Goal: Transaction & Acquisition: Purchase product/service

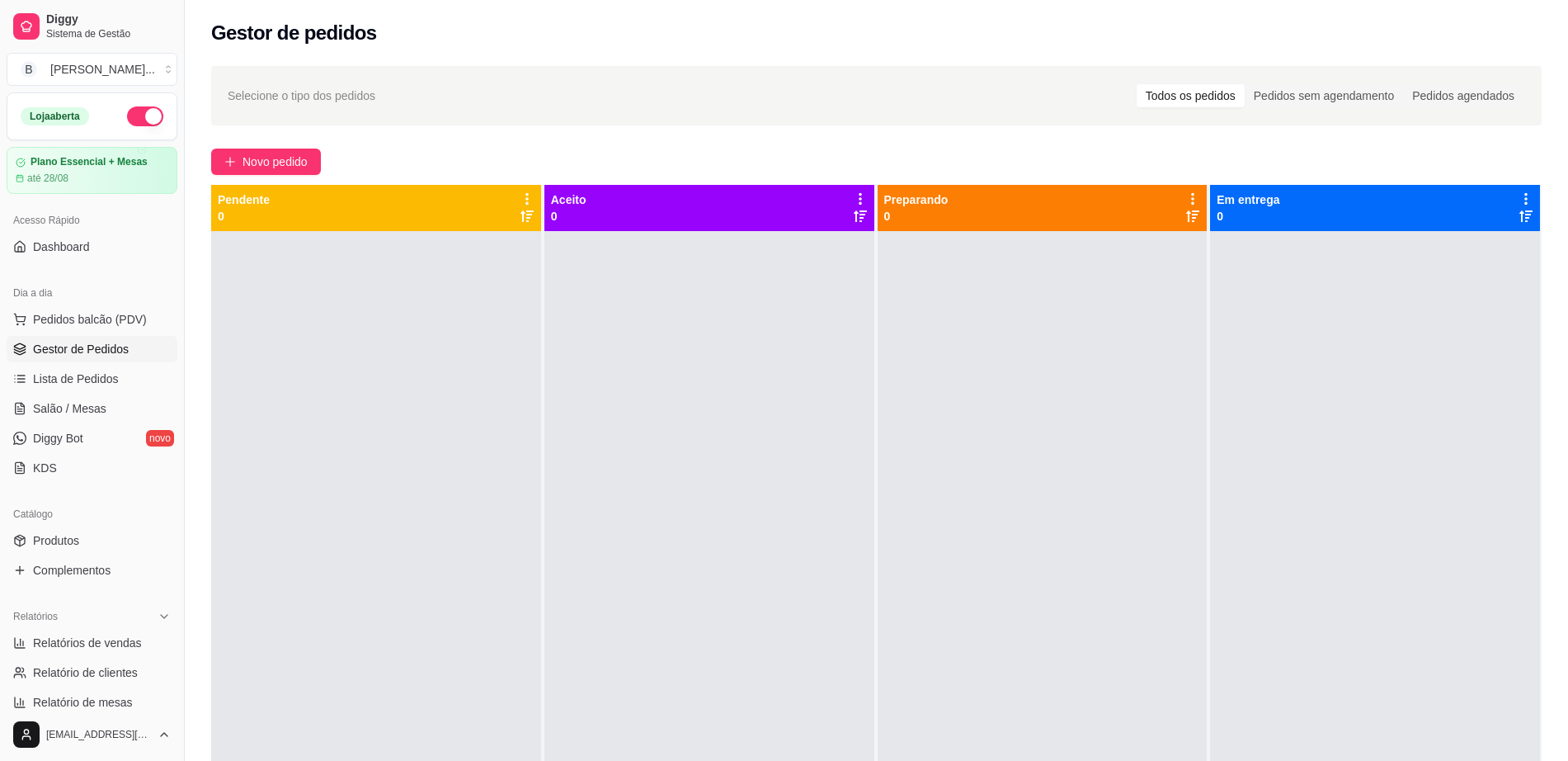
click at [119, 307] on button "Pedidos balcão (PDV)" at bounding box center [92, 319] width 170 height 27
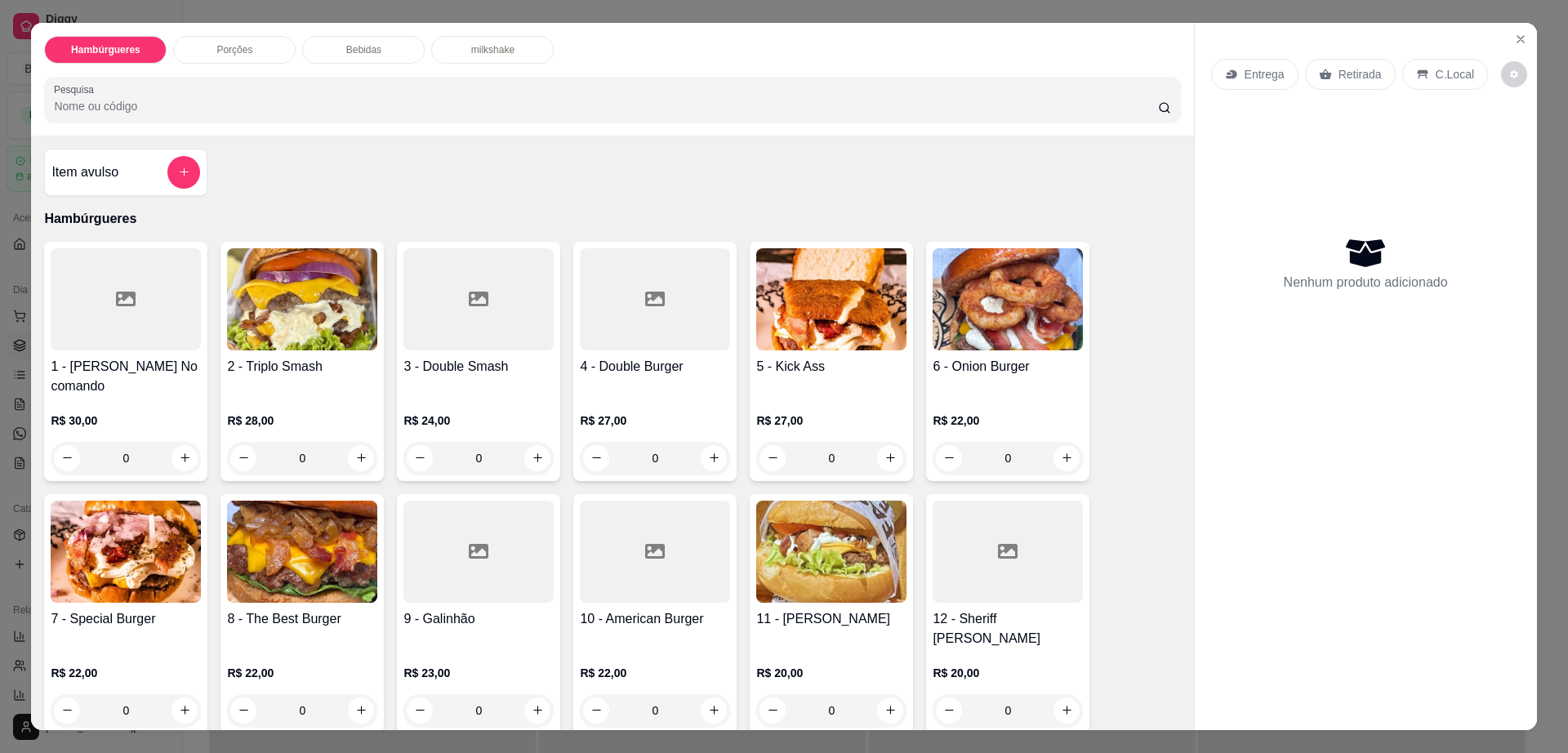
click at [288, 355] on div "2 - Triplo Smash R$ 28,00 0" at bounding box center [303, 360] width 164 height 239
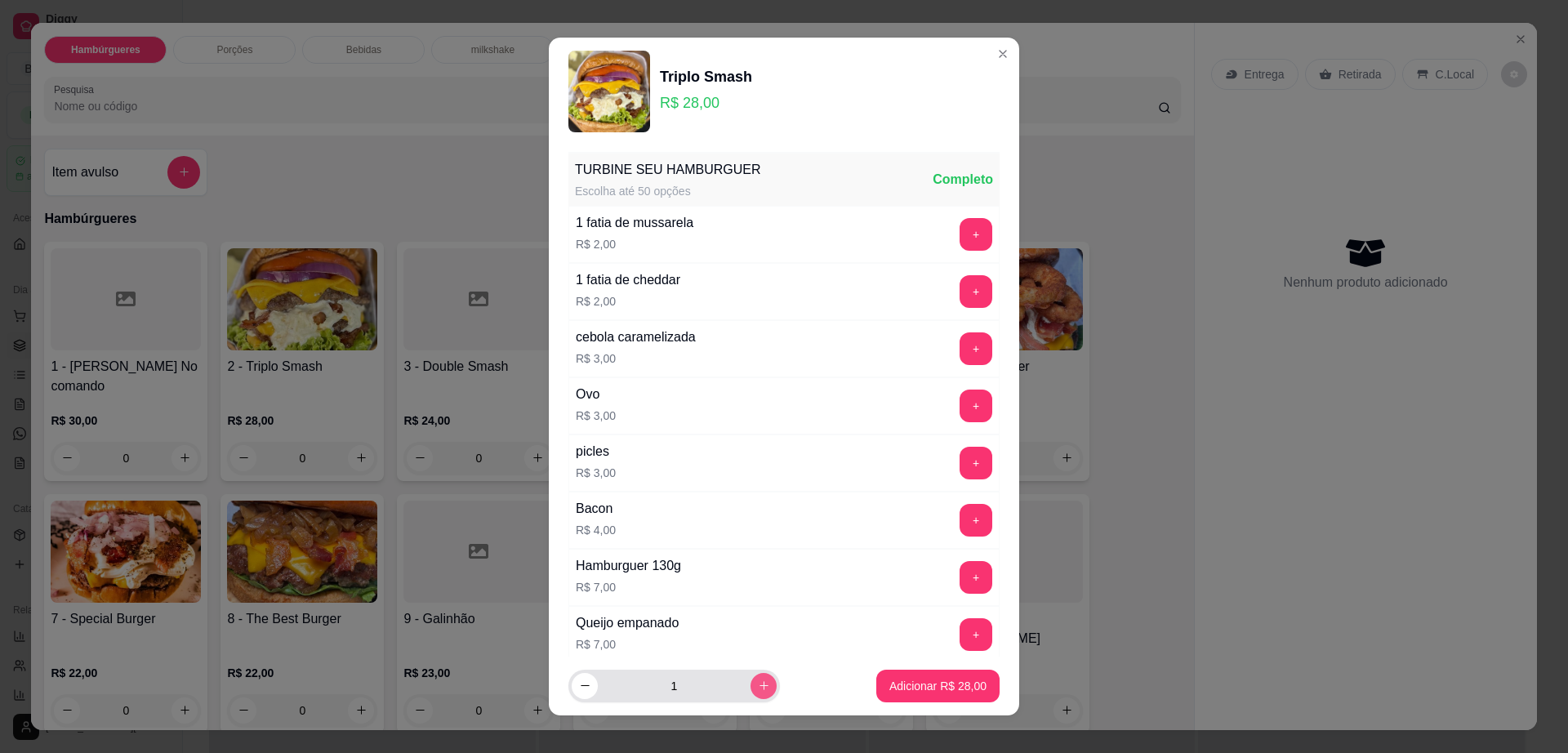
click at [751, 677] on button "increase-product-quantity" at bounding box center [764, 686] width 26 height 26
type input "2"
click at [890, 680] on p "Adicionar R$ 56,00" at bounding box center [939, 686] width 98 height 17
type input "2"
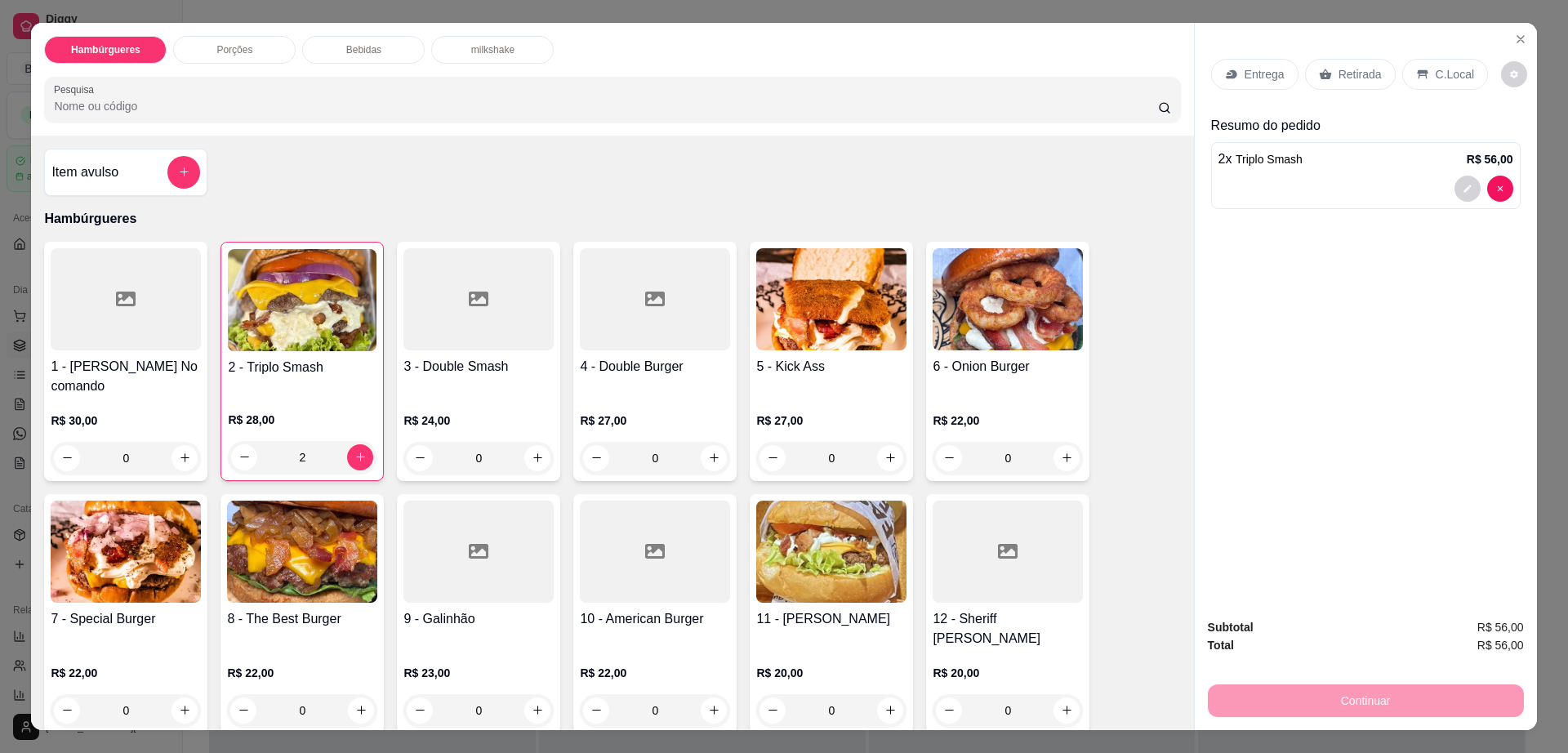
click at [356, 49] on p "Bebidas" at bounding box center [364, 50] width 35 height 13
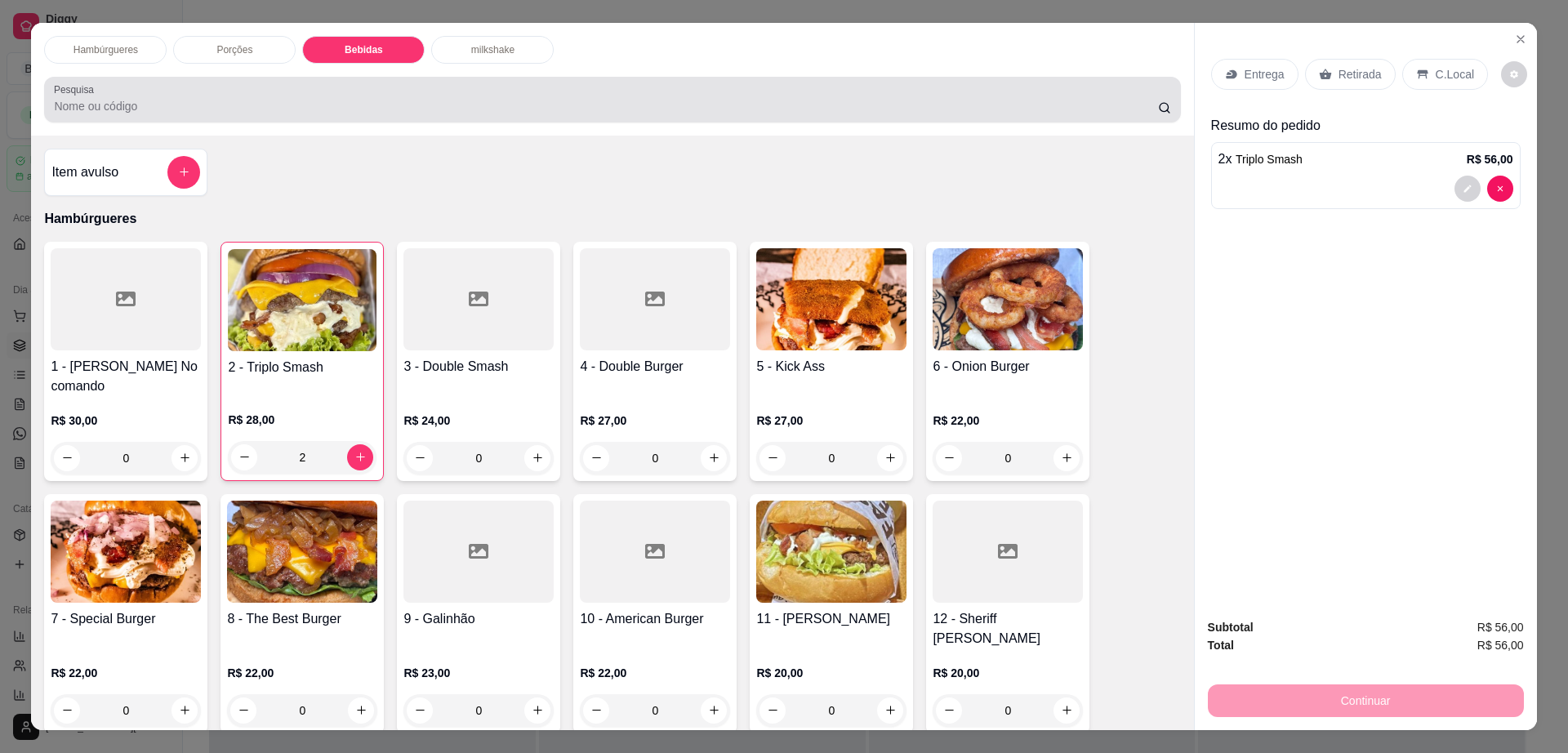
scroll to position [30, 0]
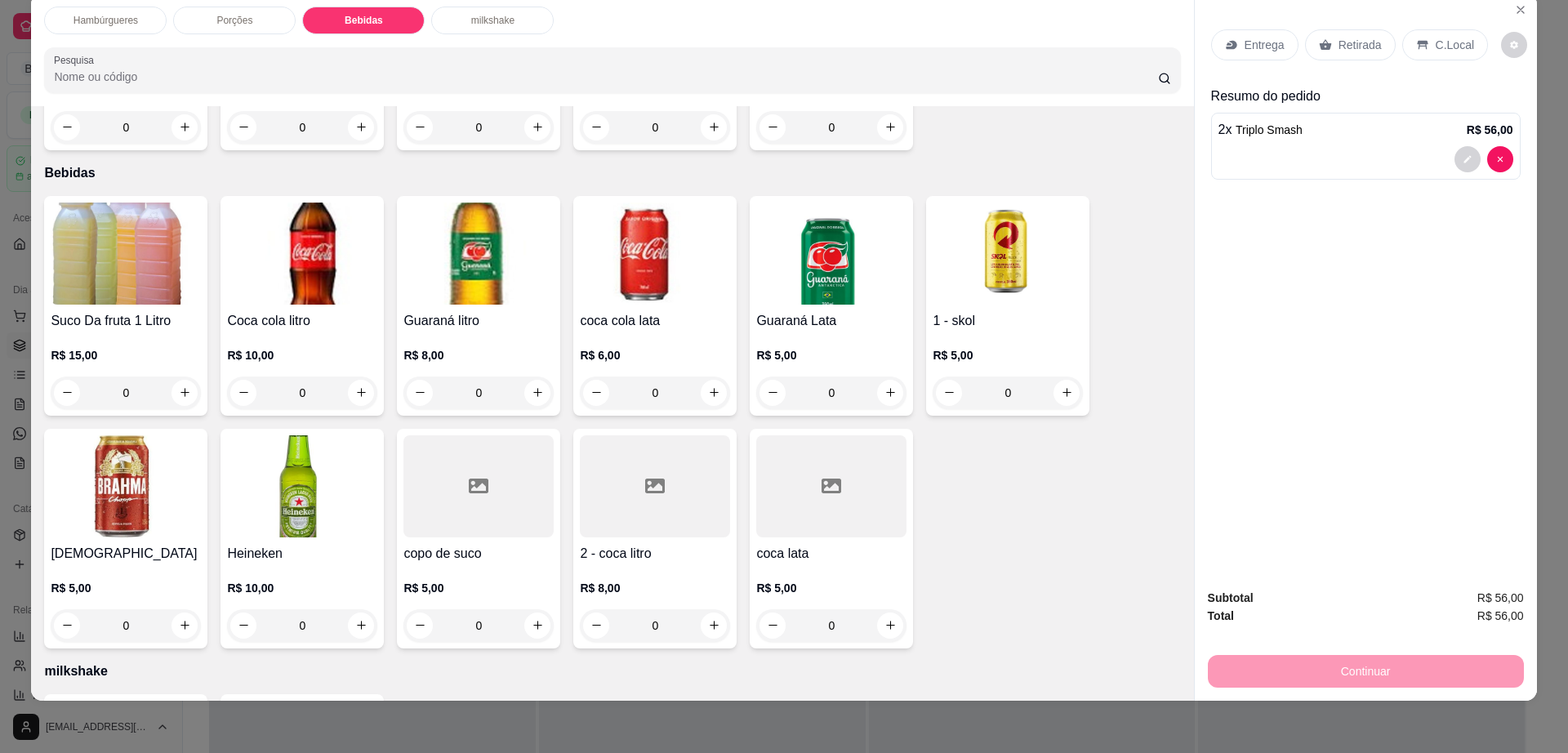
click at [624, 480] on div "2 - coca litro R$ 8,00 0" at bounding box center [655, 539] width 164 height 220
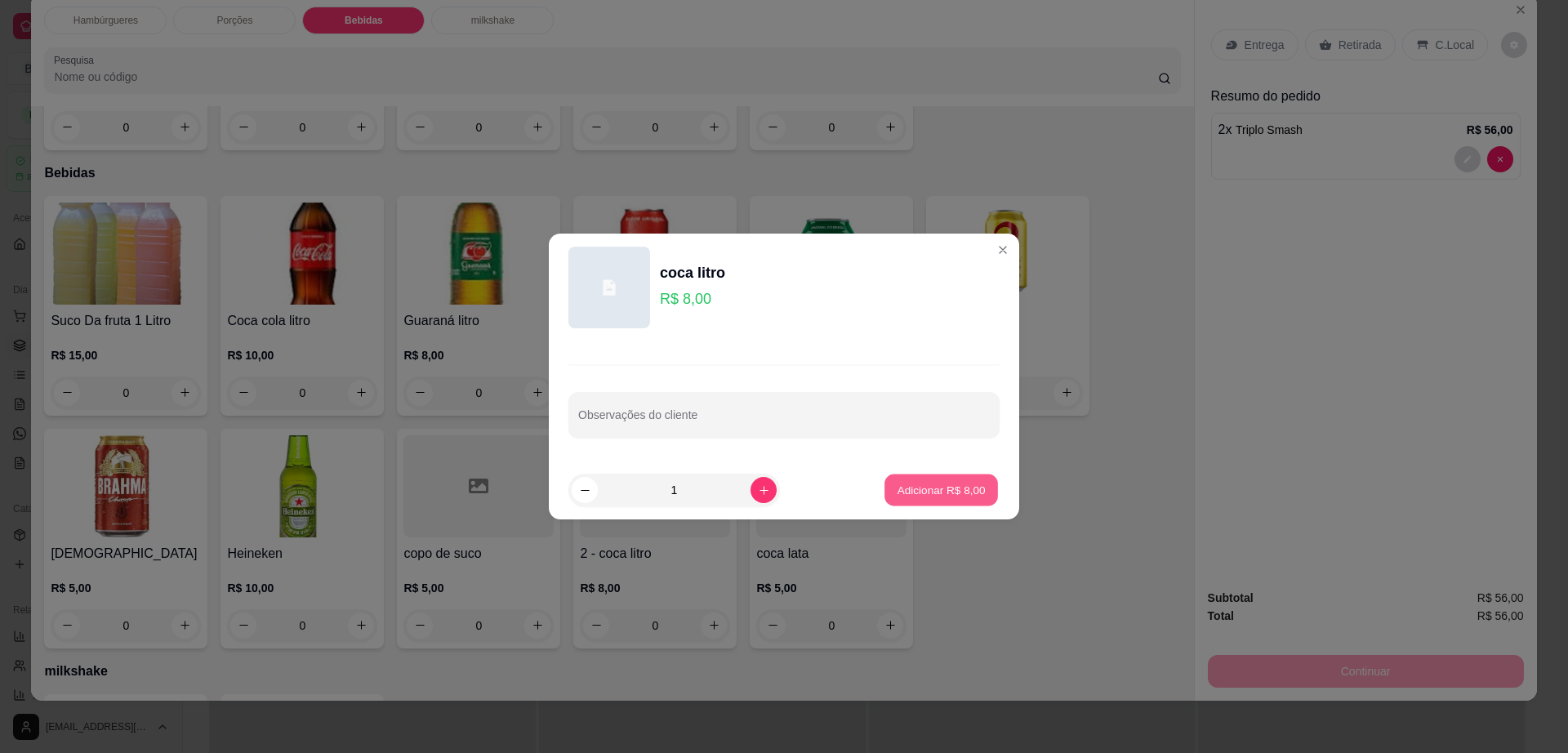
click at [908, 483] on p "Adicionar R$ 8,00" at bounding box center [941, 489] width 88 height 16
type input "1"
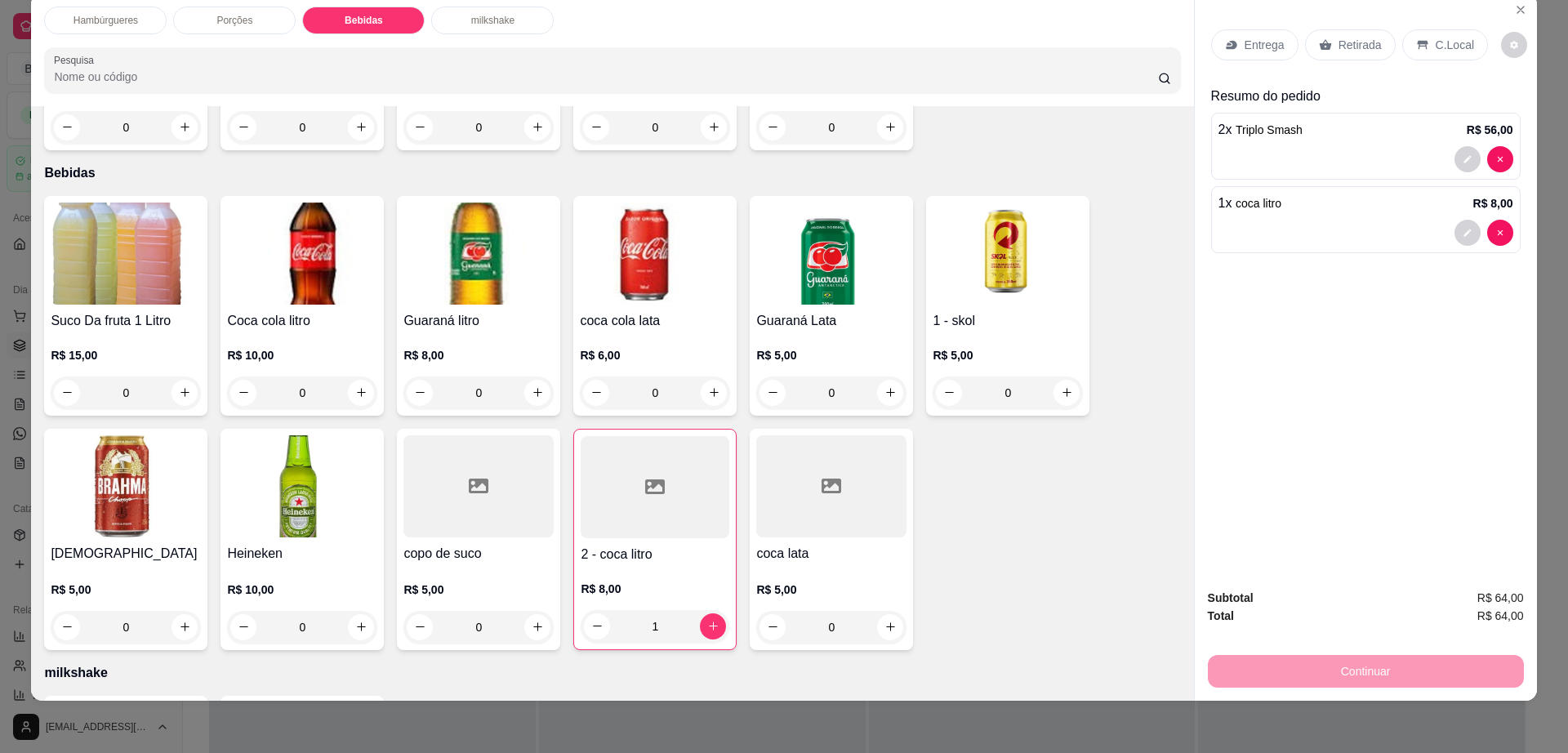
click at [1344, 50] on p "Retirada" at bounding box center [1360, 45] width 43 height 17
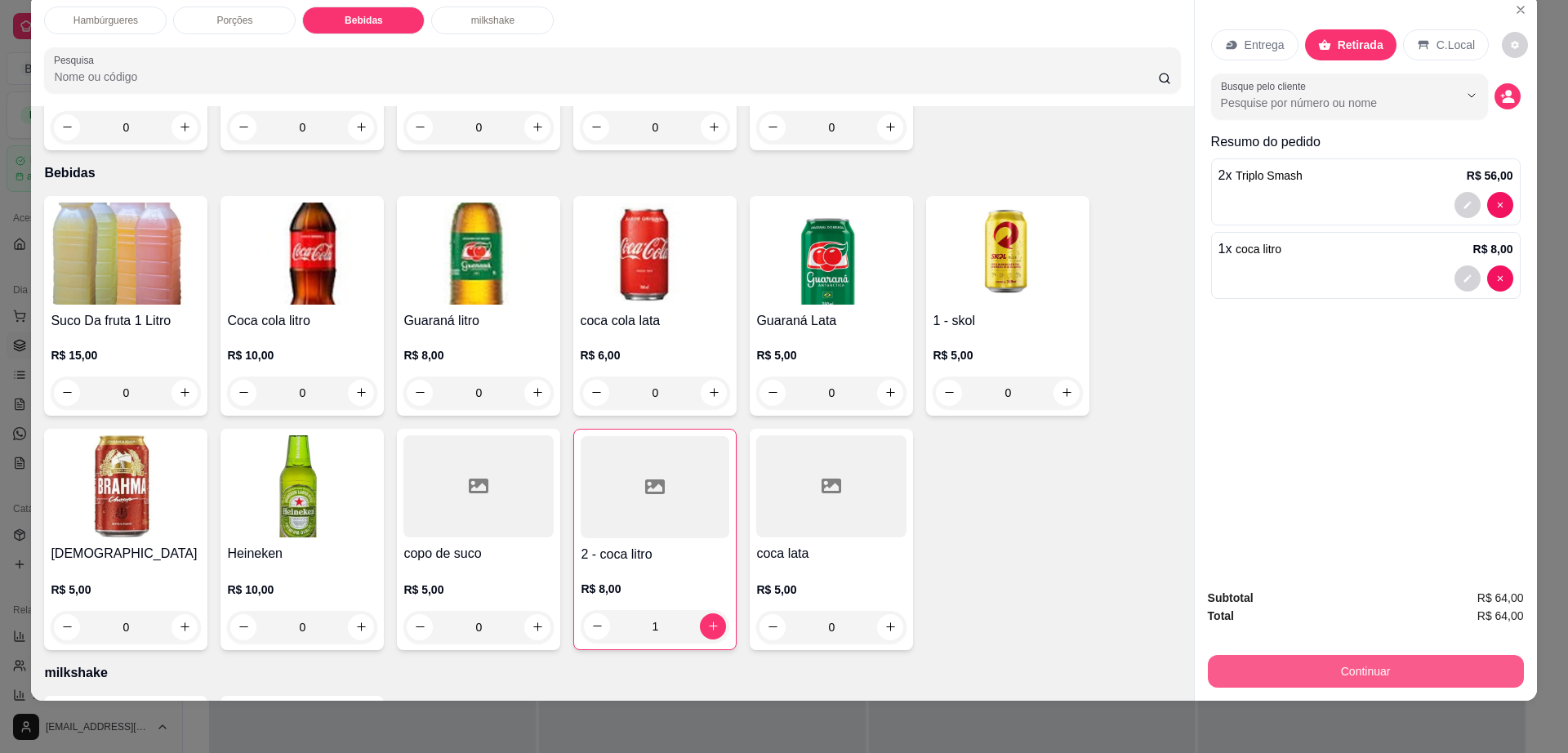
click at [1294, 667] on button "Continuar" at bounding box center [1366, 671] width 316 height 33
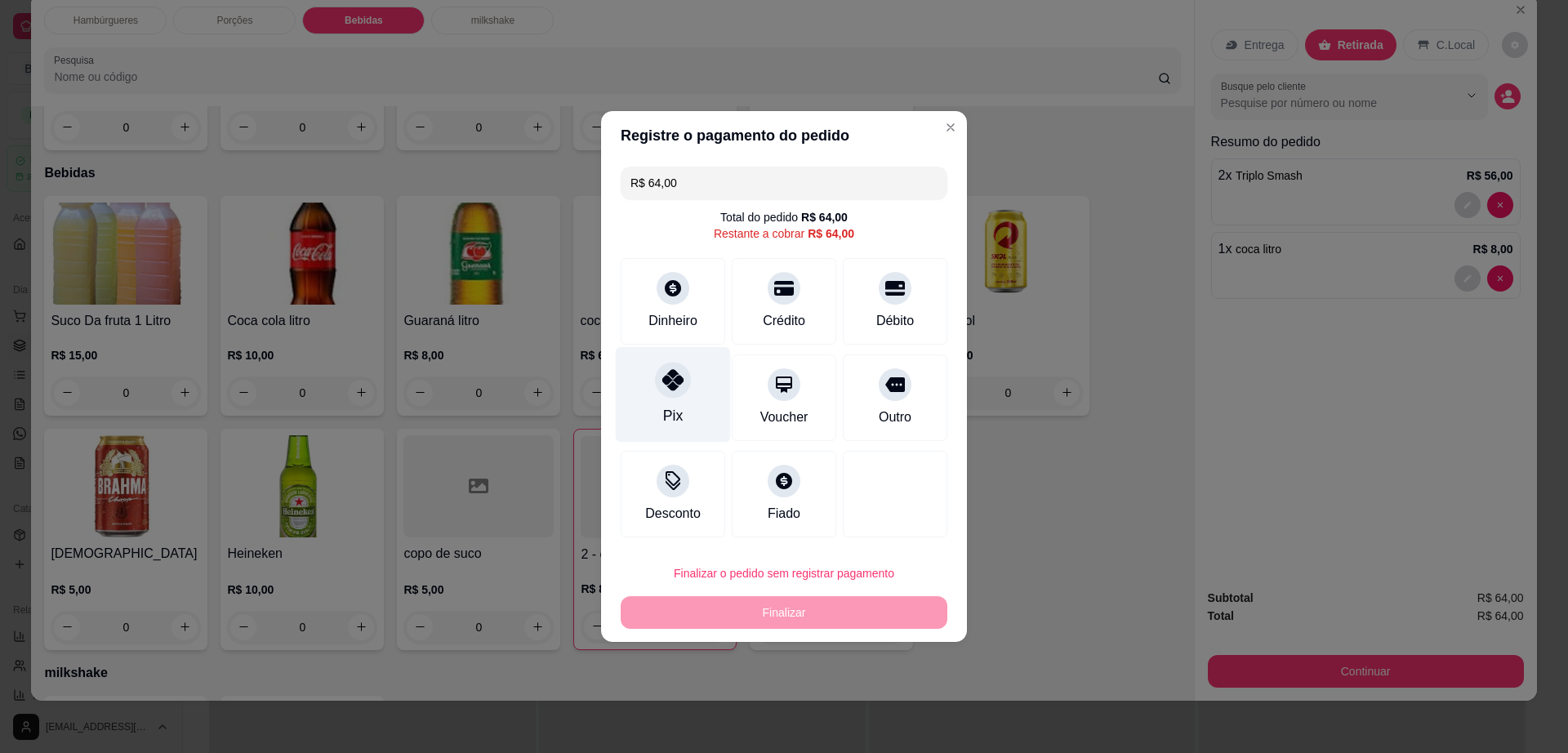
click at [677, 379] on icon at bounding box center [673, 379] width 22 height 21
type input "R$ 0,00"
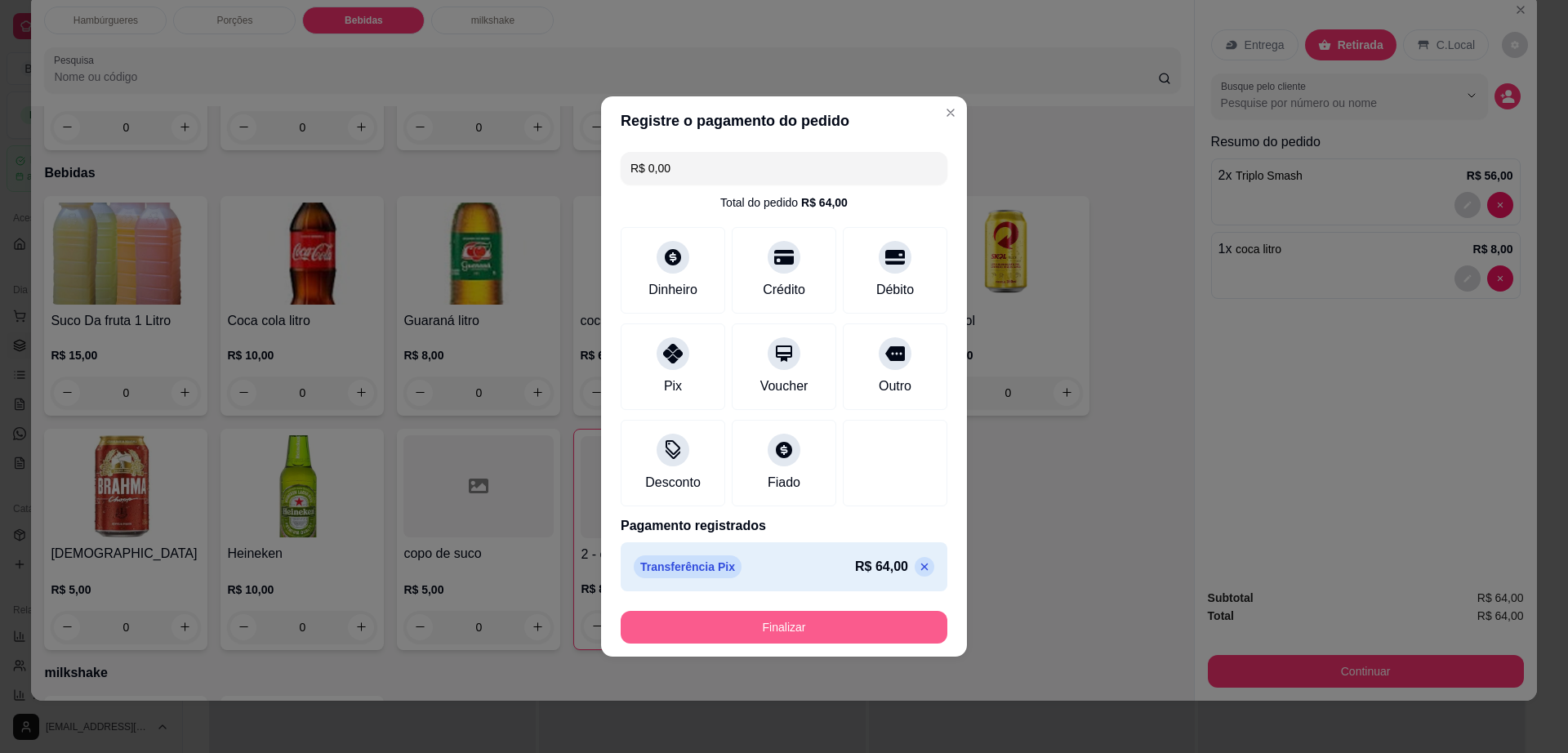
click at [729, 627] on button "Finalizar" at bounding box center [784, 627] width 327 height 33
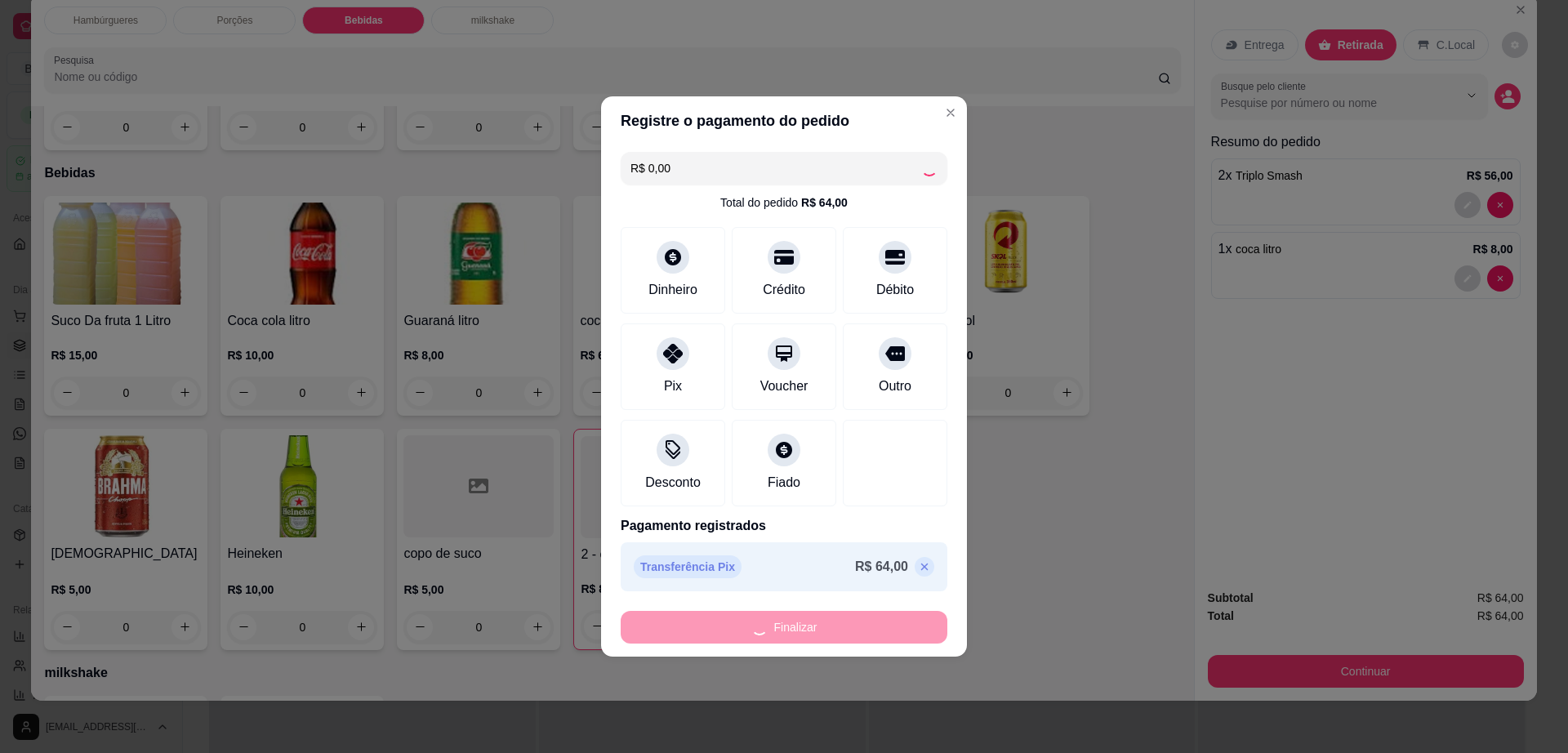
type input "0"
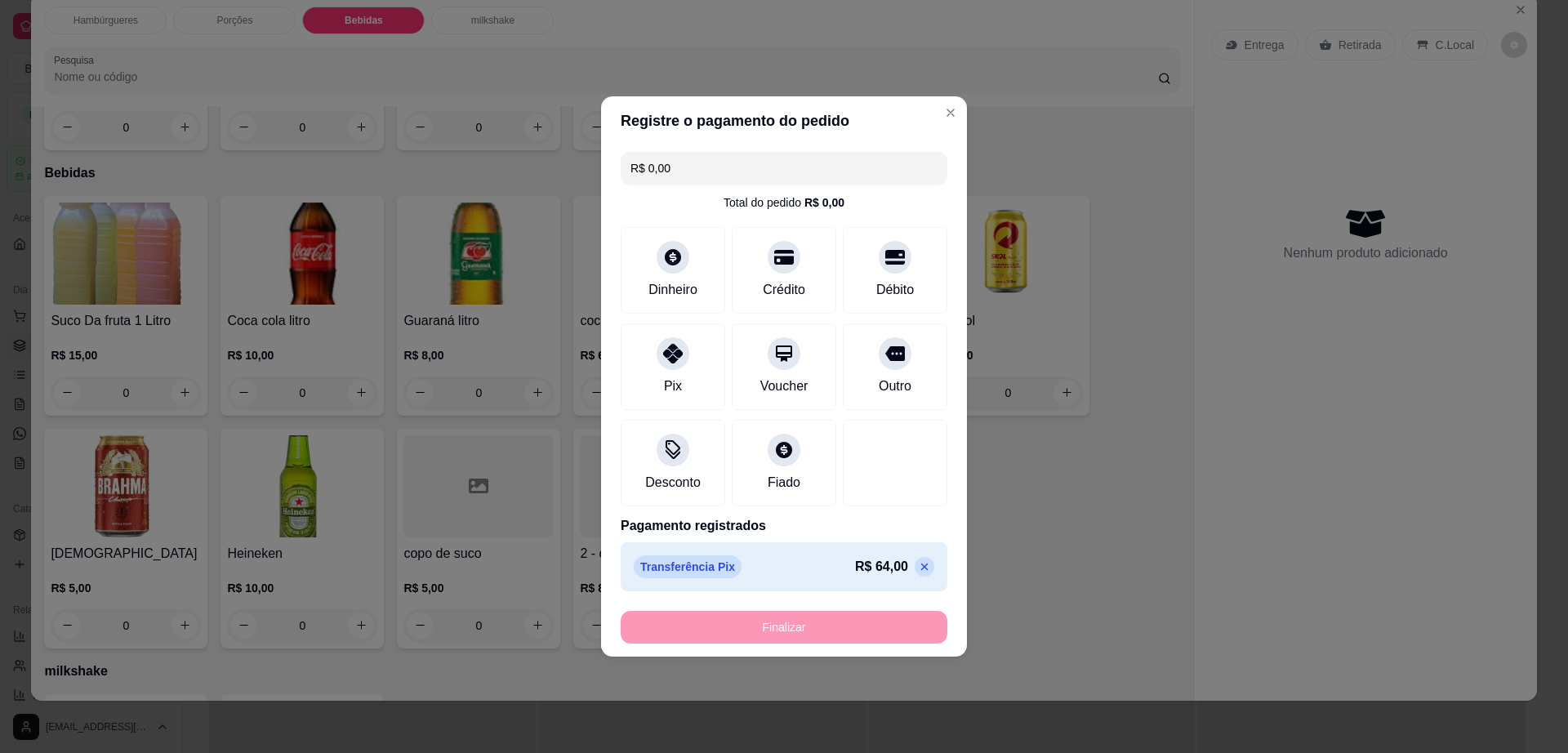
type input "-R$ 64,00"
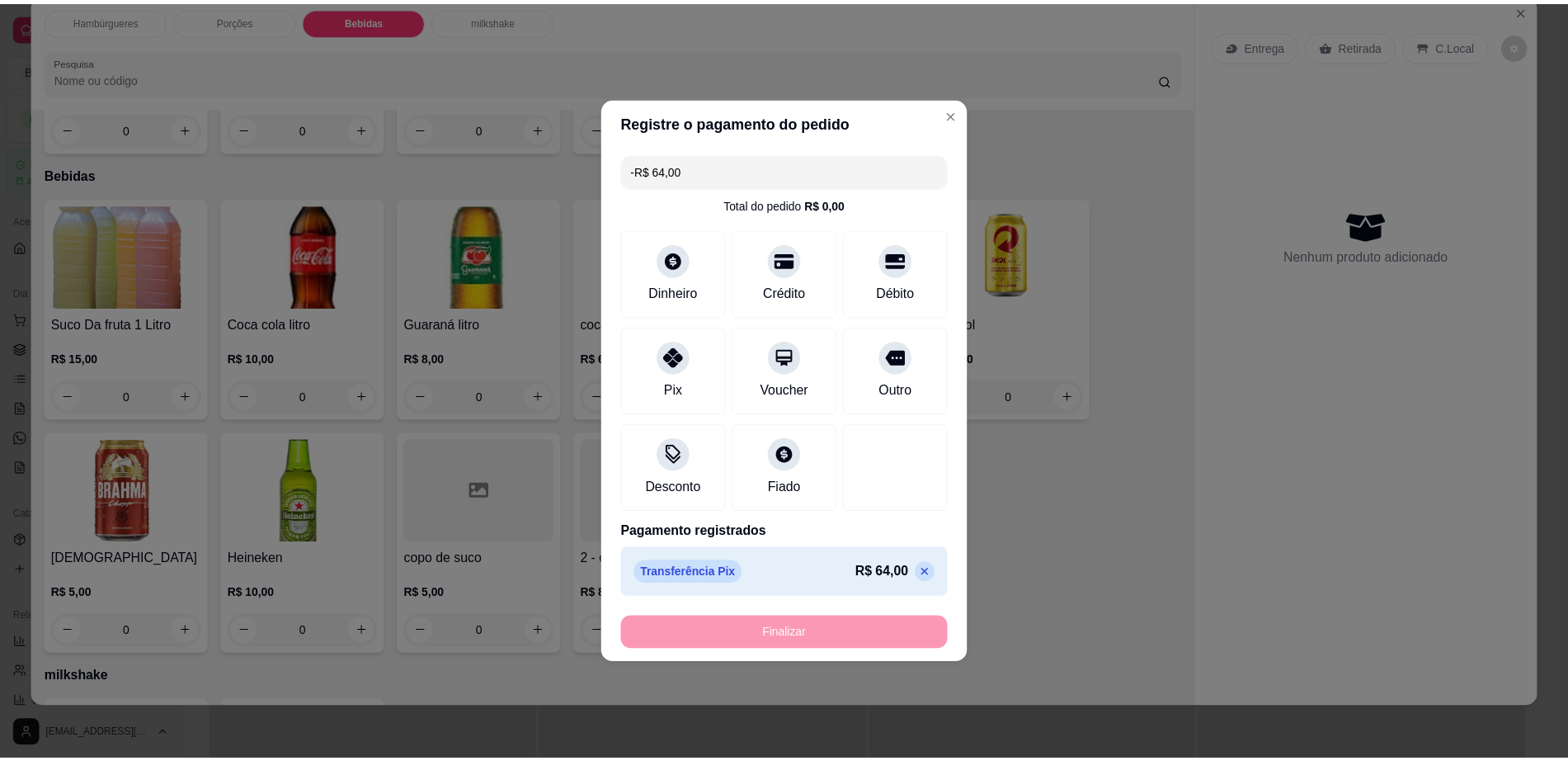
scroll to position [1101, 0]
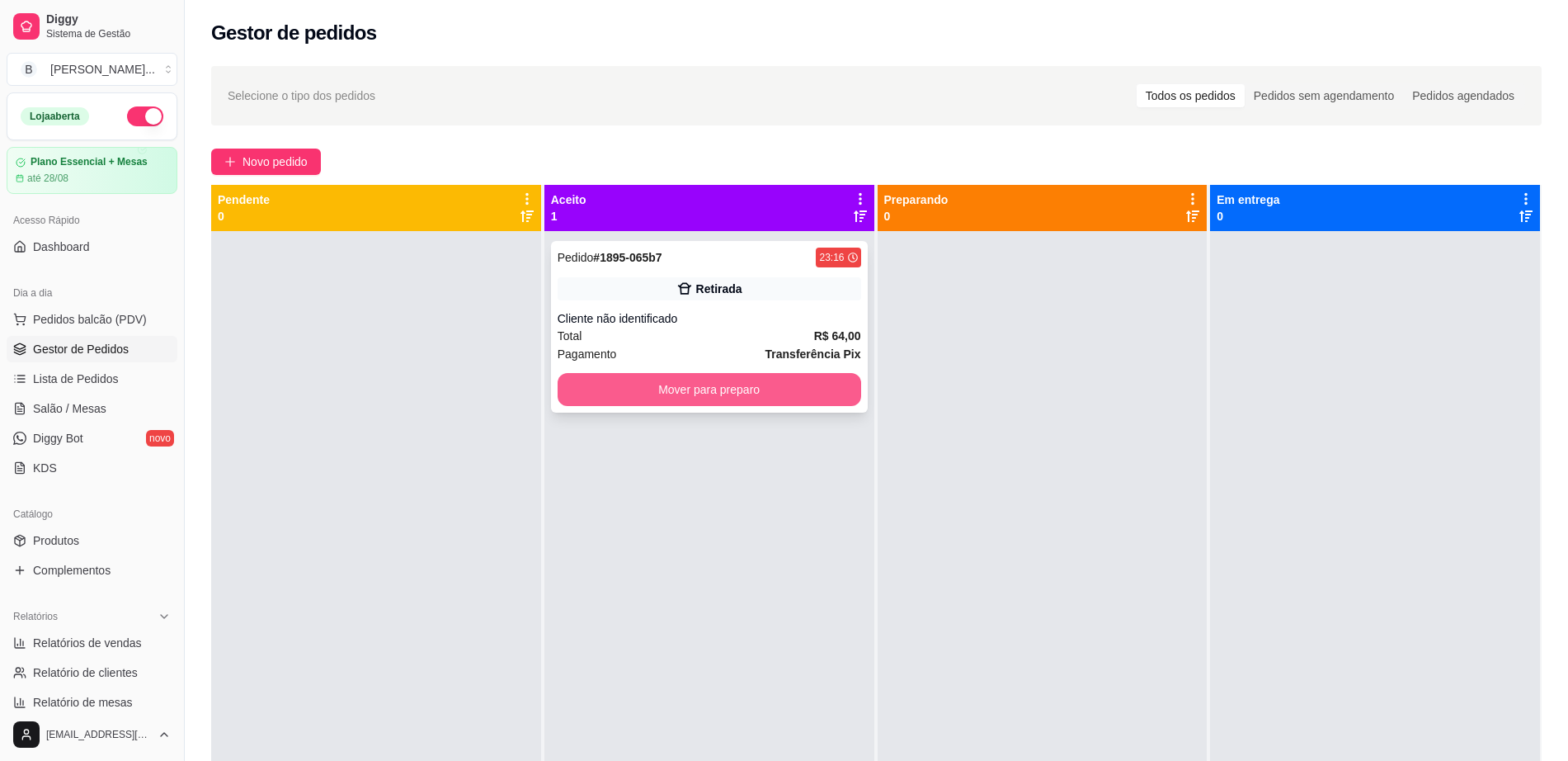
click at [777, 394] on button "Mover para preparo" at bounding box center [709, 389] width 303 height 33
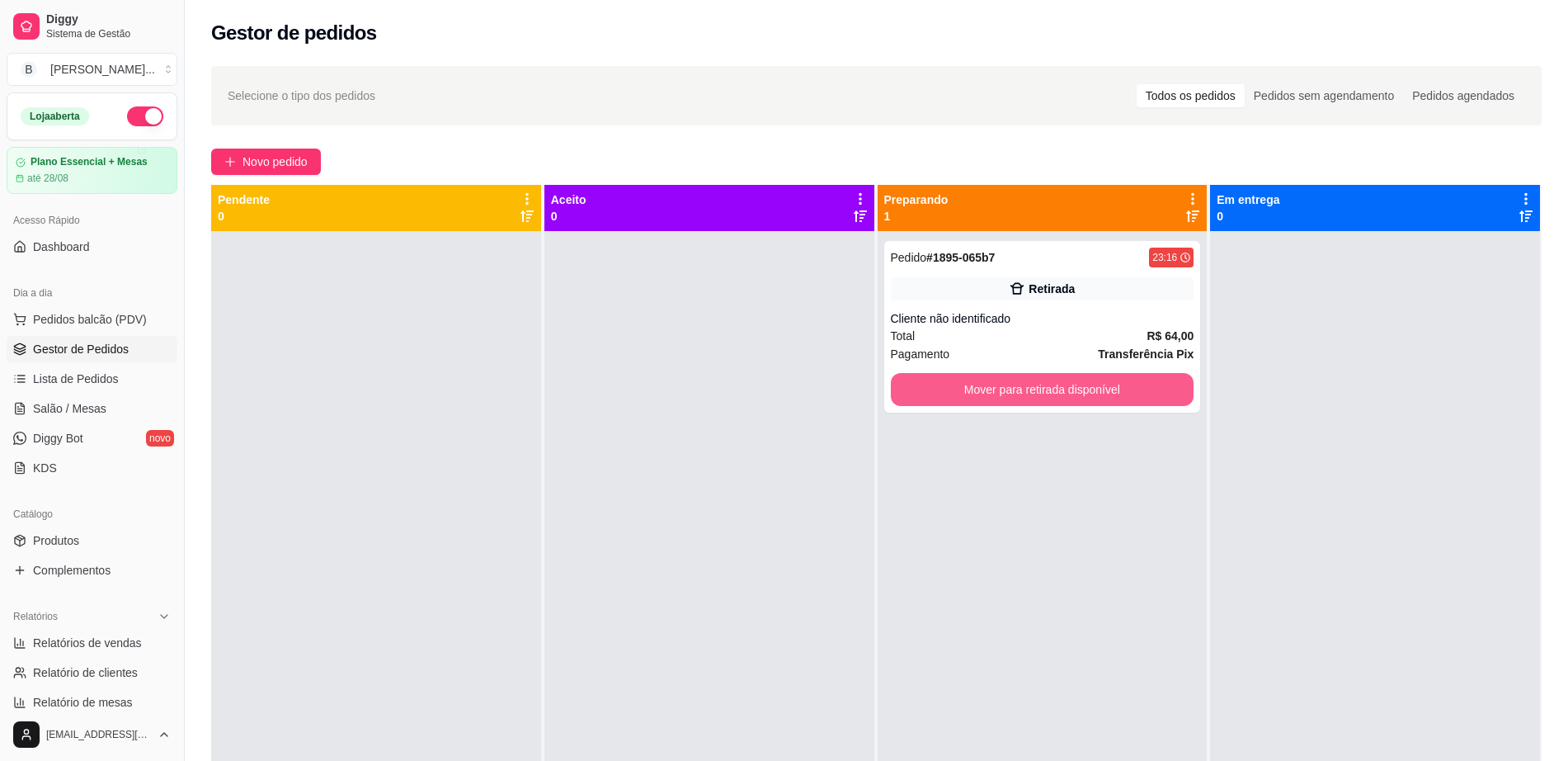
click at [1095, 398] on button "Mover para retirada disponível" at bounding box center [1042, 389] width 303 height 33
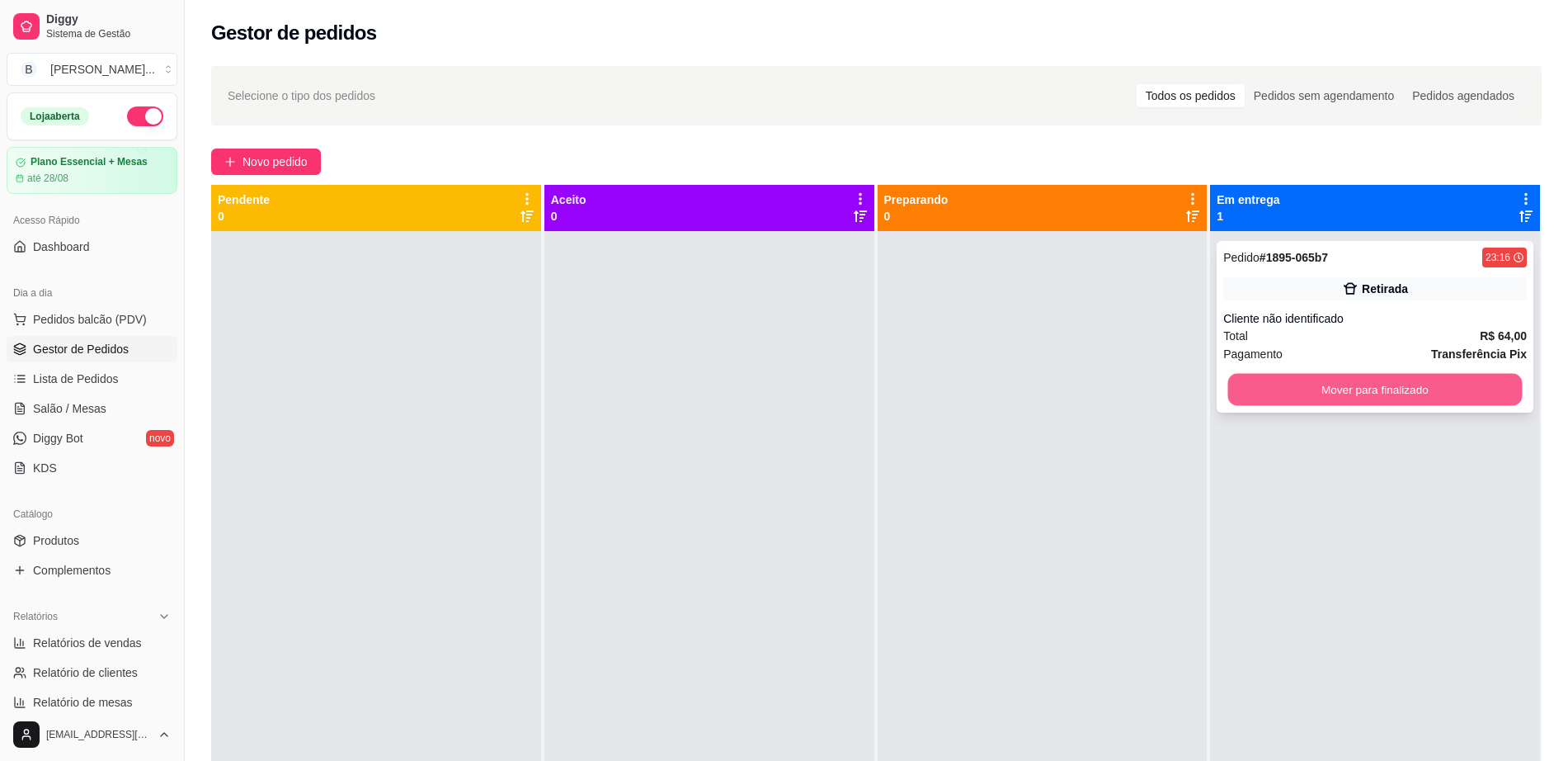
click at [1316, 400] on button "Mover para finalizado" at bounding box center [1375, 389] width 295 height 33
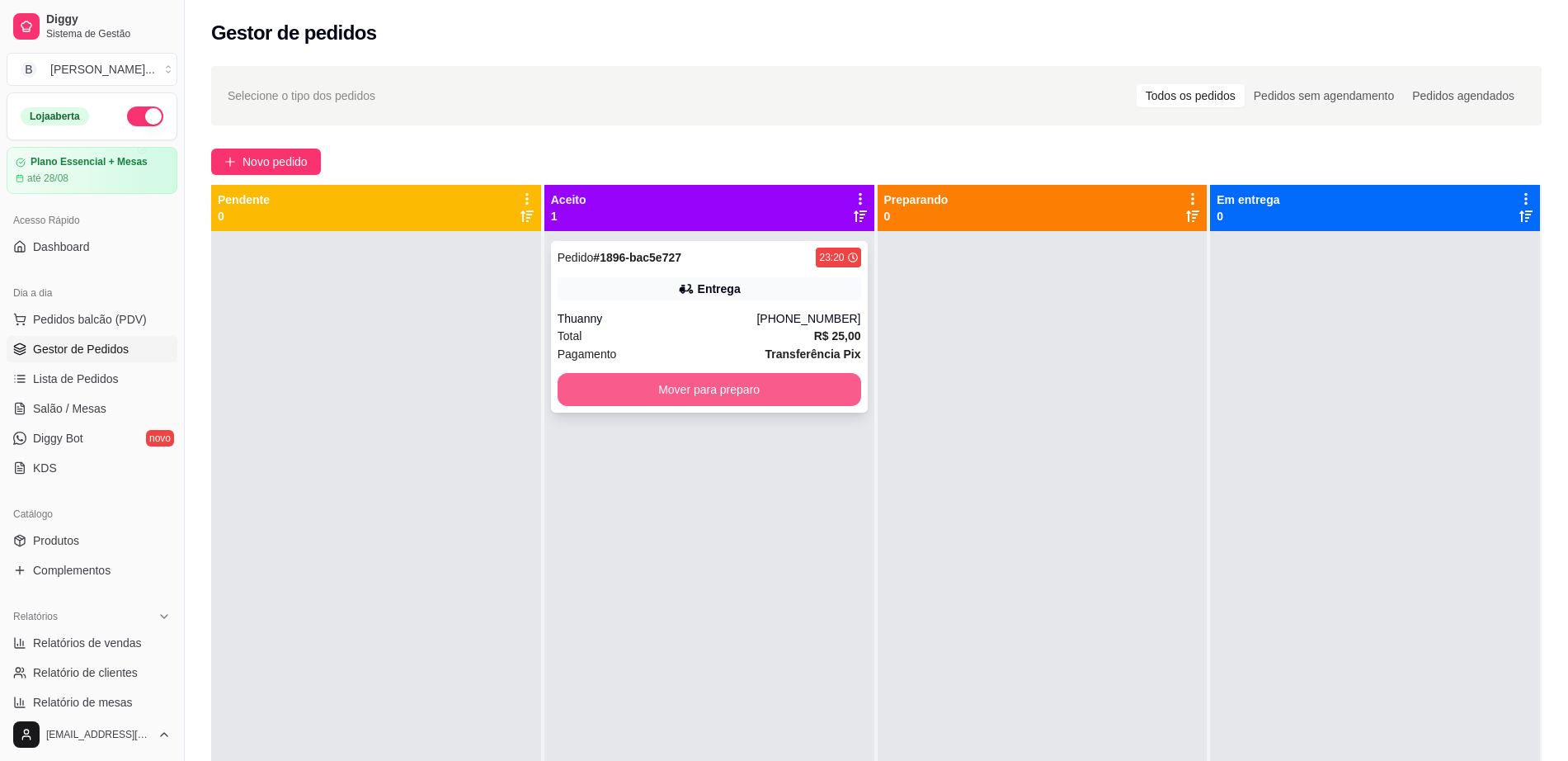
click at [783, 393] on button "Mover para preparo" at bounding box center [709, 389] width 303 height 33
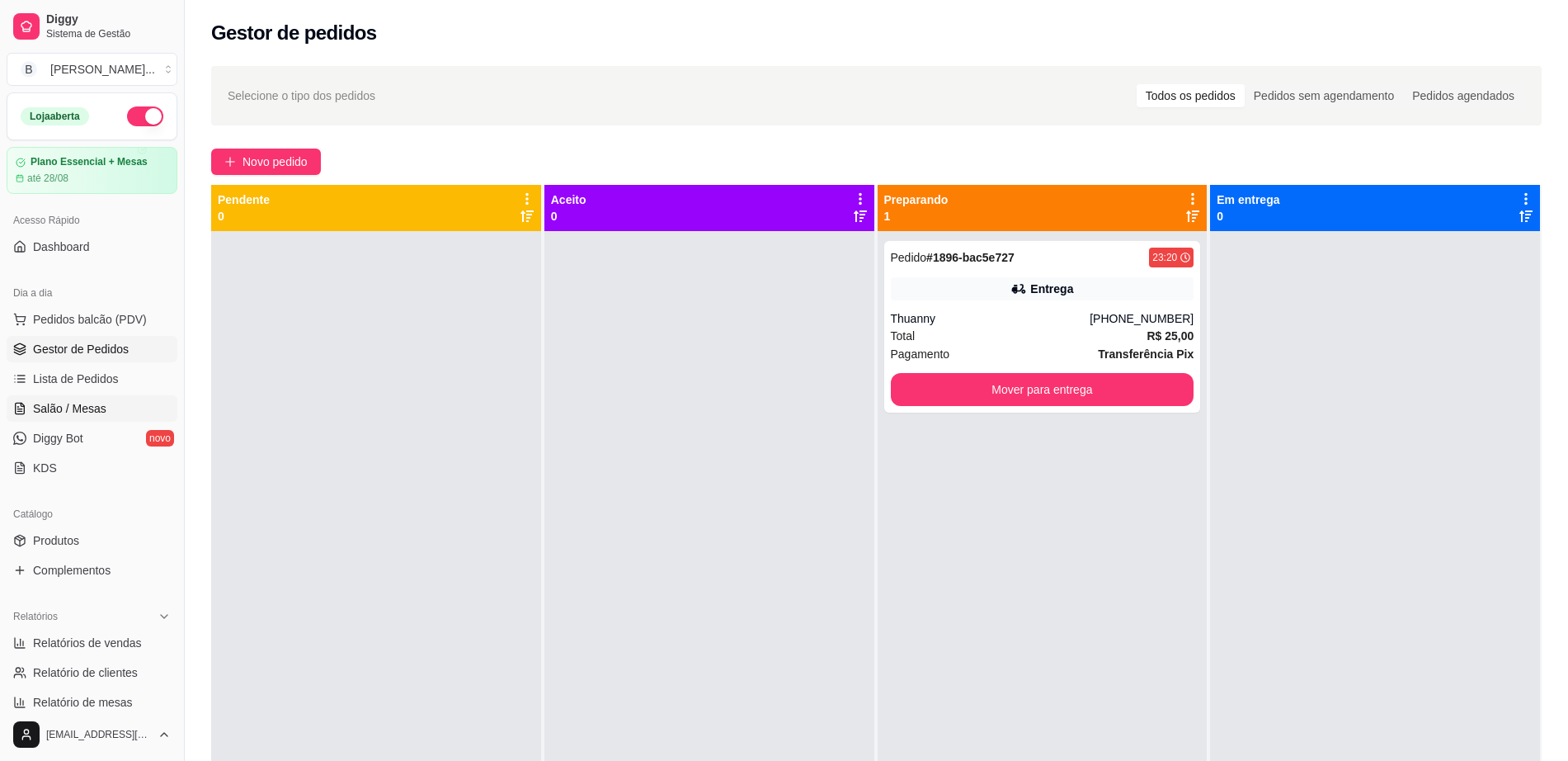
click at [99, 400] on span "Salão / Mesas" at bounding box center [70, 408] width 73 height 17
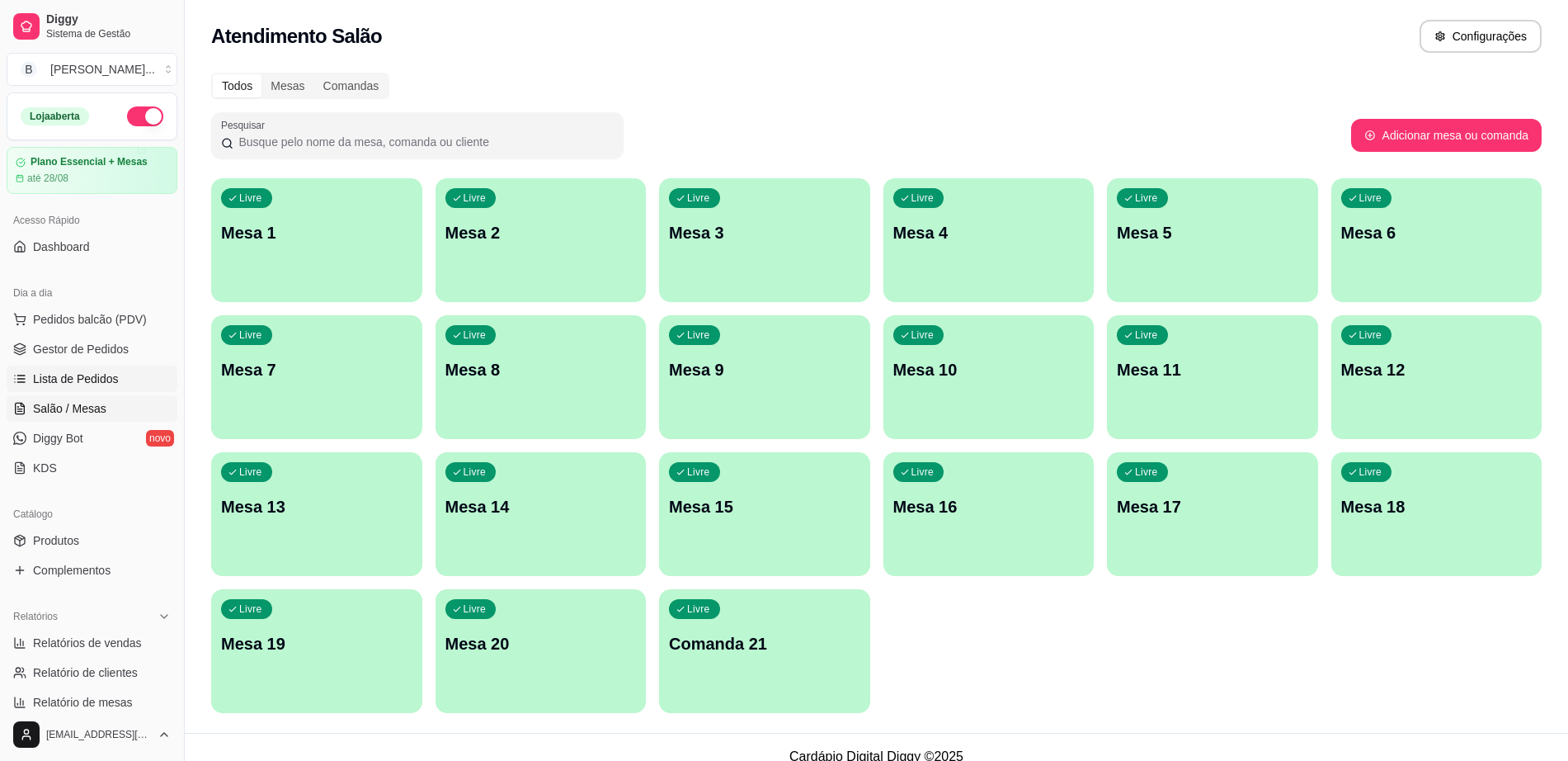
click at [102, 370] on span "Lista de Pedidos" at bounding box center [76, 378] width 86 height 17
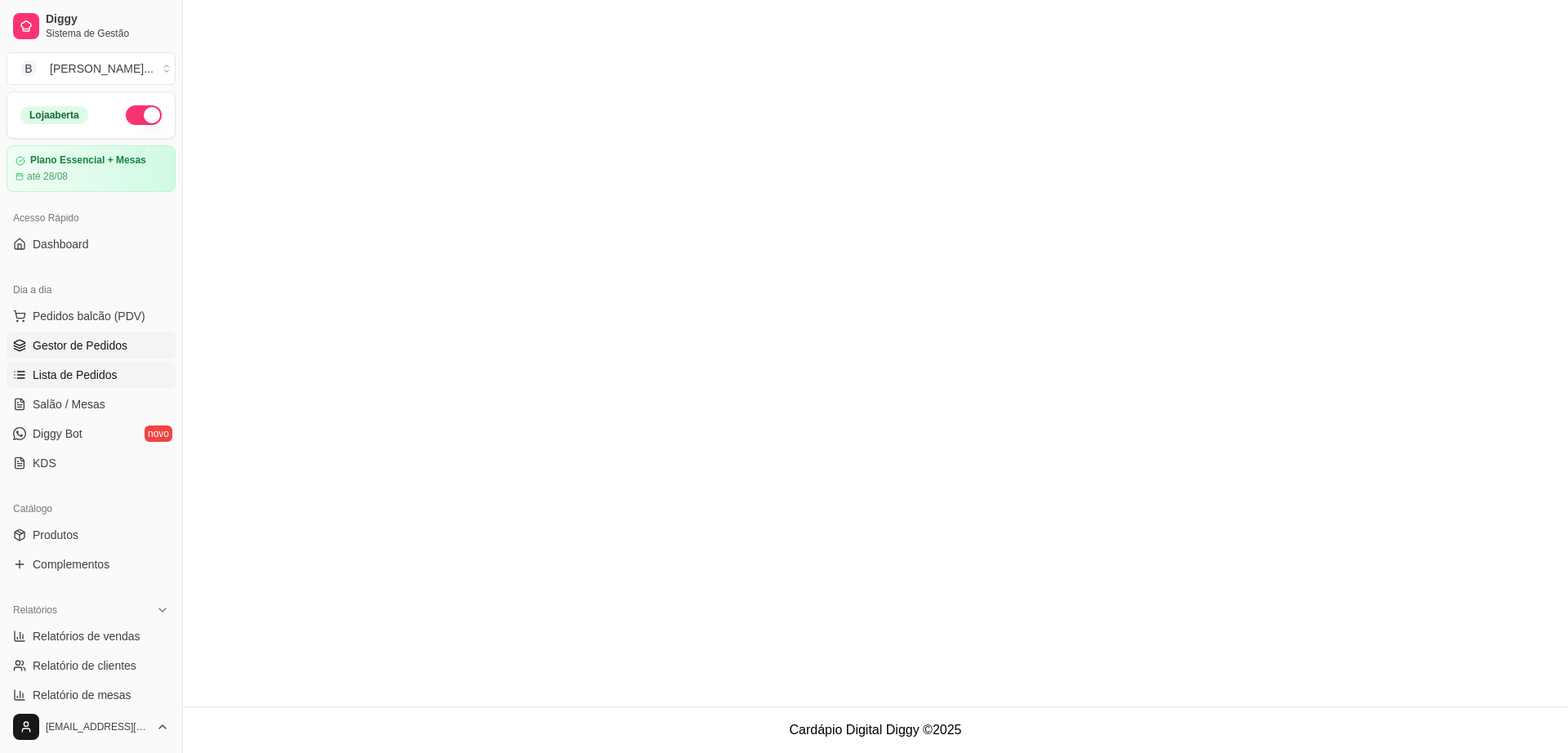
click at [117, 350] on span "Gestor de Pedidos" at bounding box center [80, 346] width 95 height 17
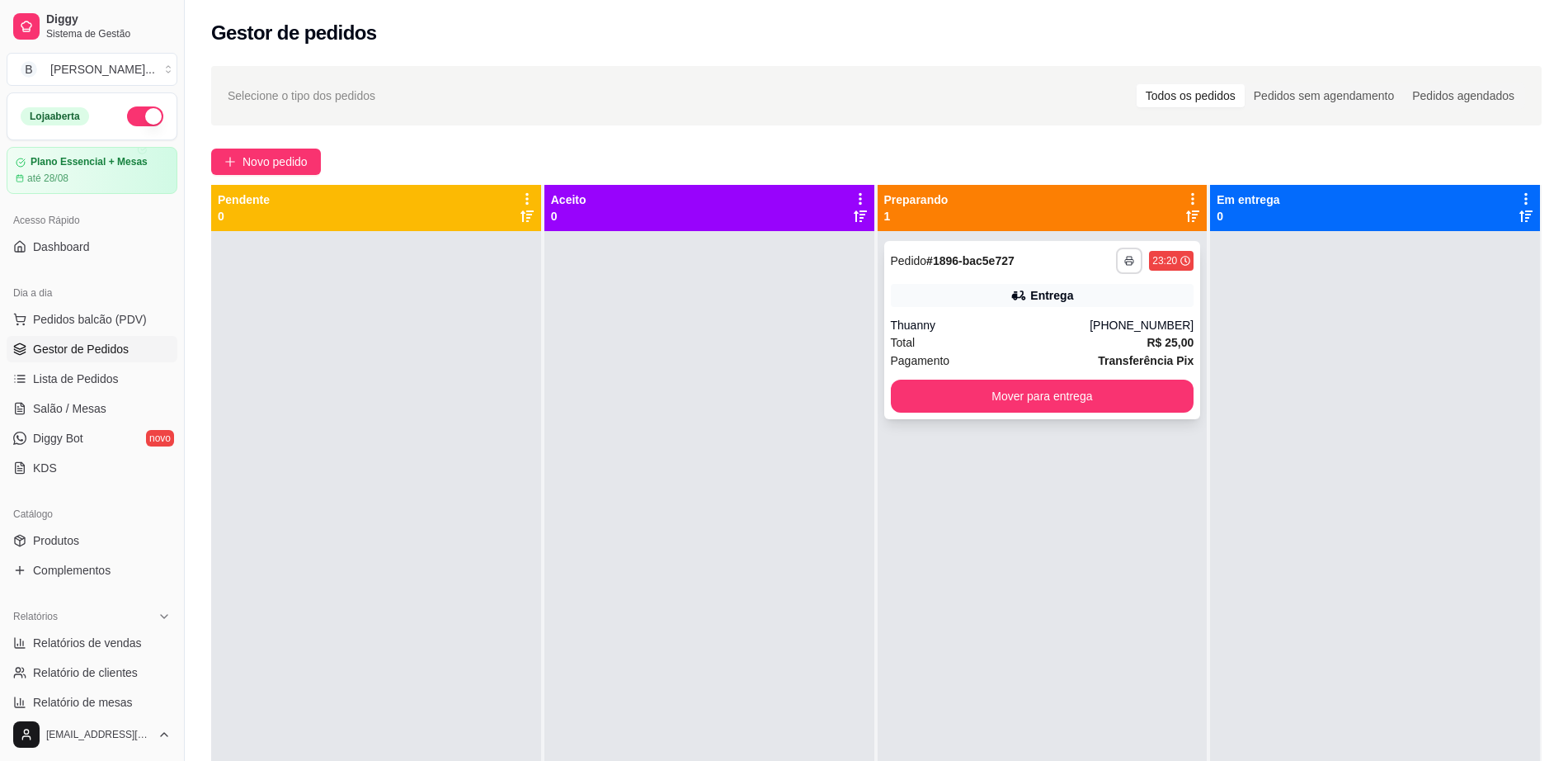
click at [1115, 255] on button "button" at bounding box center [1129, 261] width 27 height 27
click at [1152, 306] on div "Entrega" at bounding box center [1042, 296] width 303 height 23
click at [1119, 408] on button "Mover para entrega" at bounding box center [1042, 396] width 303 height 33
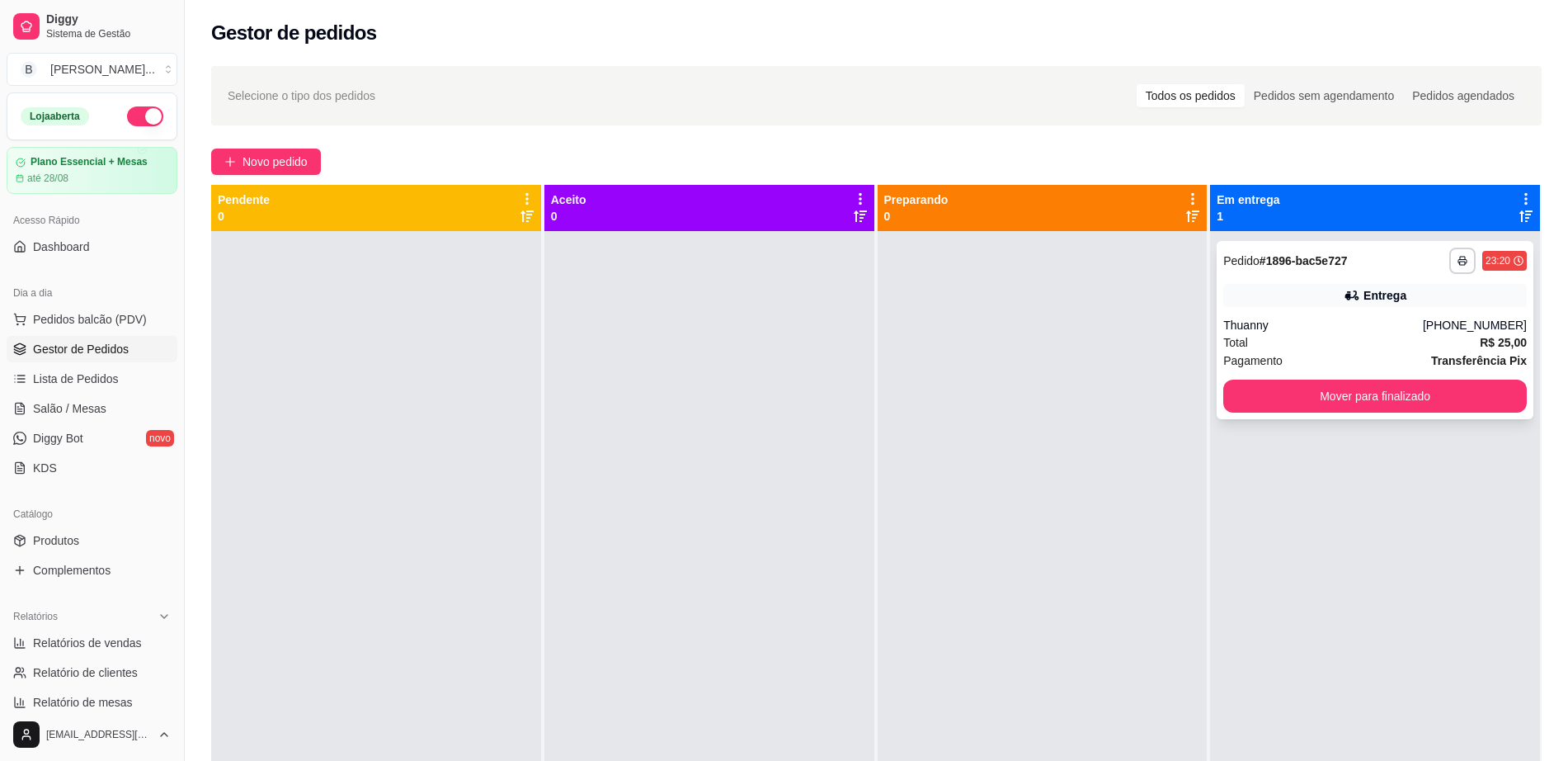
click at [1246, 377] on div "**********" at bounding box center [1374, 329] width 316 height 178
click at [1265, 393] on button "Mover para finalizado" at bounding box center [1374, 396] width 303 height 33
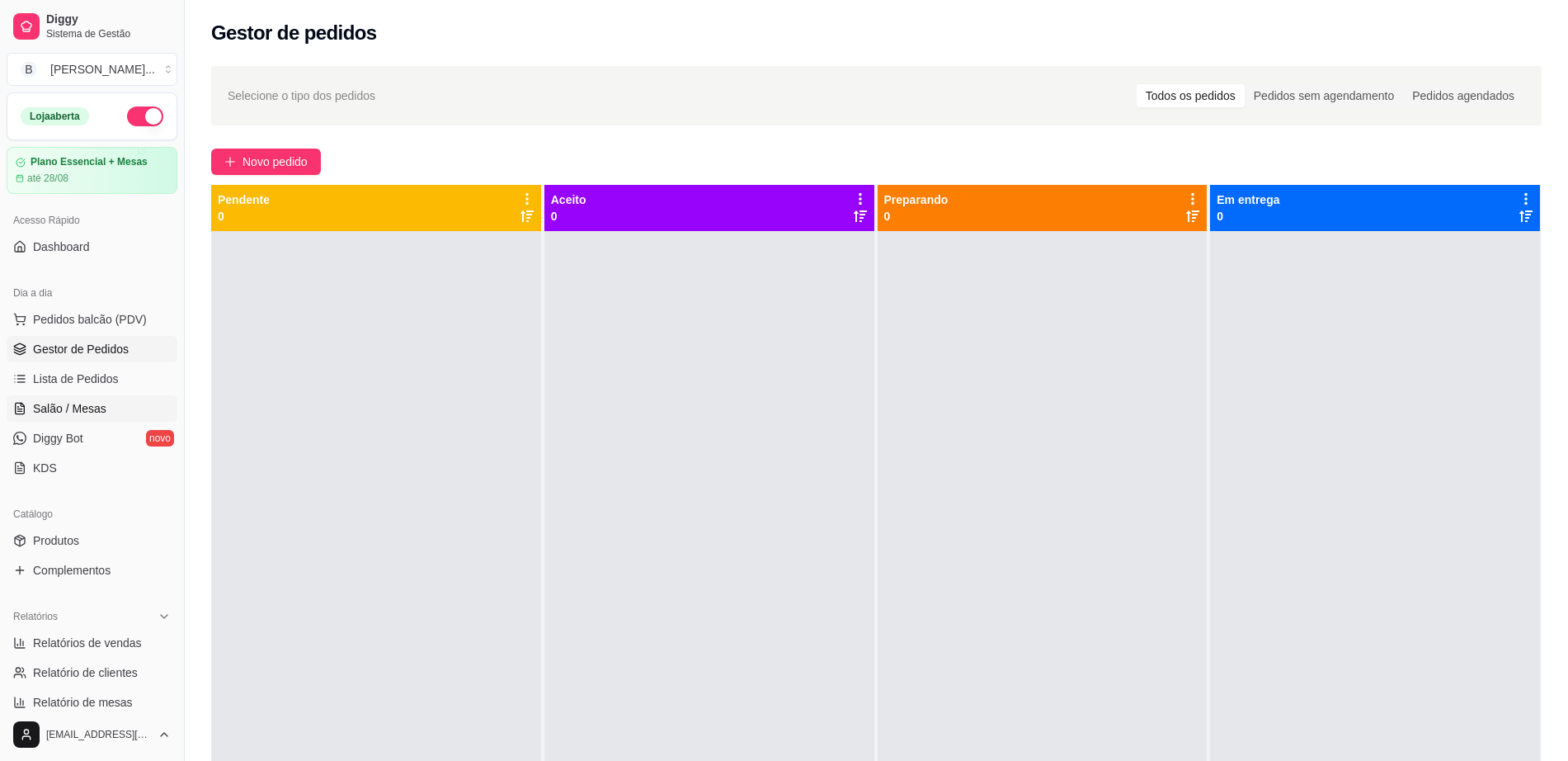
click at [89, 408] on span "Salão / Mesas" at bounding box center [70, 408] width 73 height 17
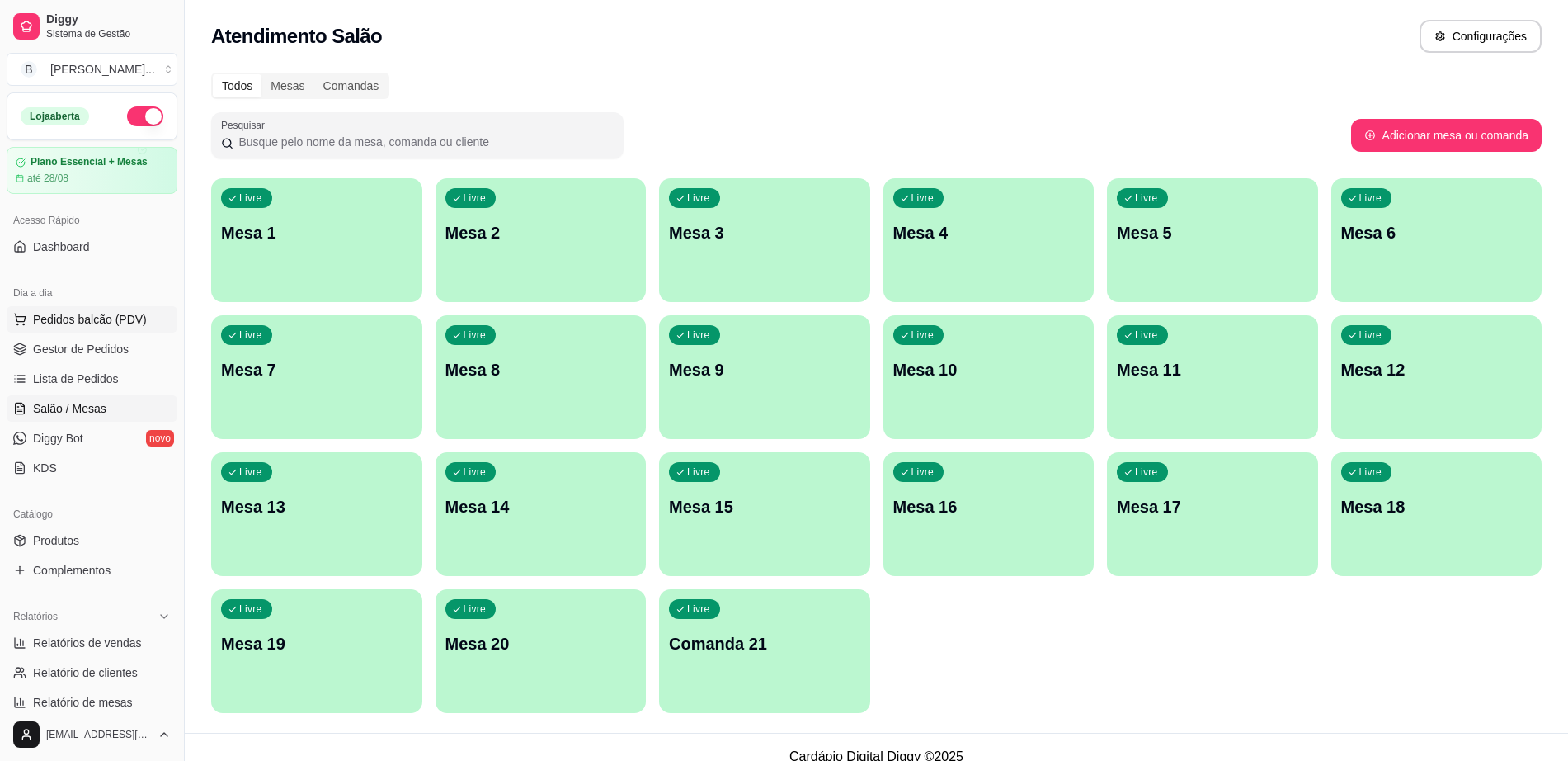
click at [133, 330] on button "Pedidos balcão (PDV)" at bounding box center [92, 319] width 170 height 27
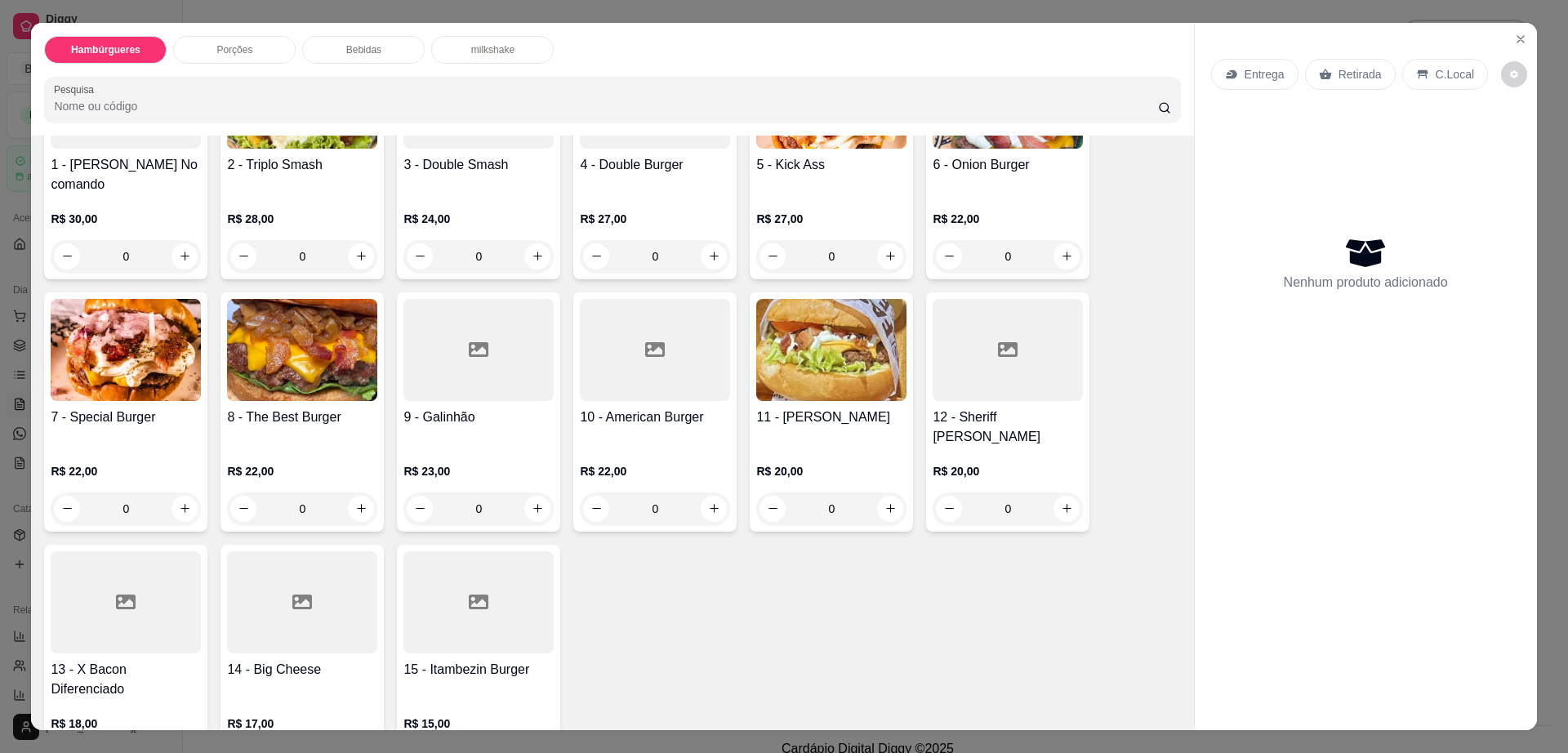
scroll to position [204, 0]
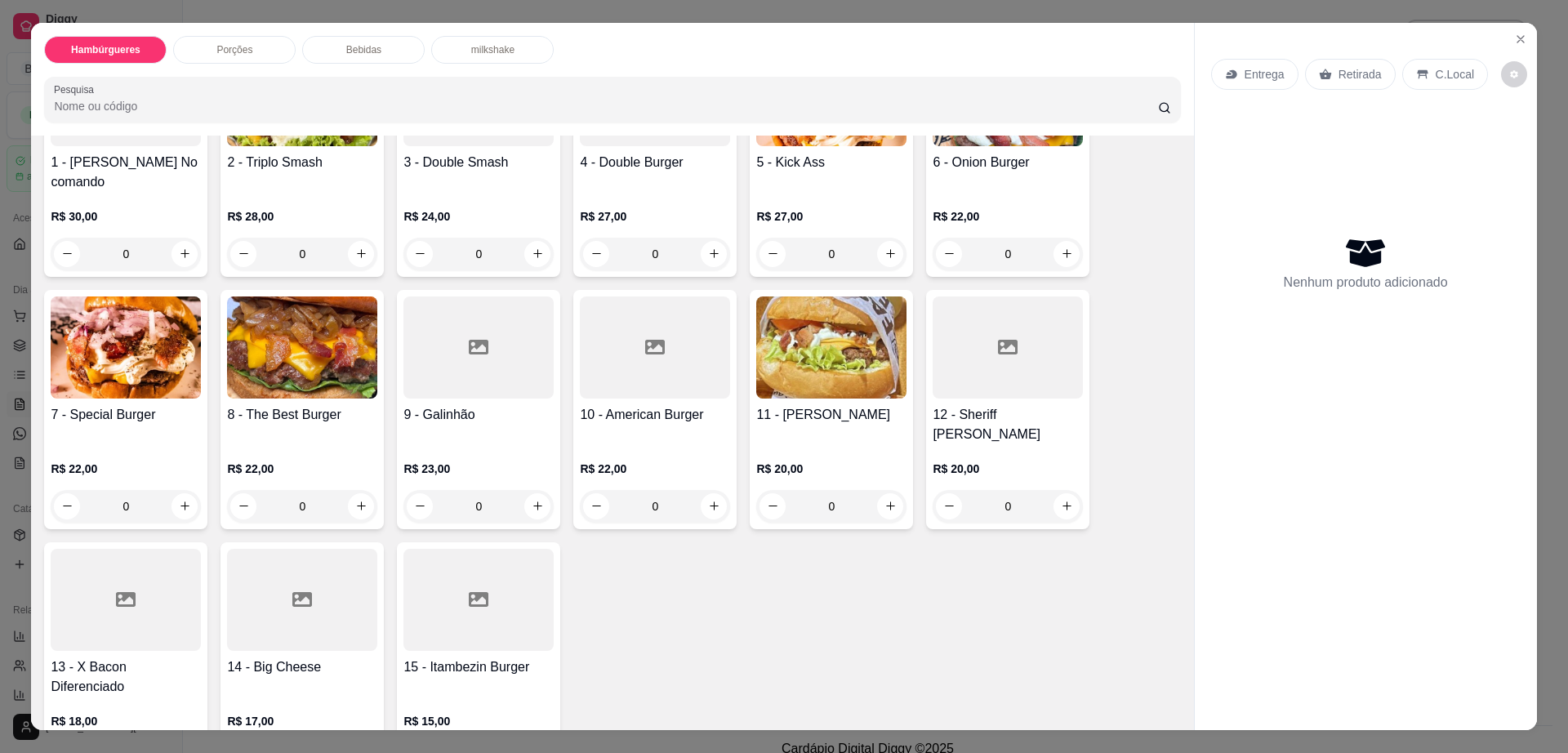
click at [649, 405] on h4 "10 - American Burger" at bounding box center [655, 415] width 151 height 20
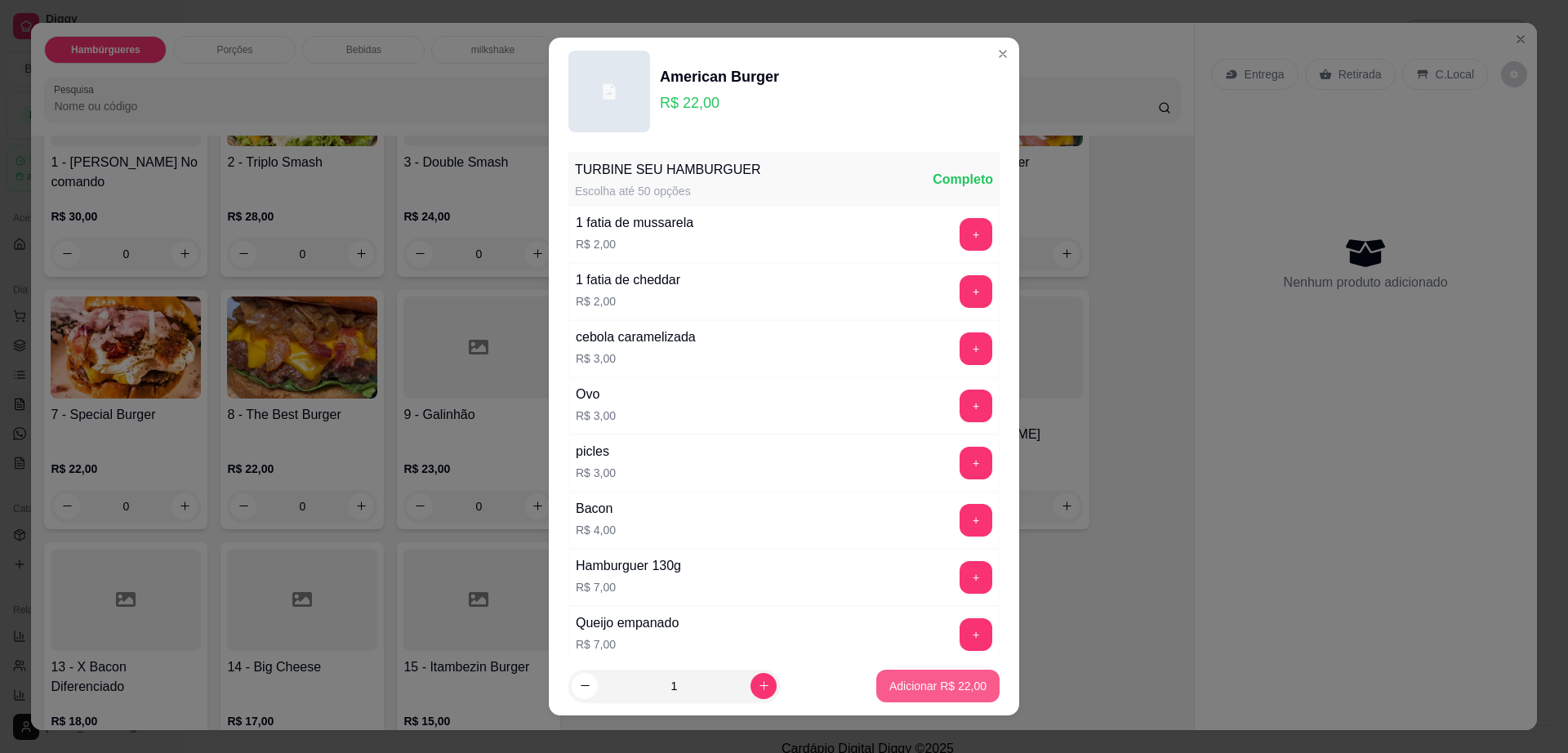
click at [933, 682] on p "Adicionar R$ 22,00" at bounding box center [939, 686] width 98 height 17
type input "1"
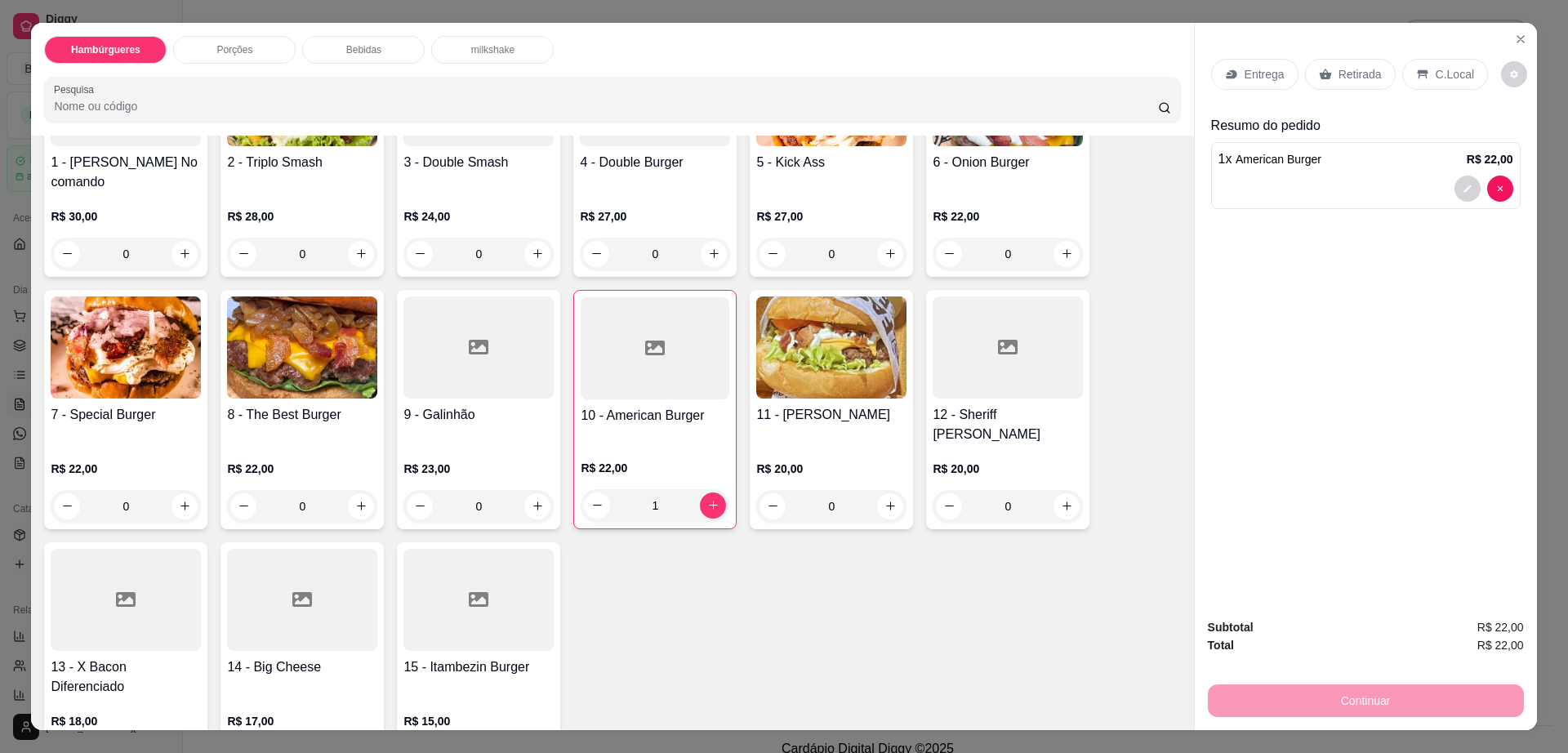
click at [363, 48] on p "Bebidas" at bounding box center [364, 50] width 35 height 13
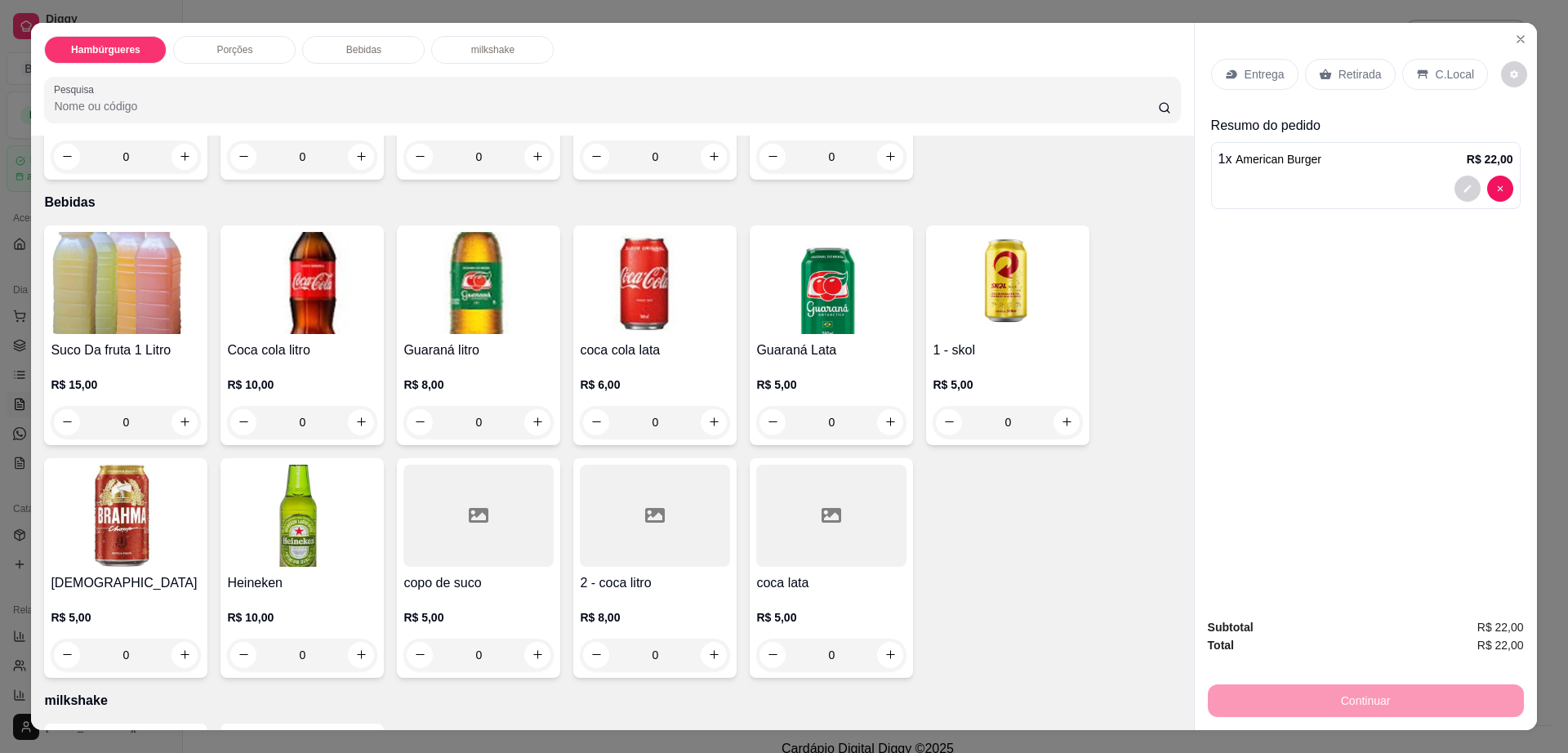
scroll to position [30, 0]
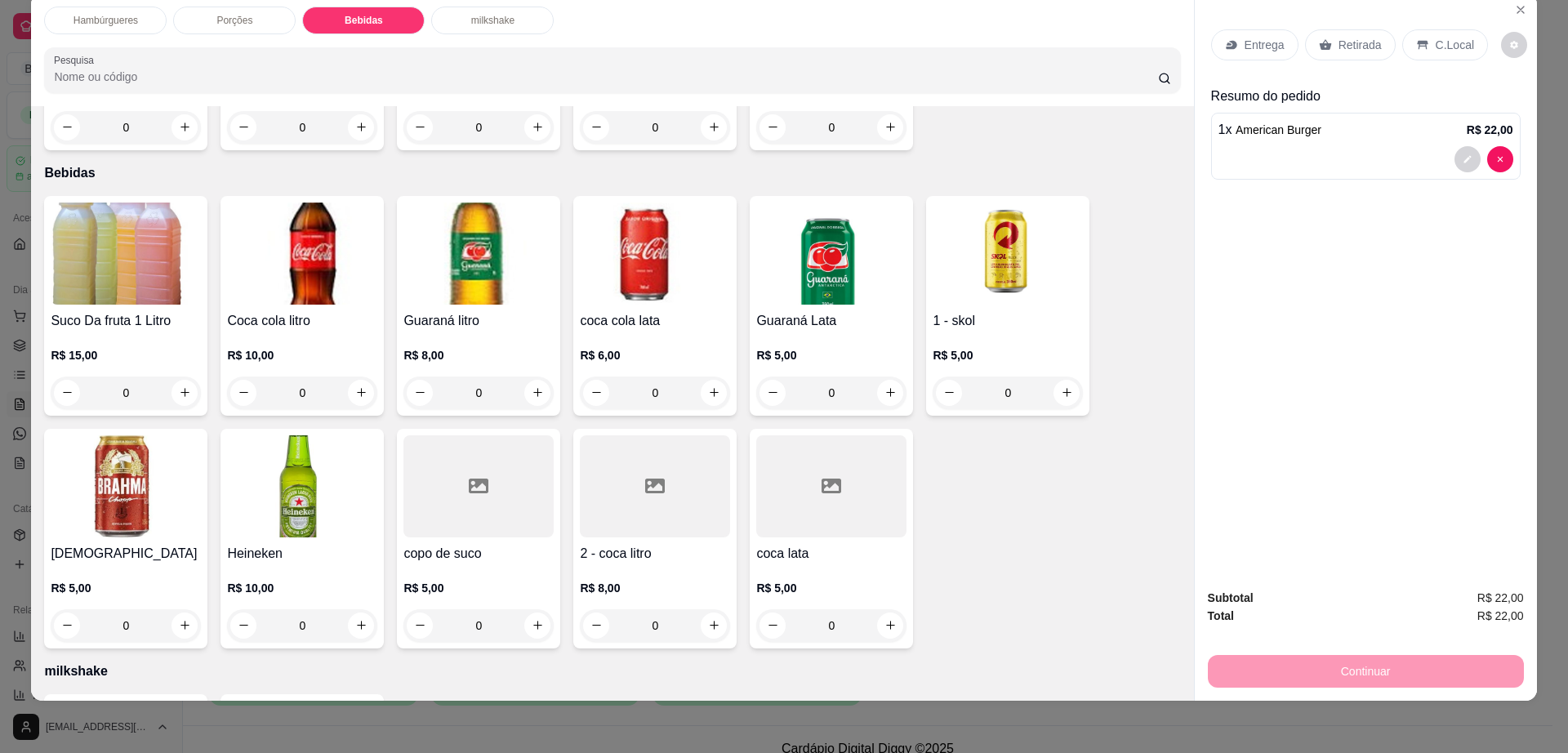
click at [229, 26] on p "Porções" at bounding box center [234, 21] width 36 height 13
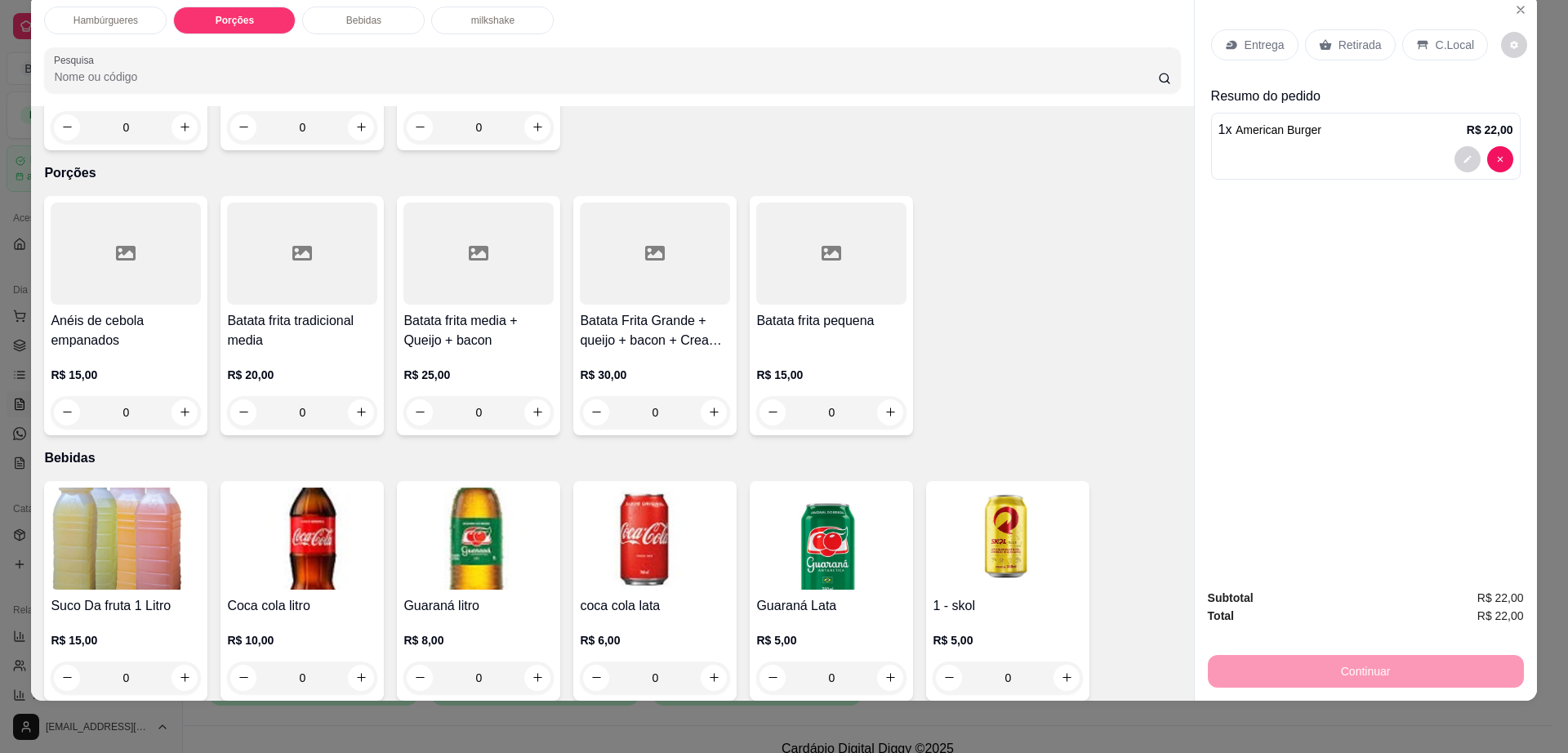
click at [772, 236] on div at bounding box center [832, 253] width 151 height 102
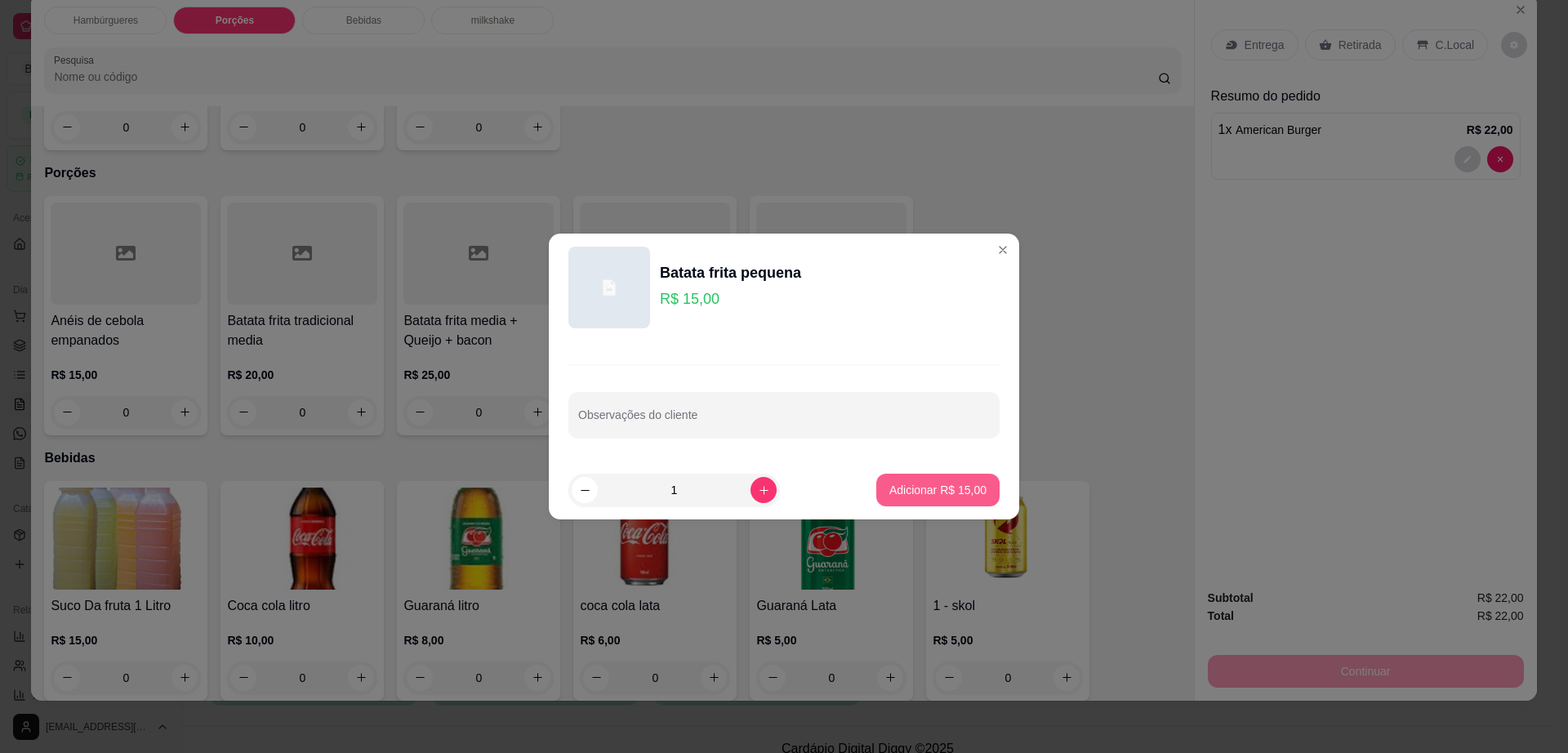
click at [892, 486] on p "Adicionar R$ 15,00" at bounding box center [939, 490] width 98 height 17
type input "1"
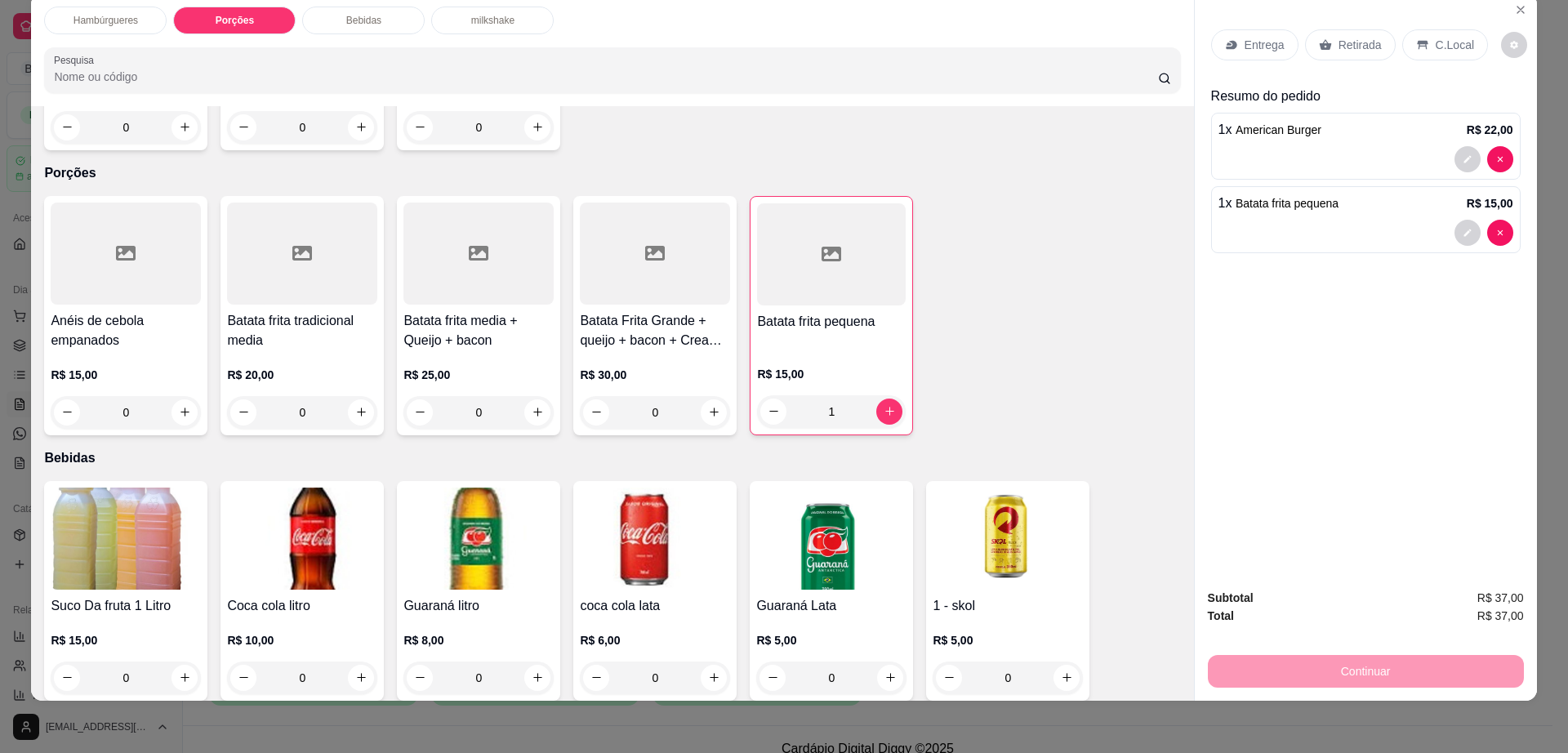
click at [1258, 45] on p "Entrega" at bounding box center [1264, 45] width 40 height 17
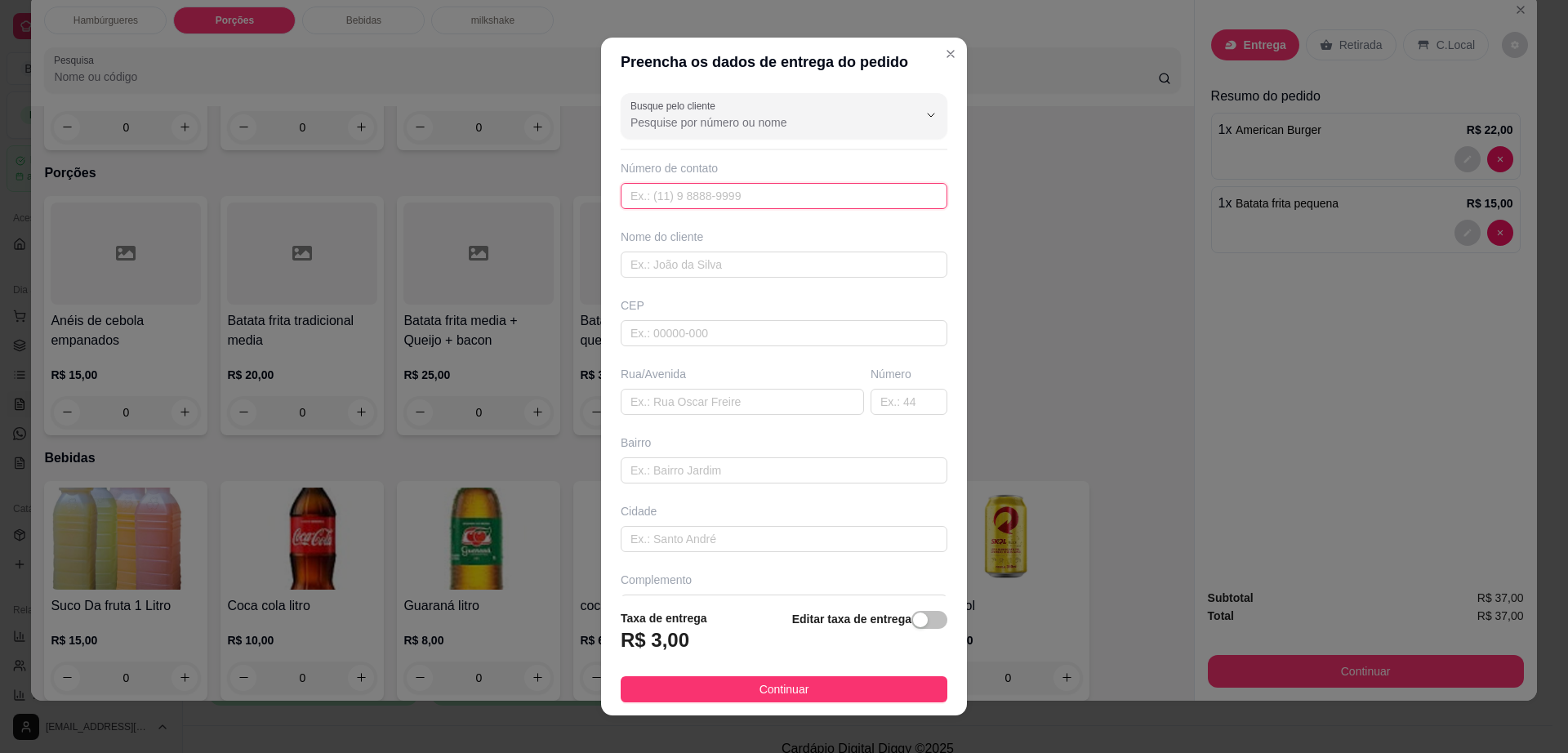
click at [764, 203] on input "text" at bounding box center [784, 196] width 327 height 26
paste input "[PHONE_NUMBER]"
type input "[PHONE_NUMBER]"
click at [730, 260] on input "text" at bounding box center [784, 265] width 327 height 26
paste input "Rosy"
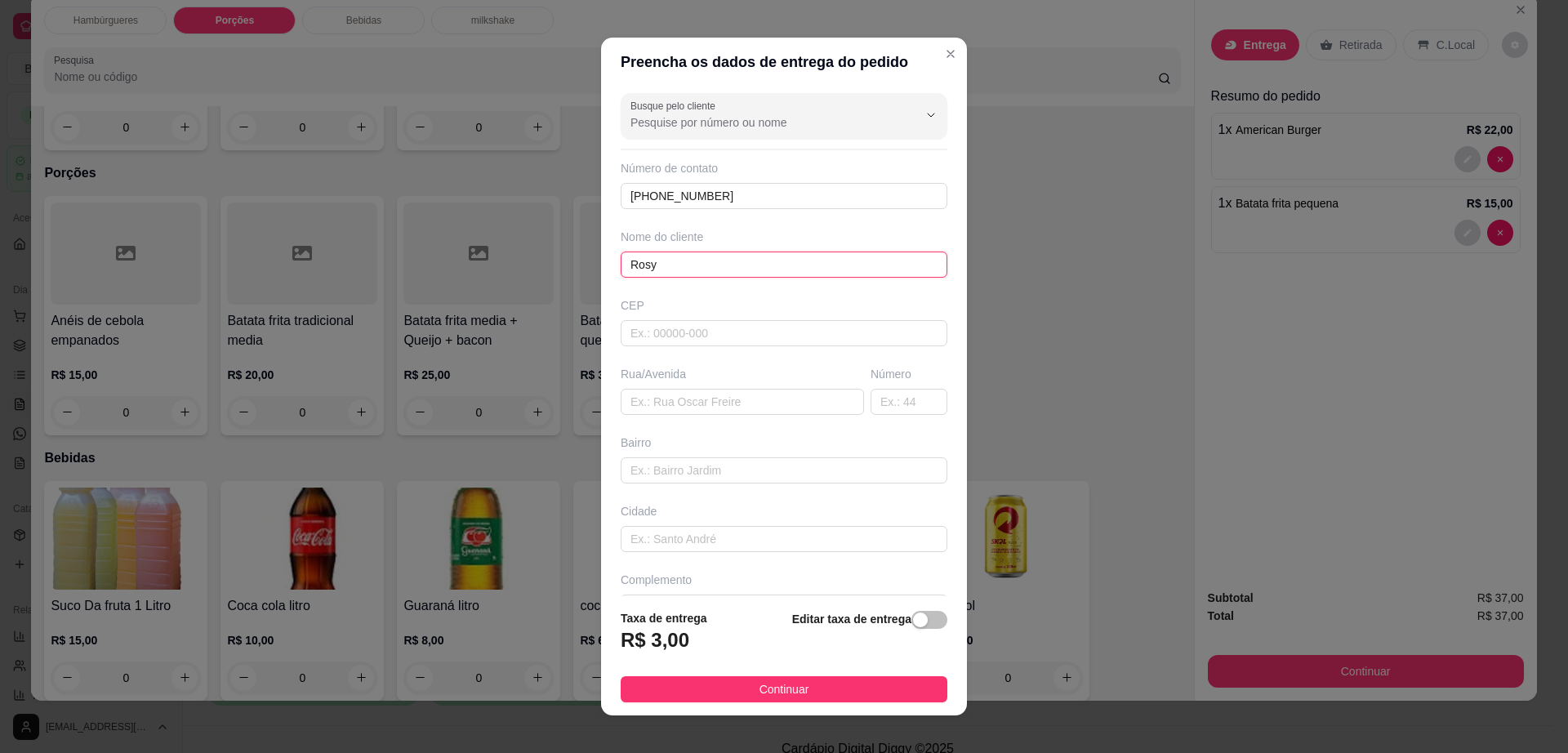
type input "Rosy"
click at [684, 398] on input "text" at bounding box center [743, 402] width 243 height 26
click at [711, 326] on input "text" at bounding box center [784, 333] width 327 height 26
type input "45140000"
type input "Itambé"
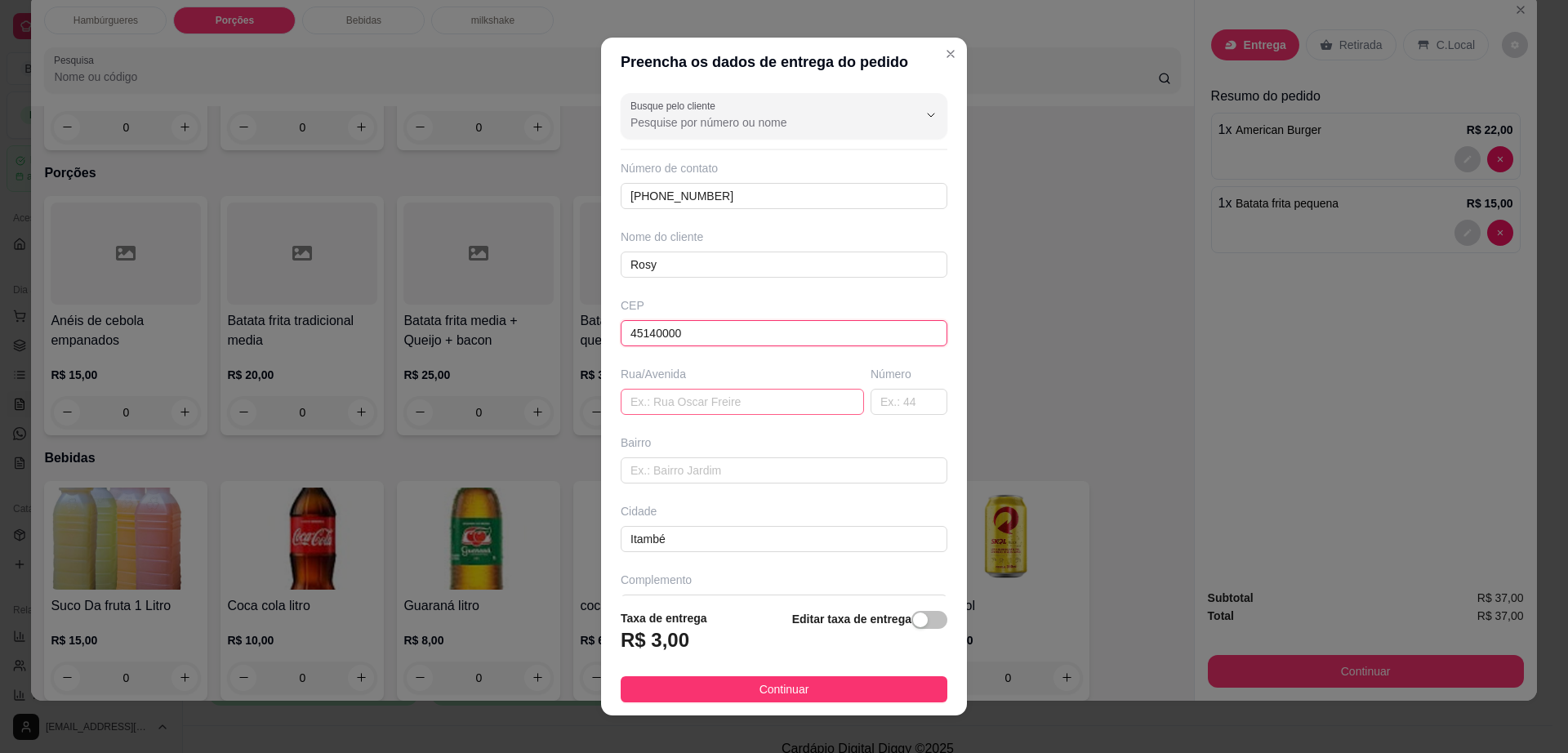
type input "45140000"
click at [690, 392] on input "text" at bounding box center [743, 402] width 243 height 26
paste input "[STREET_ADDRESS]"
type input "[STREET_ADDRESS]"
click at [887, 684] on button "Continuar" at bounding box center [784, 689] width 327 height 26
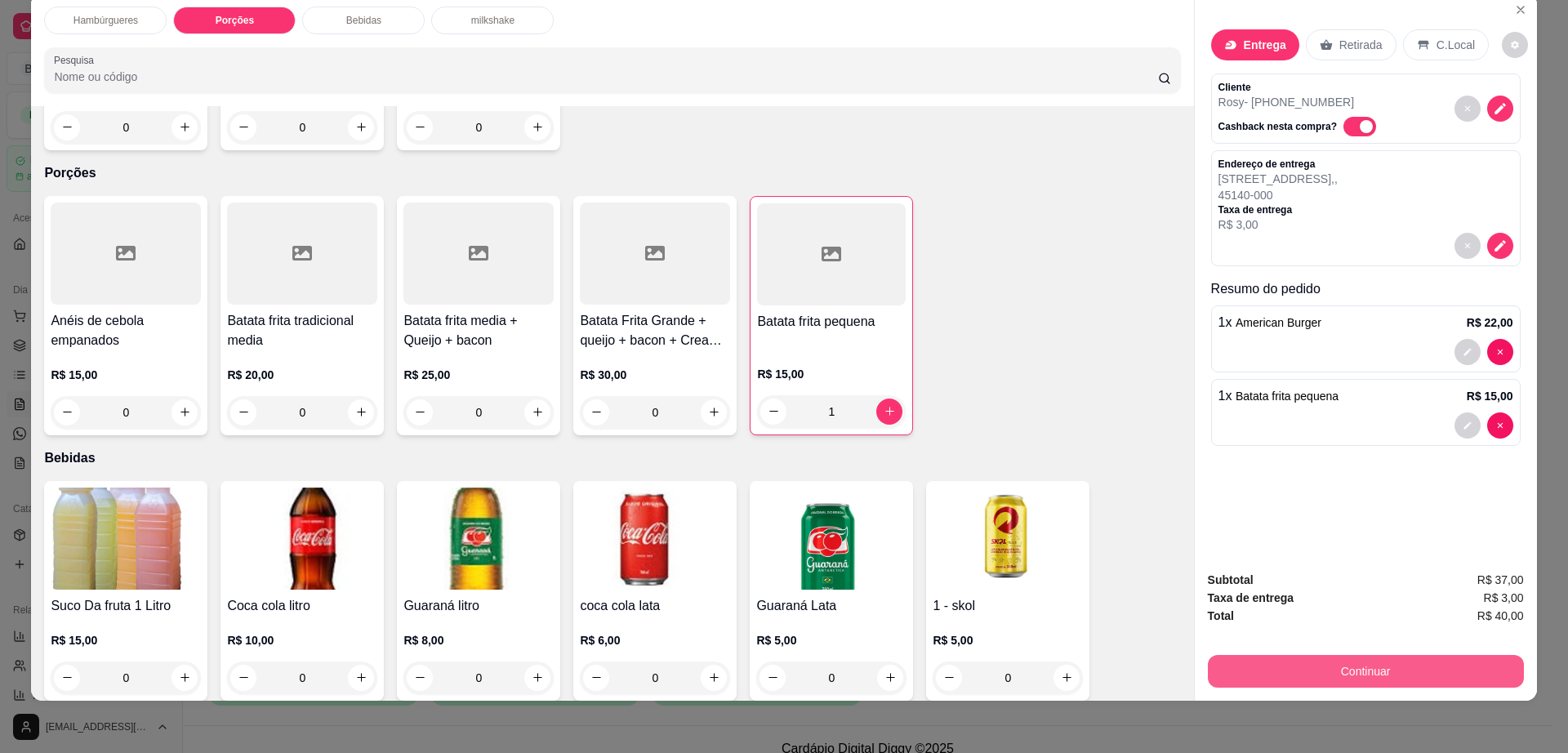
click at [1241, 660] on button "Continuar" at bounding box center [1366, 671] width 316 height 33
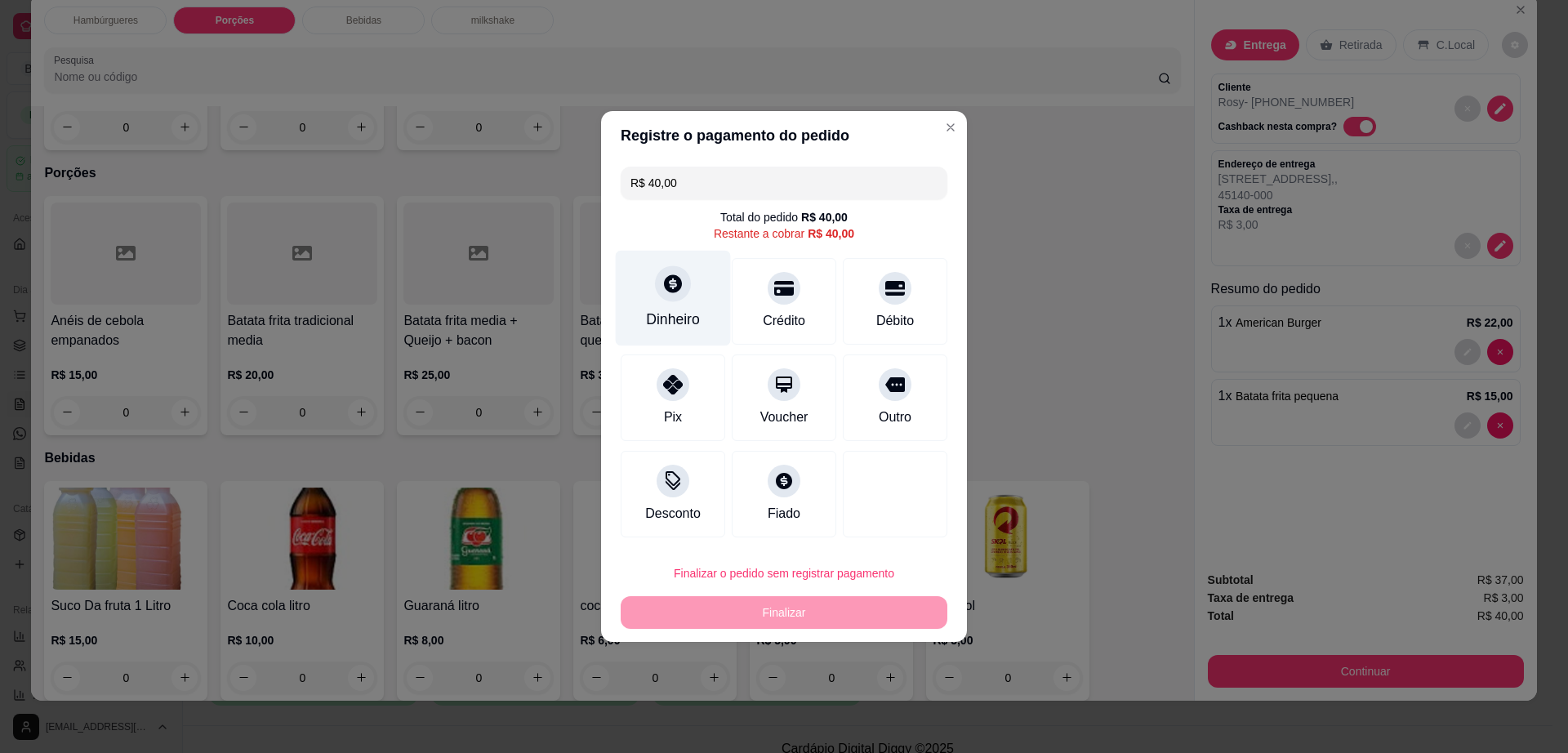
click at [674, 292] on icon at bounding box center [673, 284] width 18 height 18
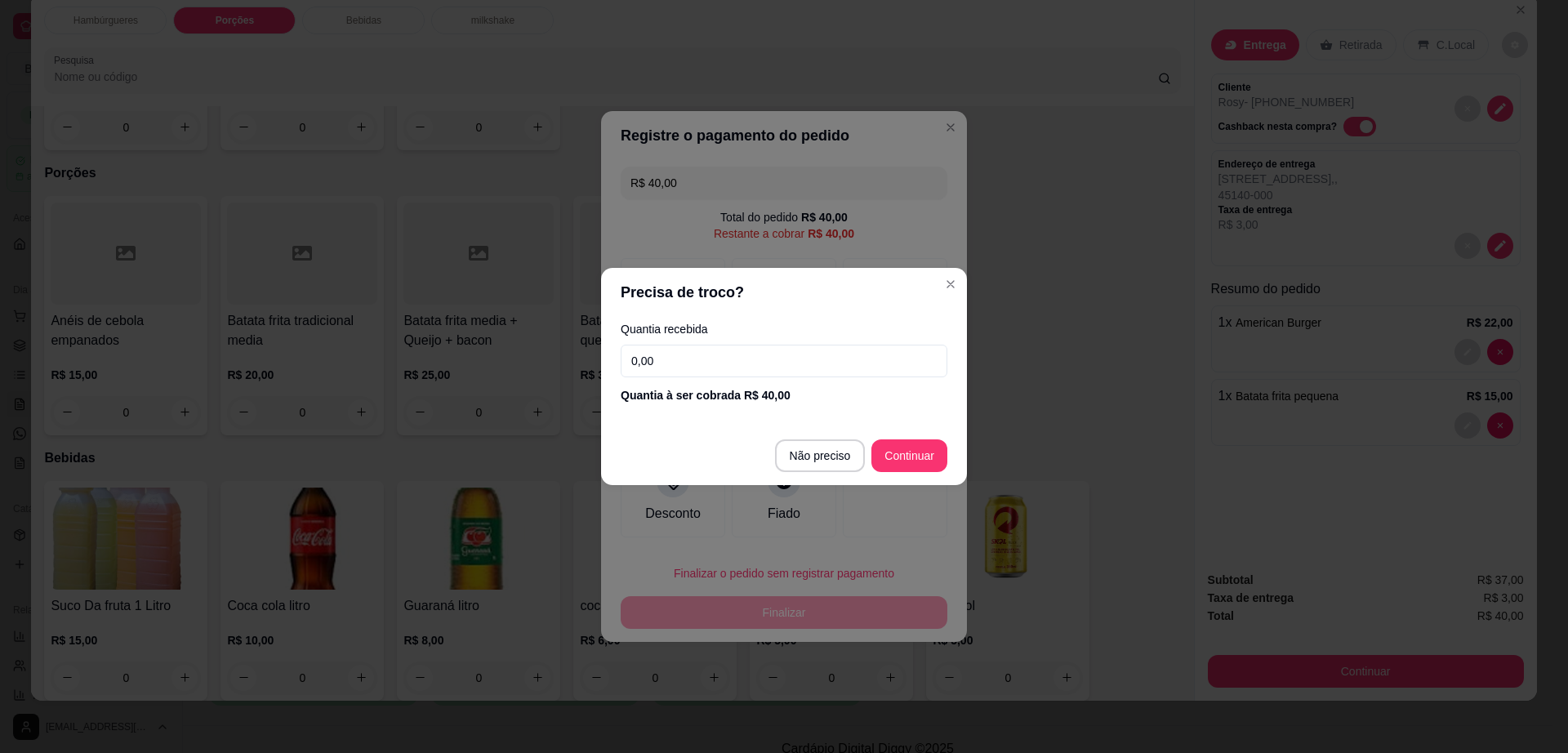
click at [722, 365] on input "0,00" at bounding box center [784, 361] width 327 height 33
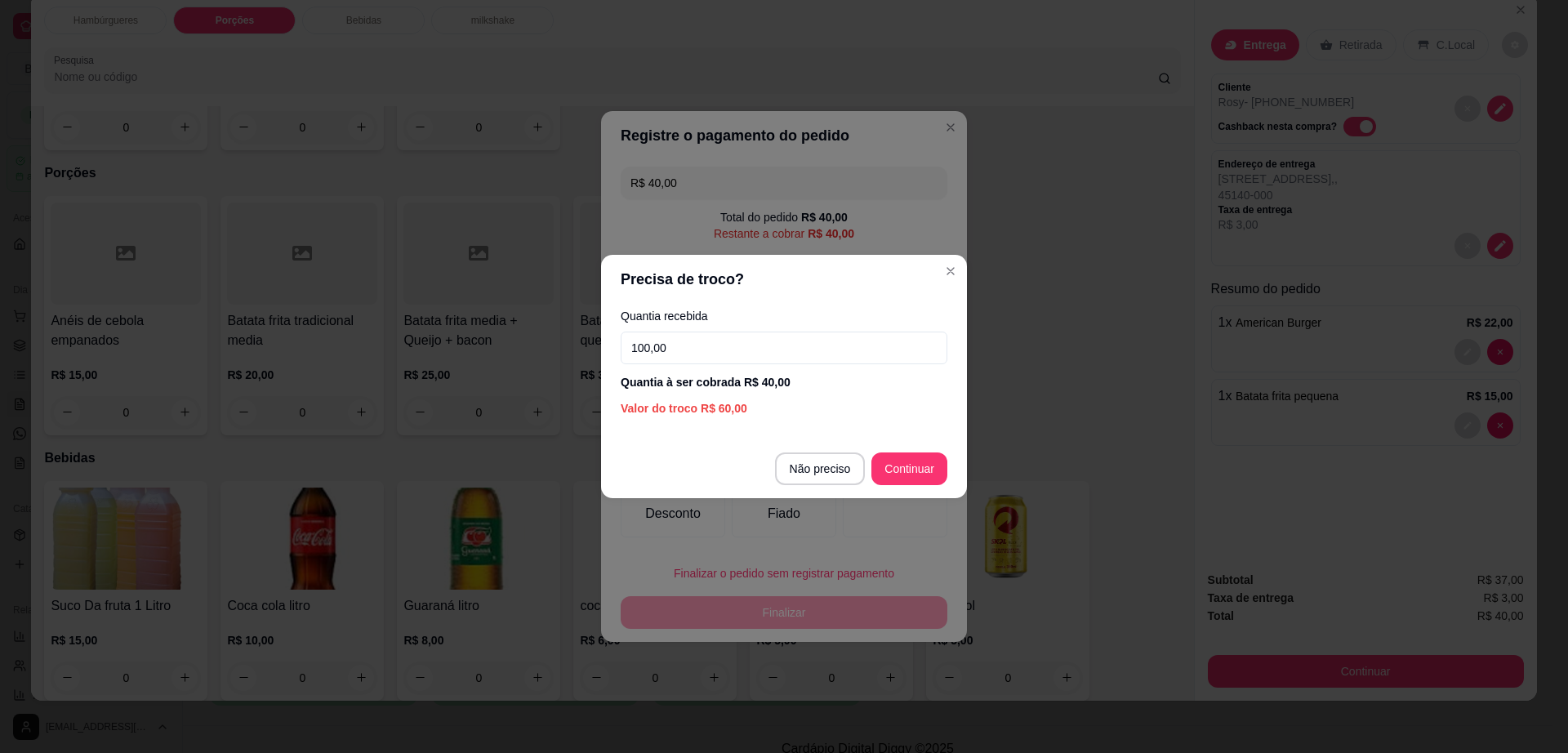
type input "100,00"
type input "R$ 0,00"
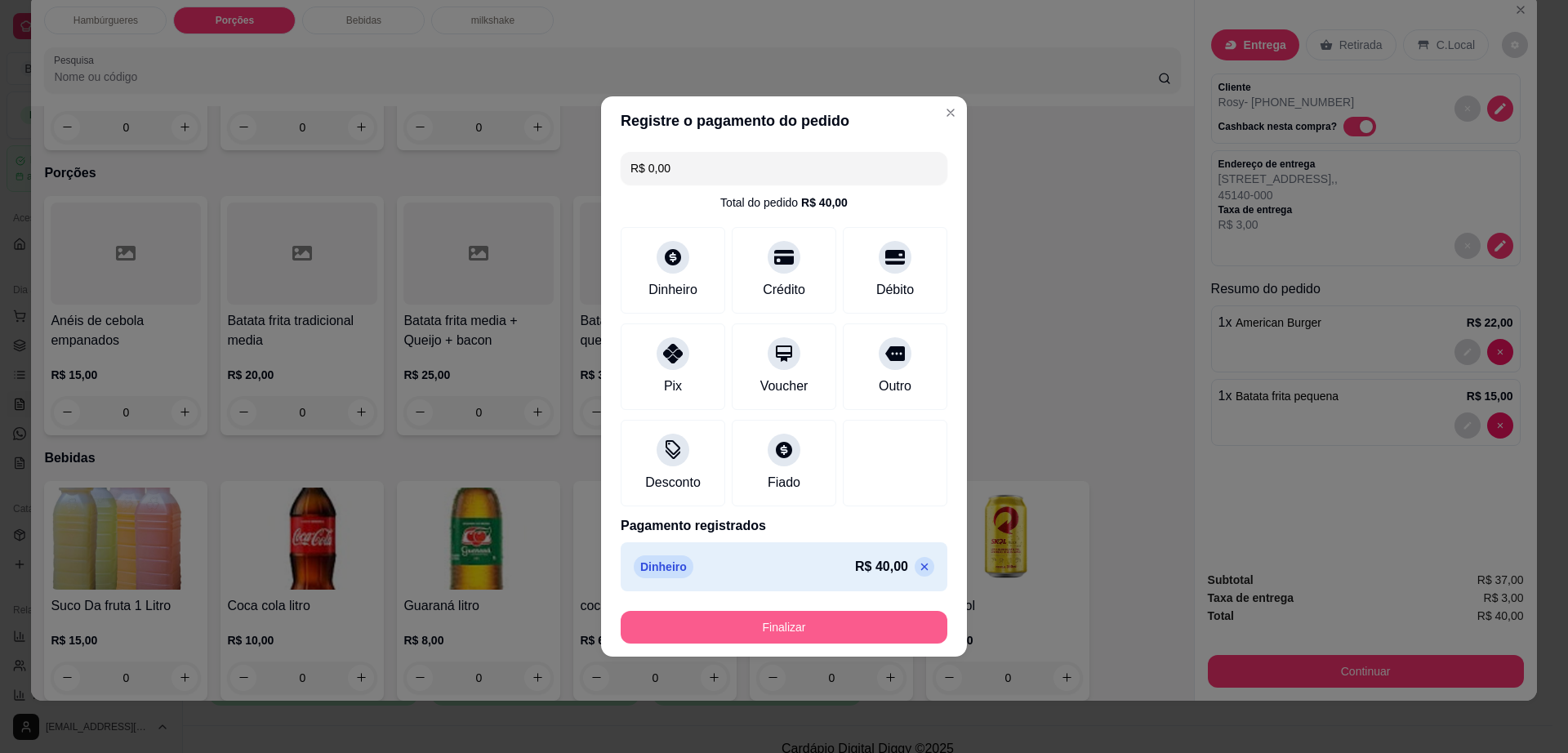
click at [829, 641] on button "Finalizar" at bounding box center [784, 627] width 327 height 33
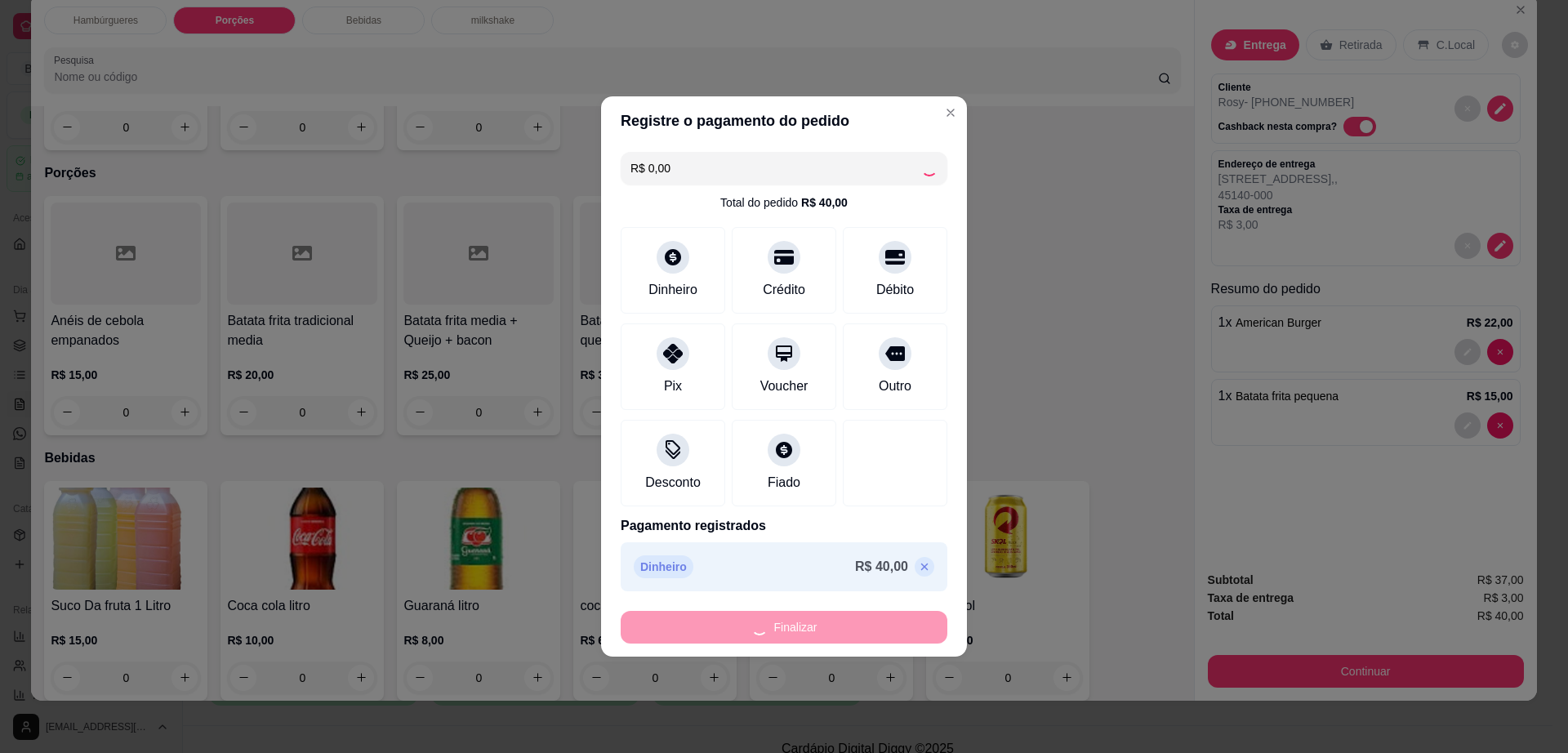
type input "0"
type input "-R$ 40,00"
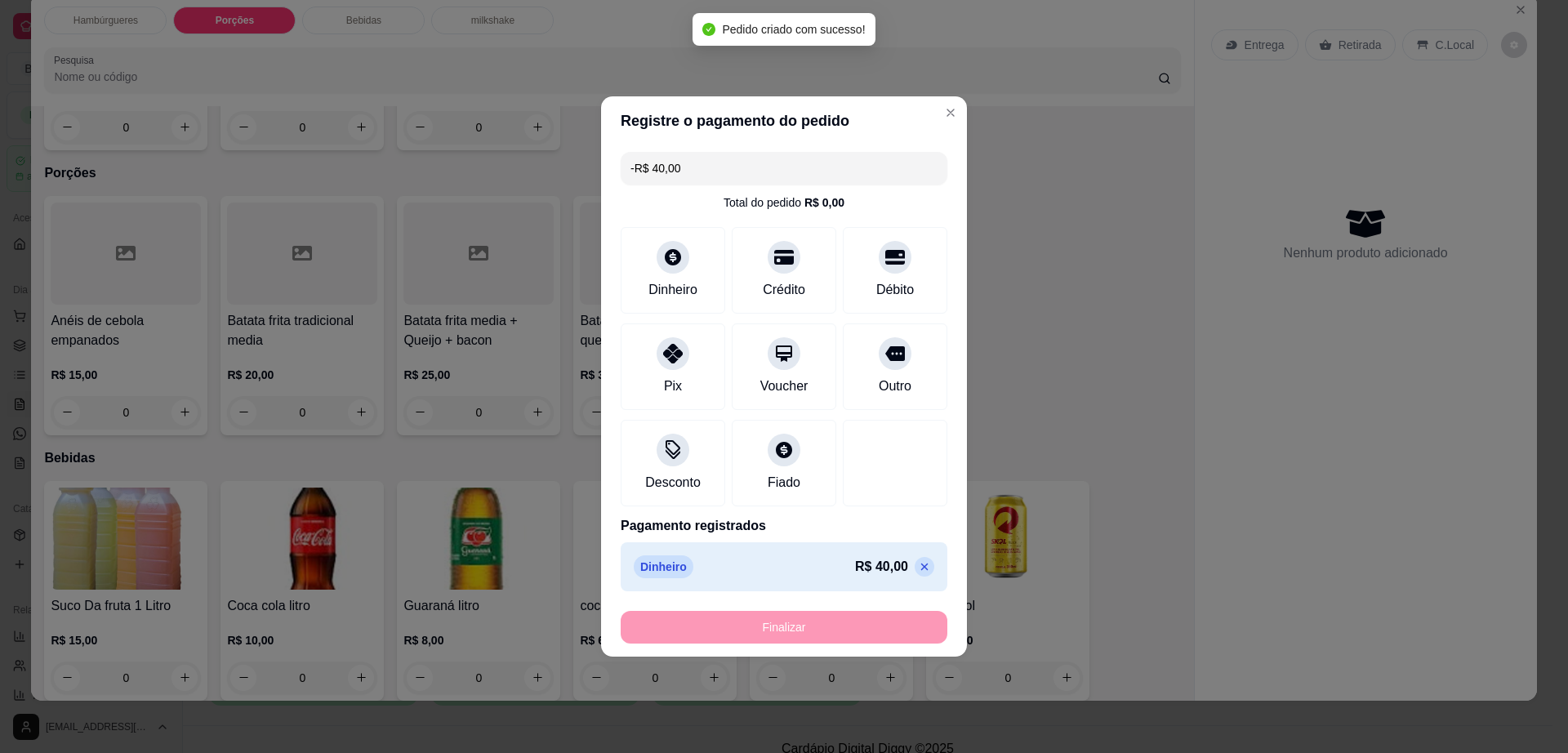
scroll to position [804, 0]
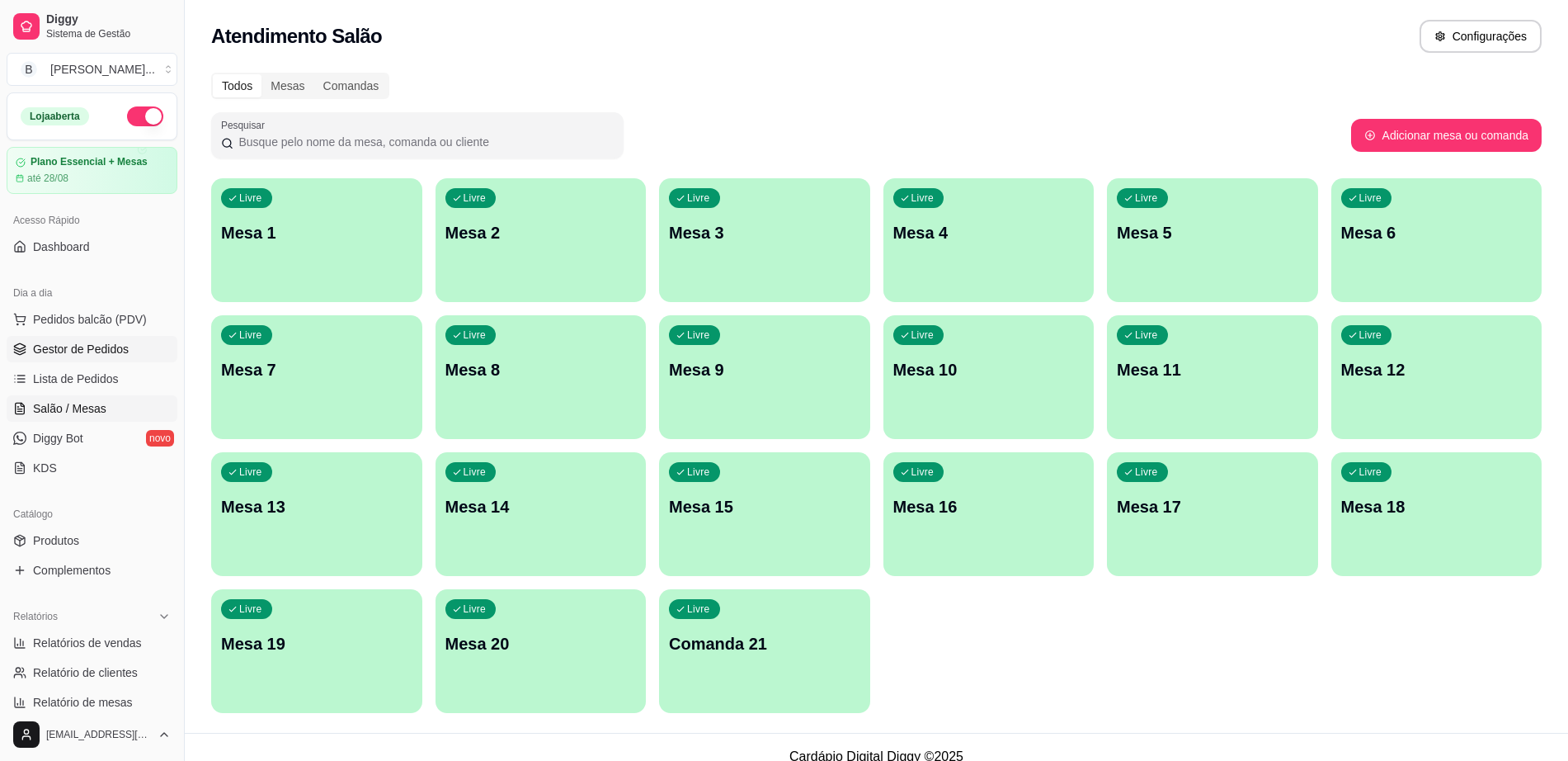
click at [138, 342] on link "Gestor de Pedidos" at bounding box center [92, 349] width 170 height 27
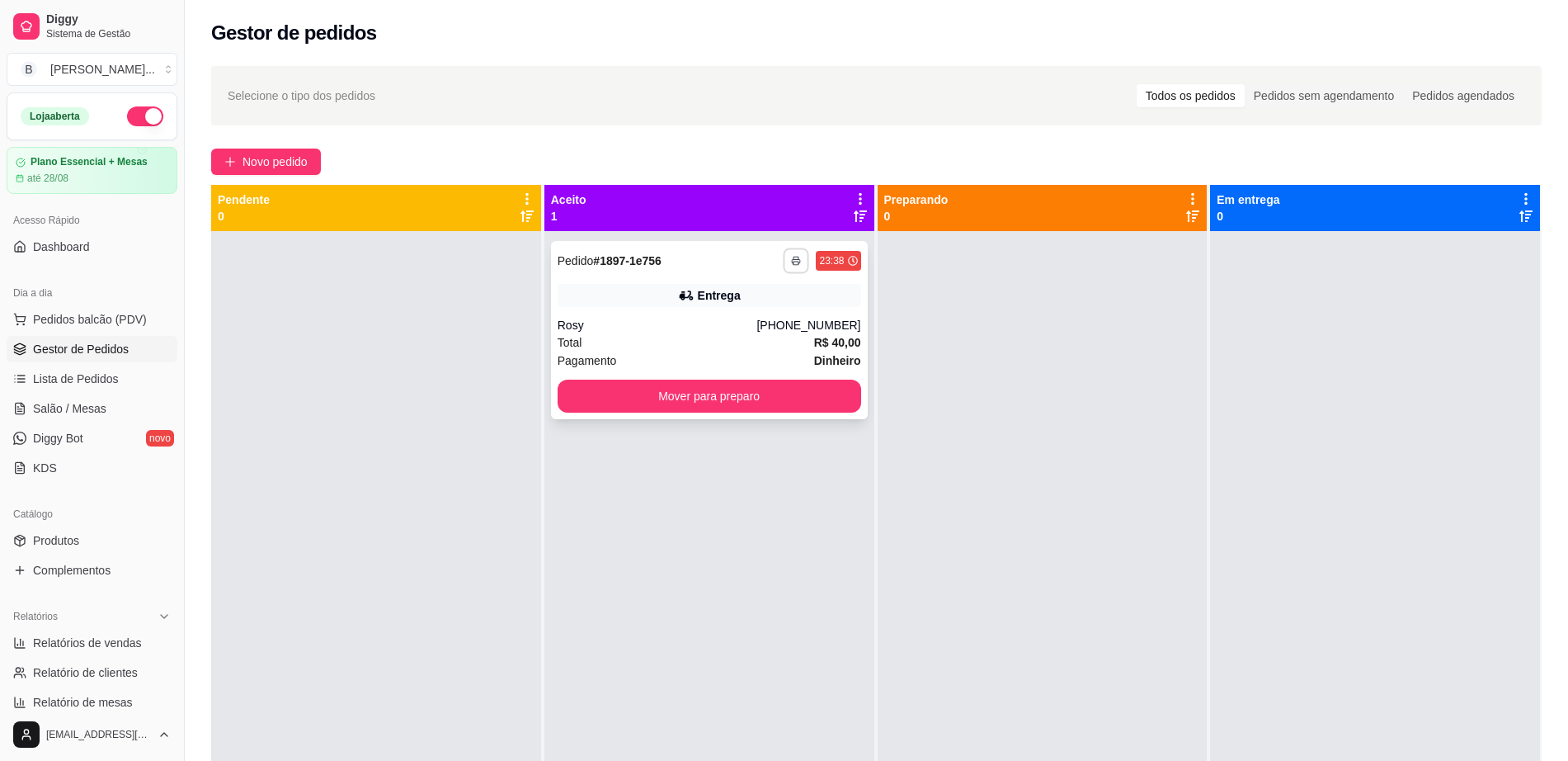
click at [795, 260] on button "button" at bounding box center [796, 260] width 26 height 26
click at [761, 318] on button "Impressora cell" at bounding box center [745, 318] width 119 height 27
click at [698, 390] on button "Mover para preparo" at bounding box center [709, 396] width 295 height 33
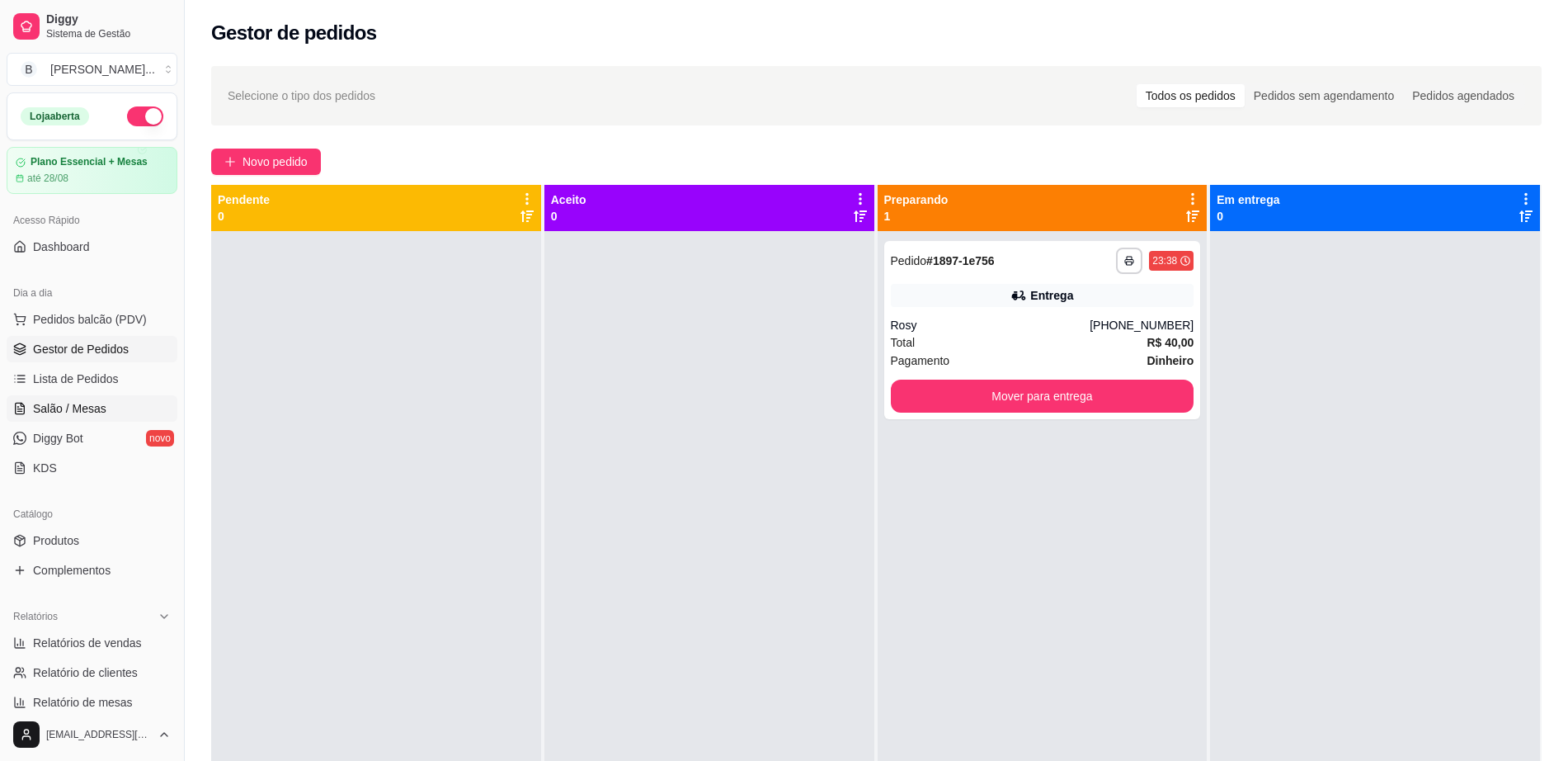
click at [87, 397] on link "Salão / Mesas" at bounding box center [92, 408] width 170 height 27
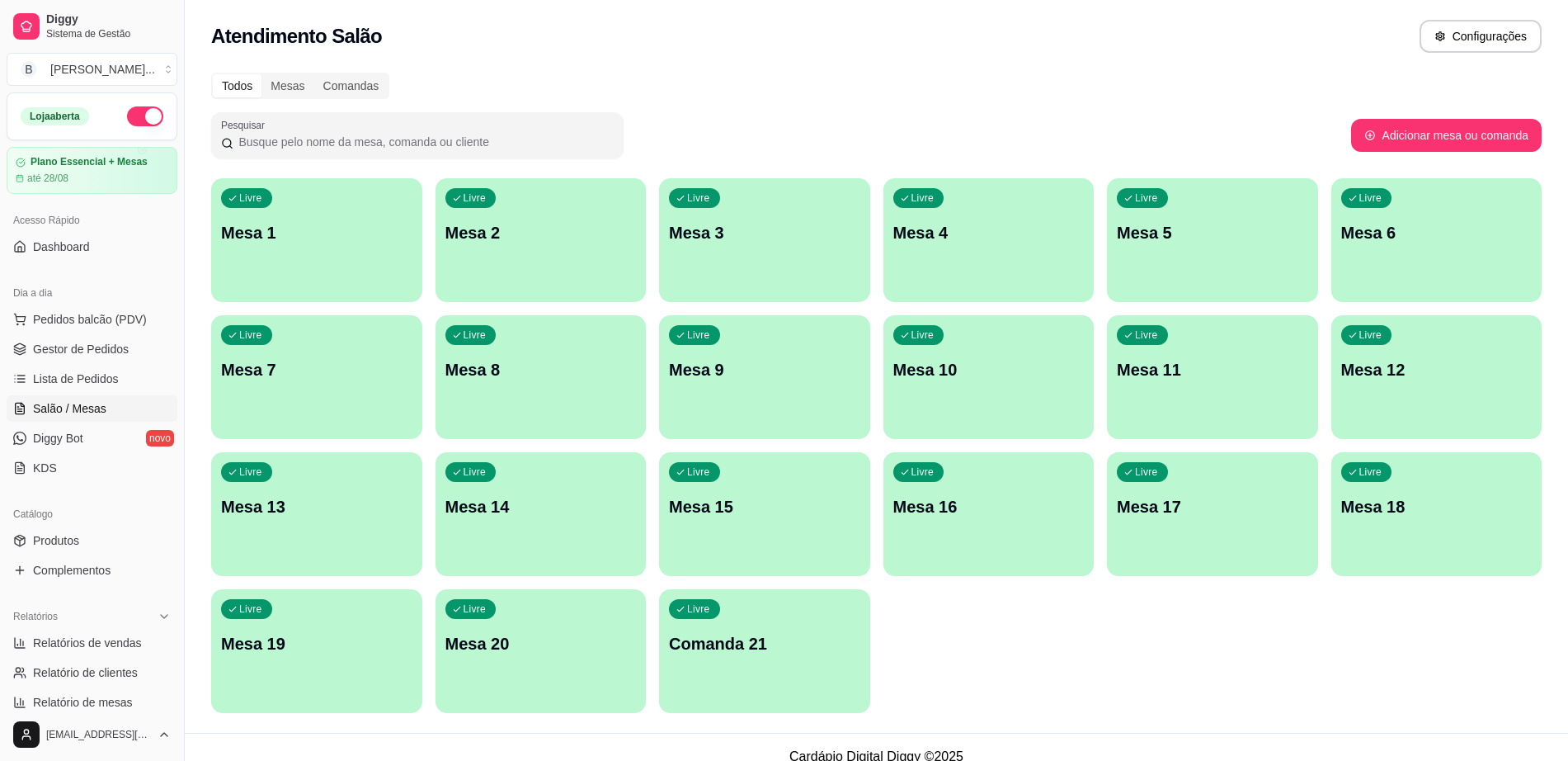
click at [754, 374] on p "Mesa 9" at bounding box center [764, 370] width 191 height 23
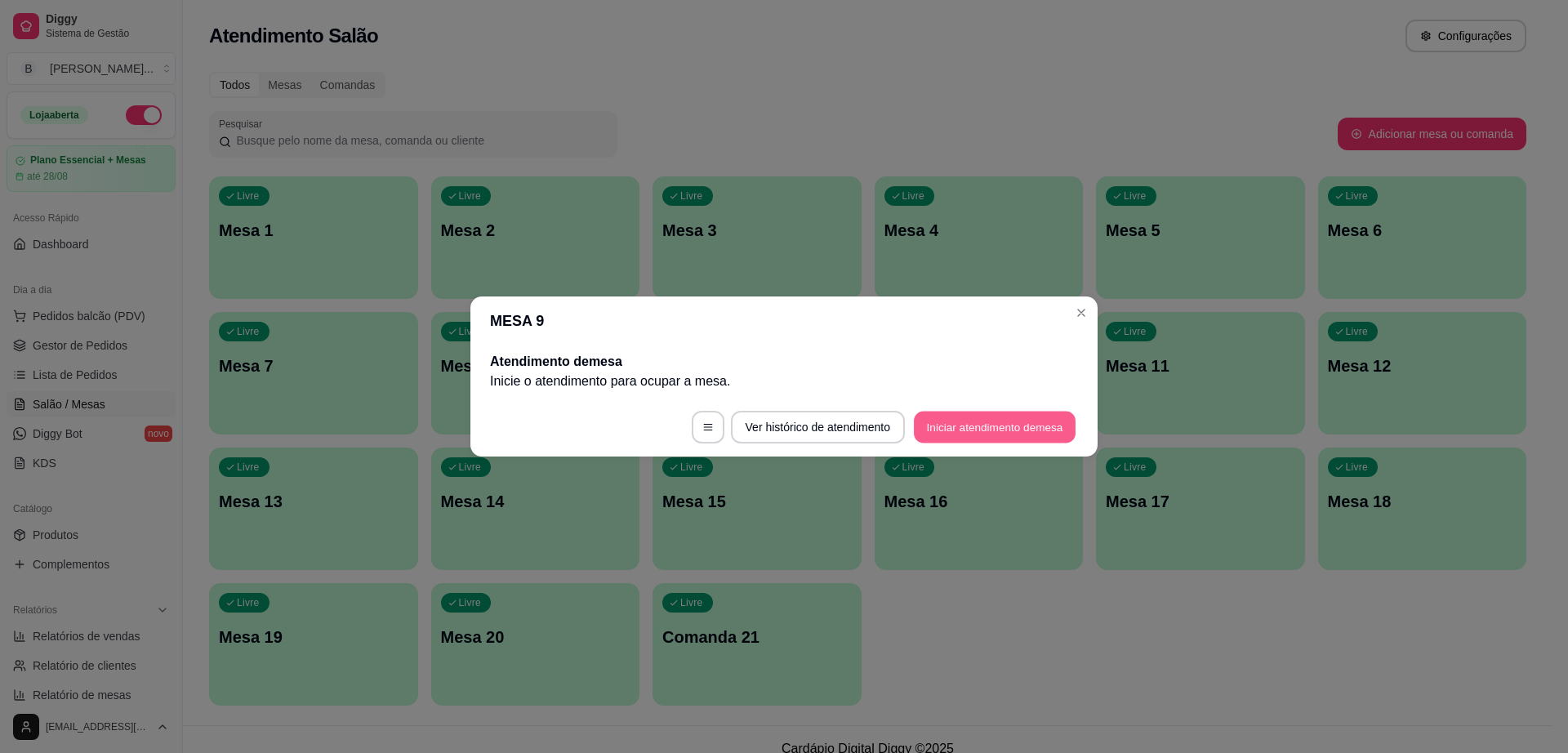
click at [1029, 417] on button "Iniciar atendimento de mesa" at bounding box center [995, 427] width 162 height 32
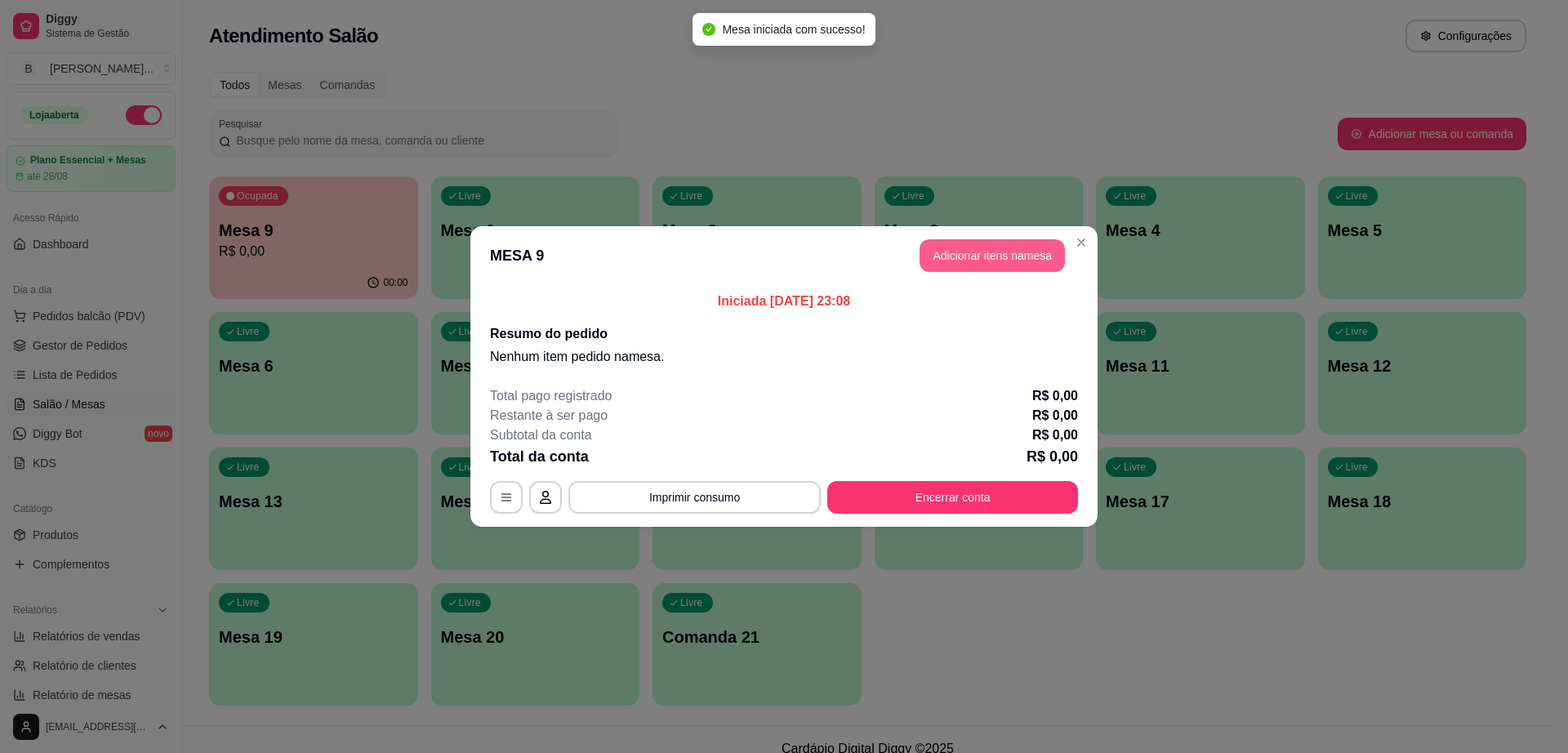
click at [1001, 242] on button "Adicionar itens na mesa" at bounding box center [992, 255] width 146 height 33
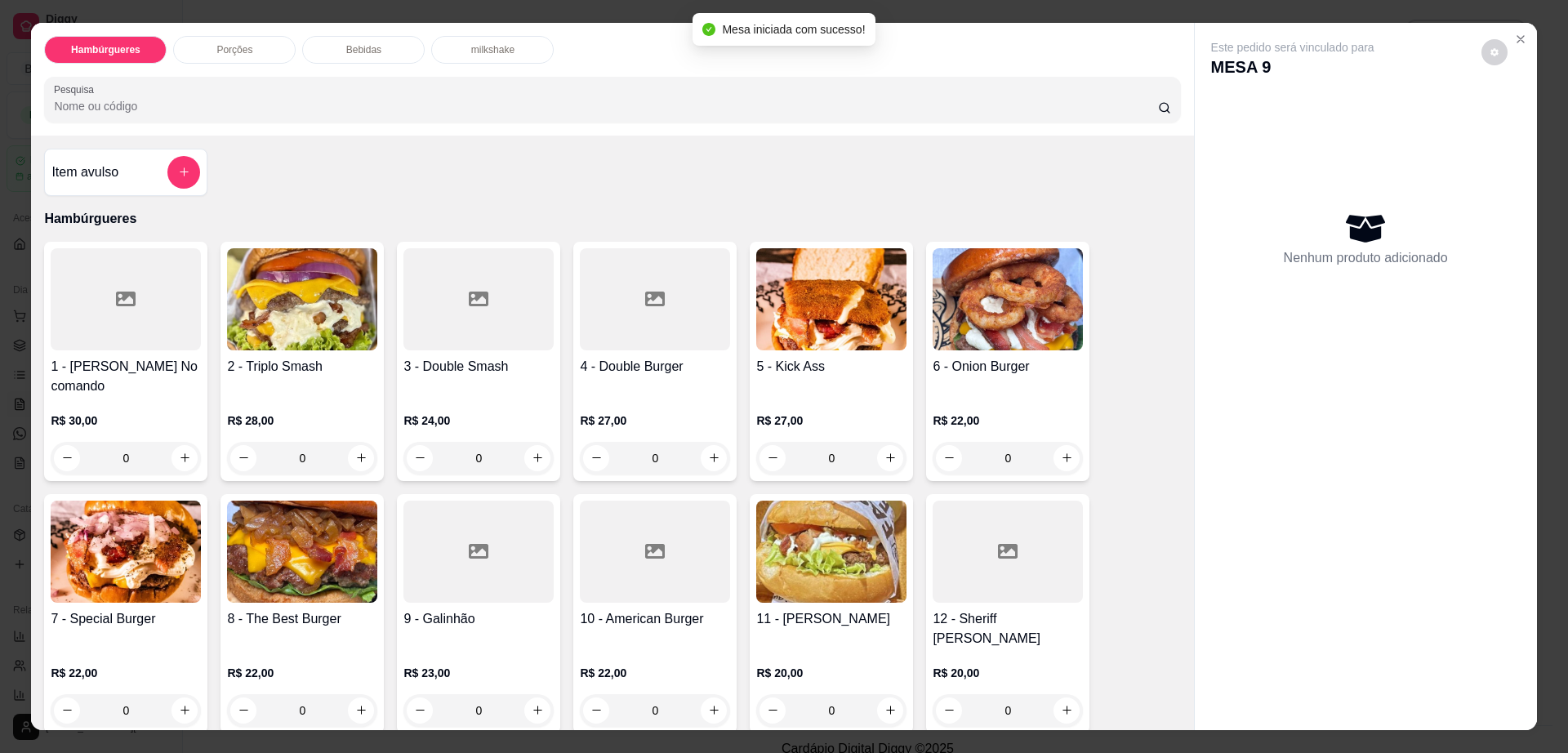
click at [637, 336] on div at bounding box center [655, 298] width 151 height 102
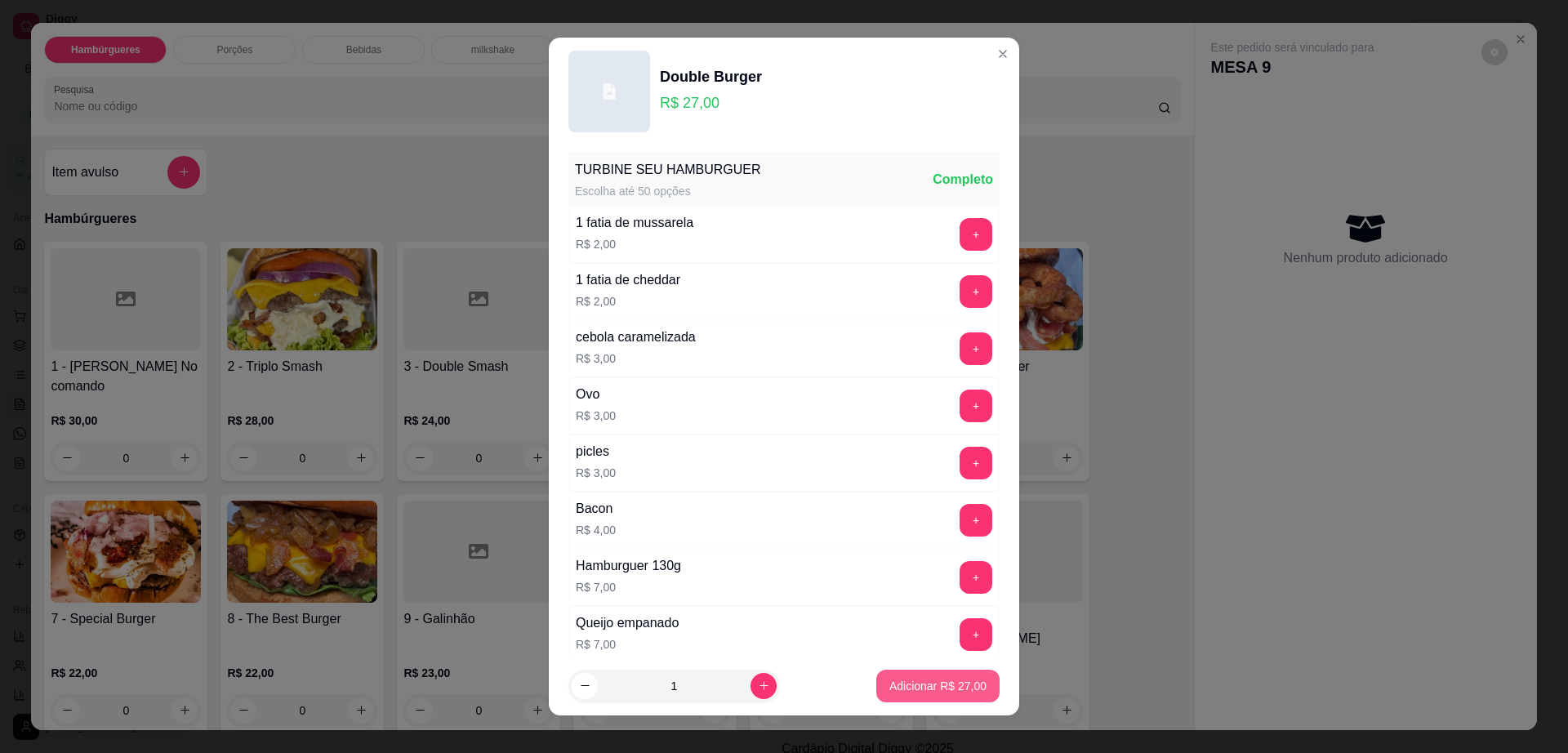
click at [966, 679] on button "Adicionar R$ 27,00" at bounding box center [938, 686] width 123 height 33
type input "1"
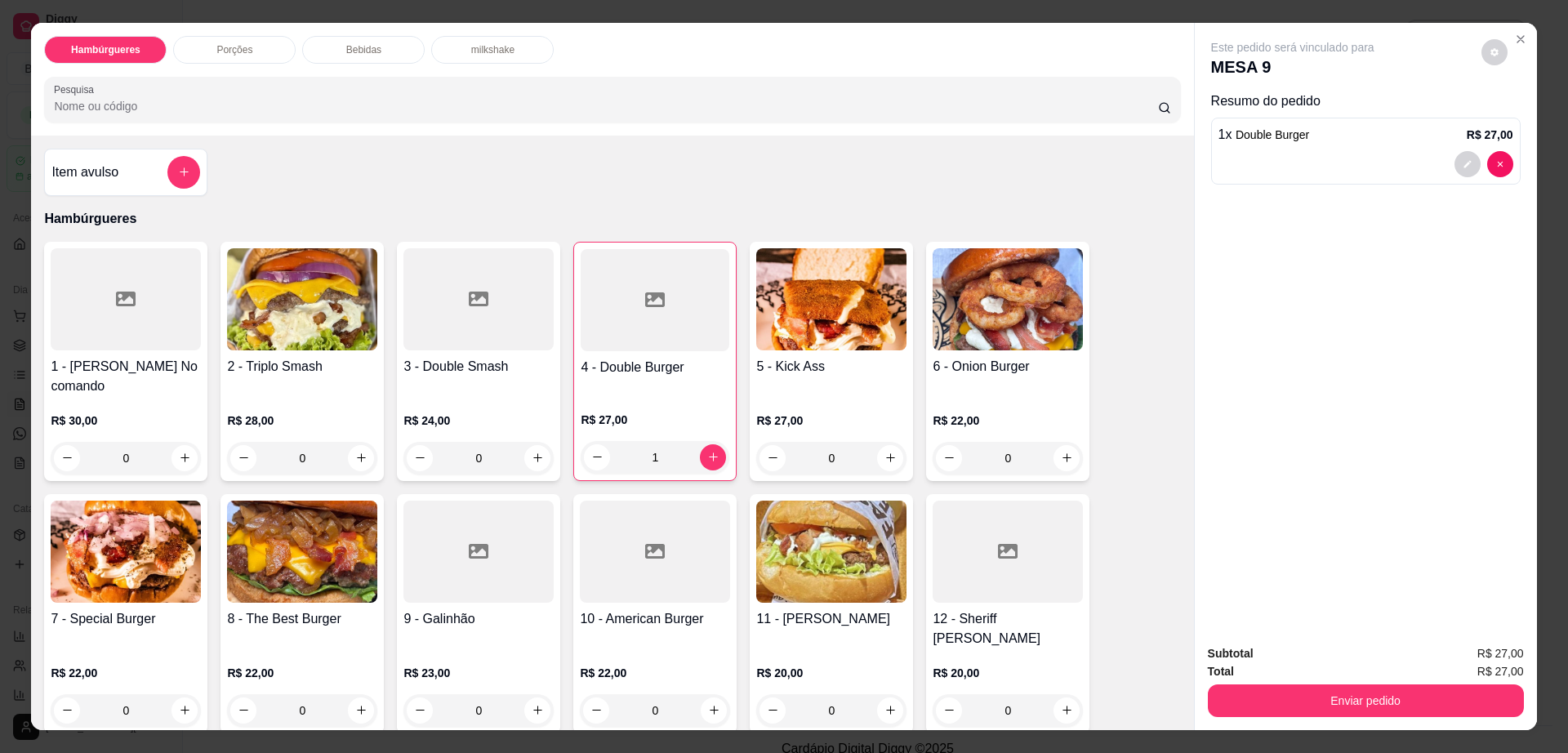
click at [383, 53] on div "Bebidas" at bounding box center [363, 50] width 122 height 28
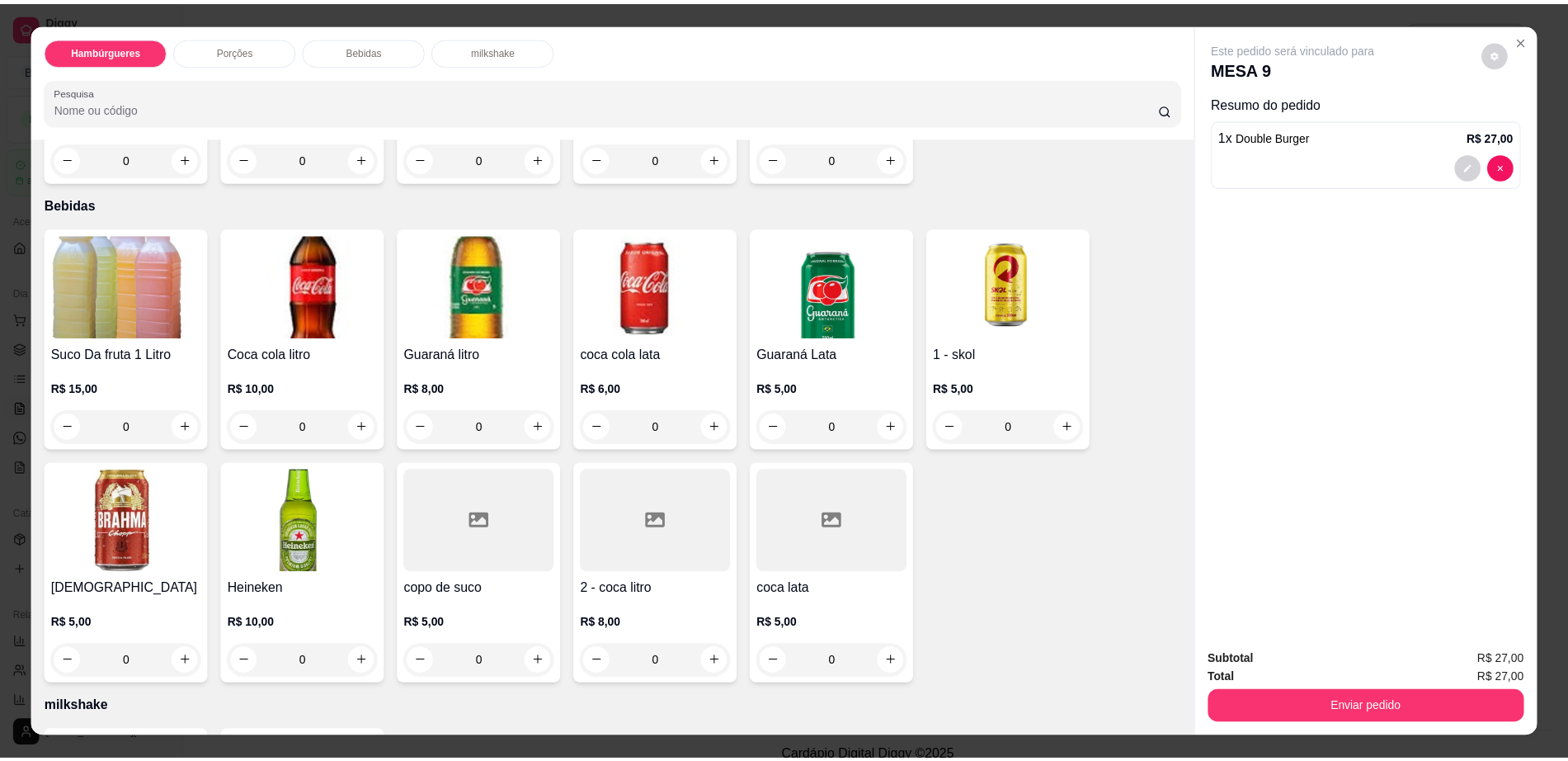
scroll to position [30, 0]
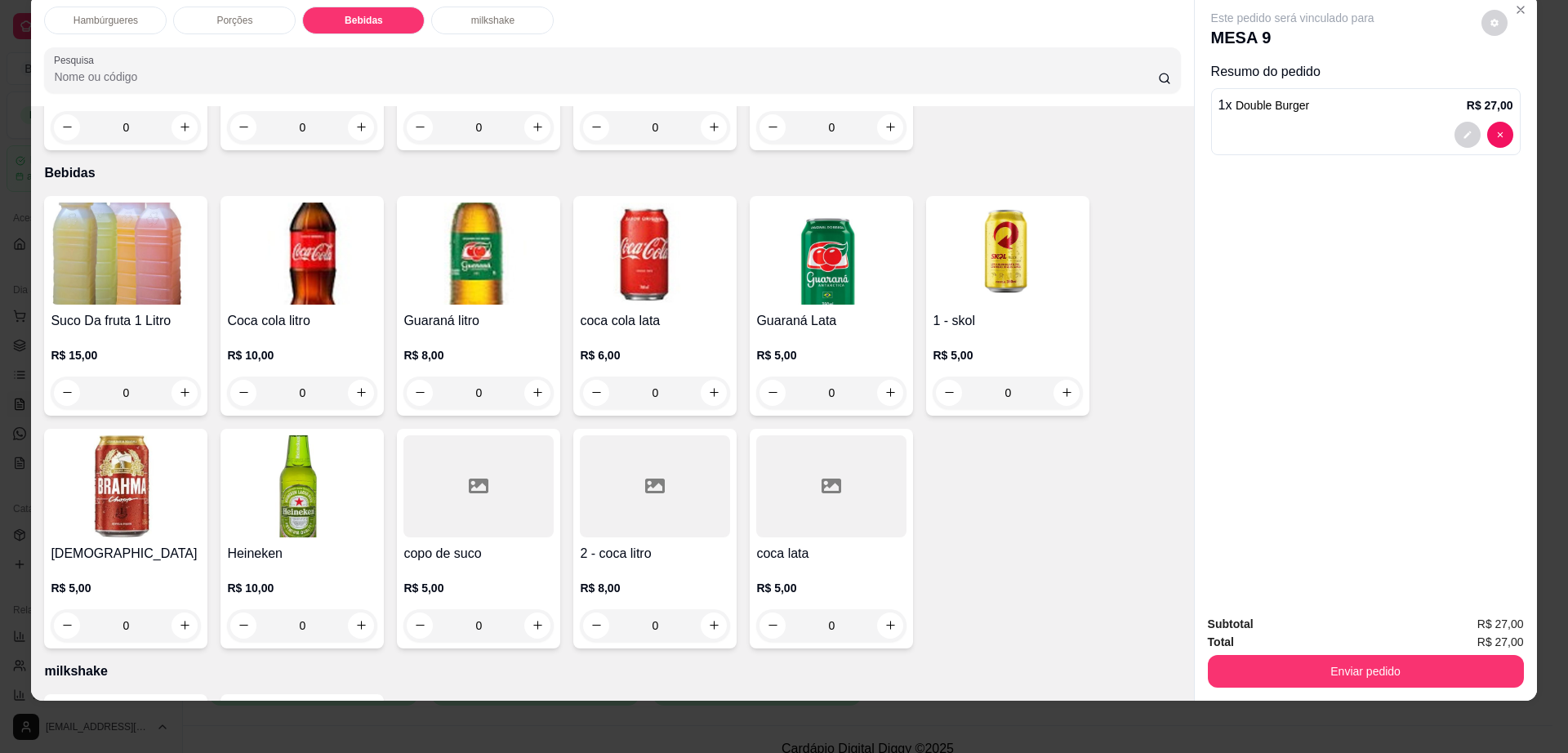
click at [808, 438] on div at bounding box center [832, 485] width 151 height 102
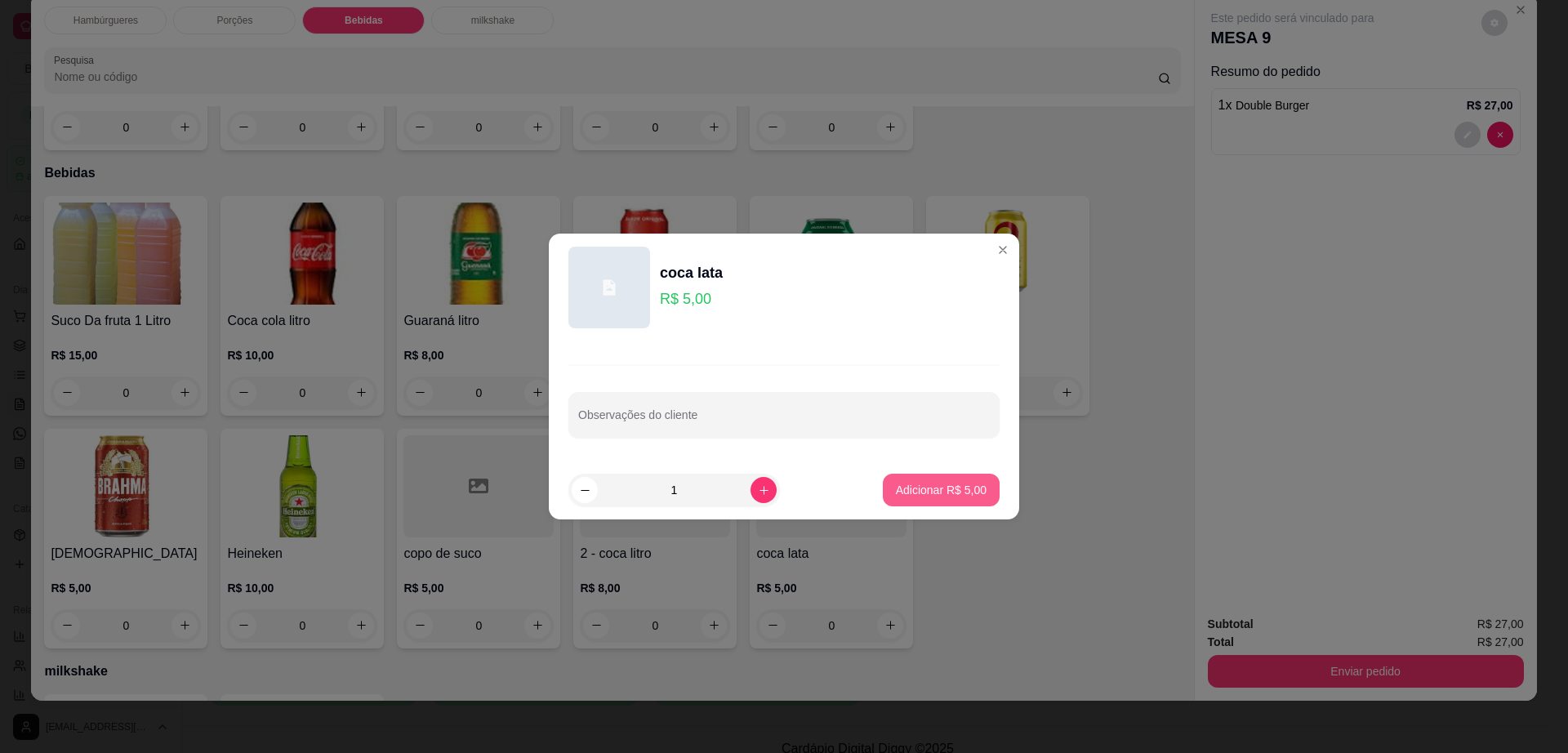
click at [937, 493] on p "Adicionar R$ 5,00" at bounding box center [942, 490] width 91 height 17
type input "1"
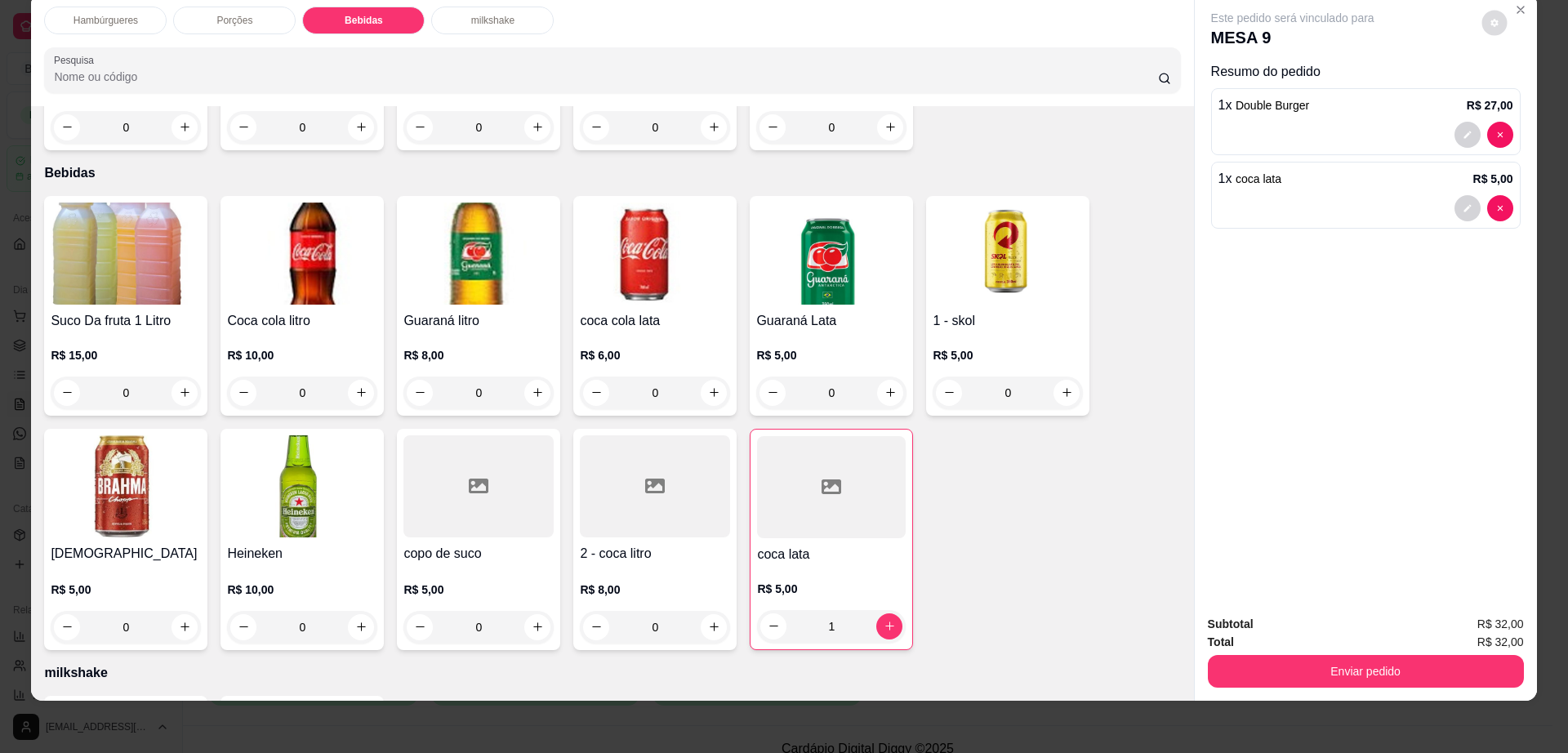
click at [1490, 23] on icon "decrease-product-quantity" at bounding box center [1495, 23] width 10 height 10
click at [1519, 77] on div "Impressão automática desabilitada" at bounding box center [1460, 88] width 173 height 30
click at [1519, 79] on span "Automatic updates" at bounding box center [1524, 88] width 33 height 20
click at [1518, 88] on input "Automatic updates" at bounding box center [1512, 93] width 11 height 11
checkbox input "true"
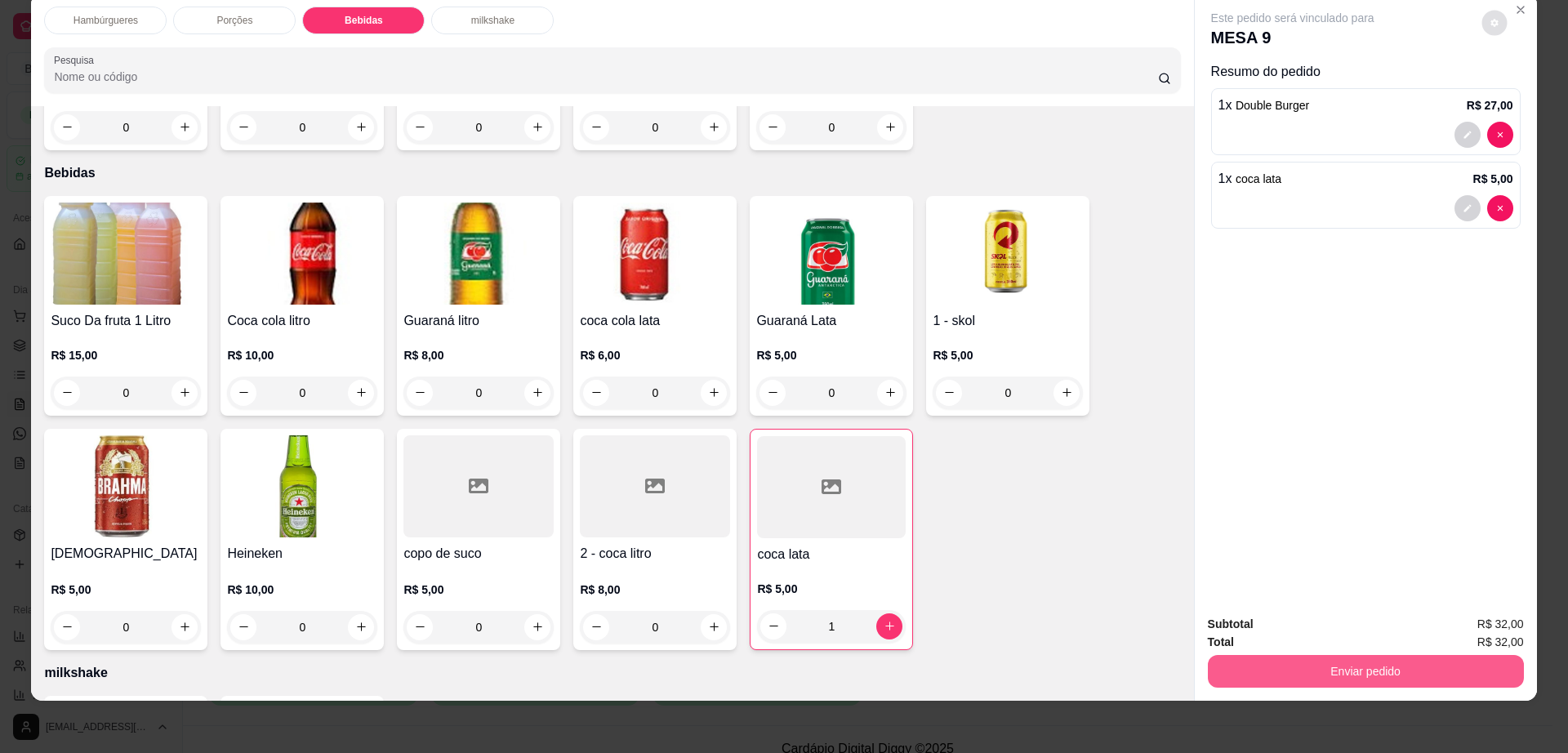
click at [1293, 676] on button "Enviar pedido" at bounding box center [1366, 671] width 316 height 33
click at [1292, 632] on button "Não registrar e enviar pedido" at bounding box center [1310, 631] width 170 height 31
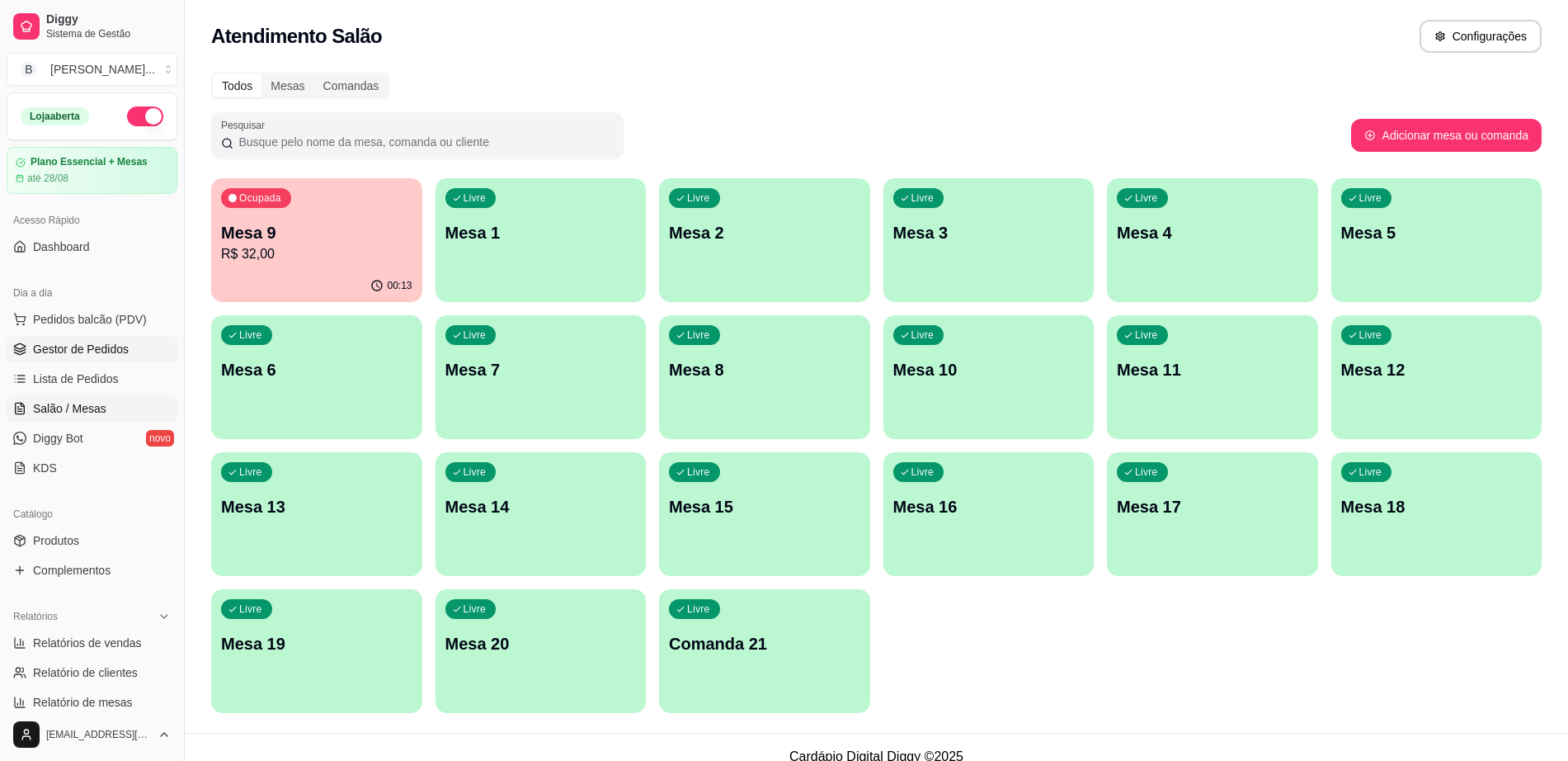
click at [124, 352] on span "Gestor de Pedidos" at bounding box center [81, 349] width 96 height 17
click at [352, 264] on div "Ocupada Mesa 9 R$ 32,00" at bounding box center [316, 224] width 211 height 92
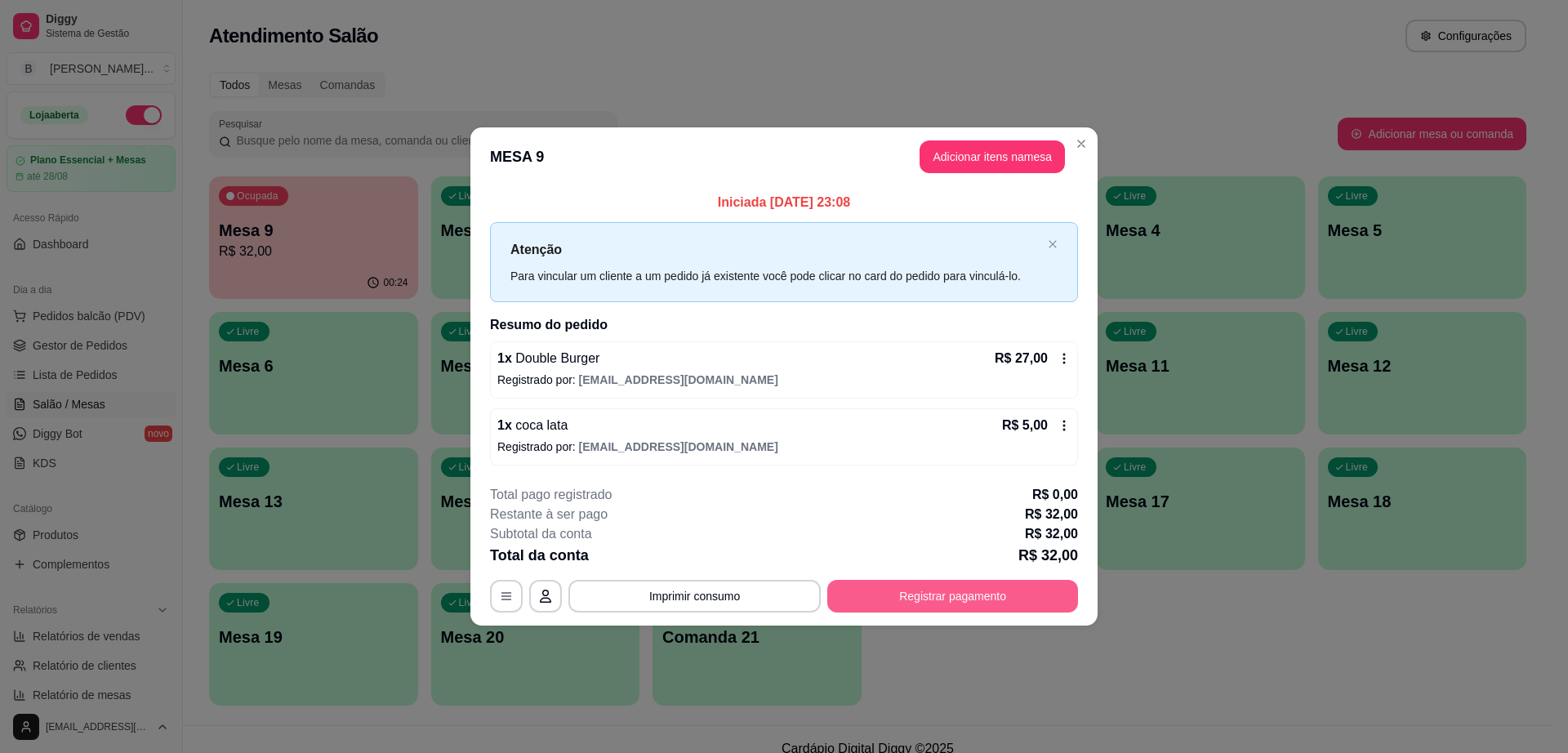
click at [968, 604] on button "Registrar pagamento" at bounding box center [953, 596] width 251 height 33
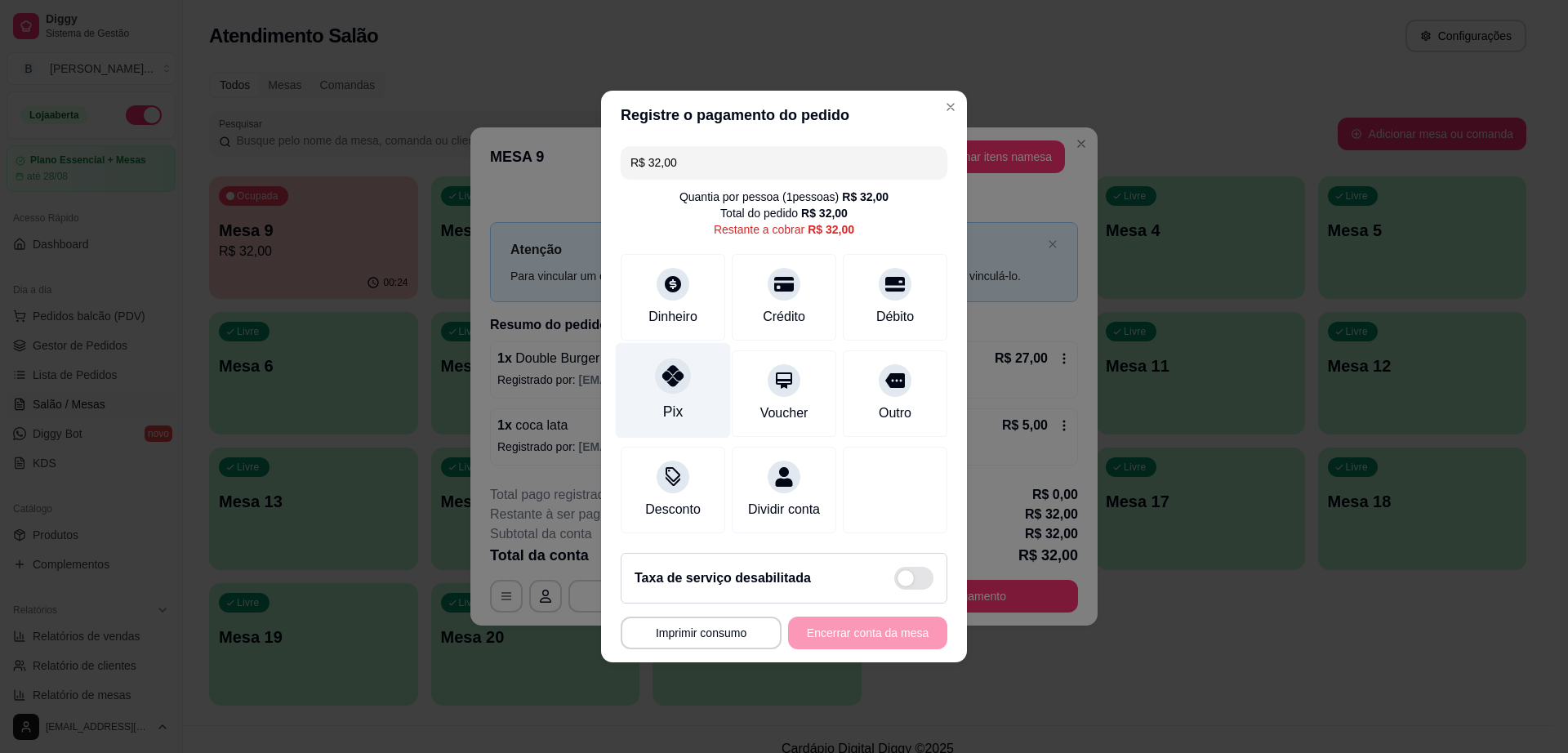
click at [642, 361] on div "Pix" at bounding box center [673, 391] width 115 height 96
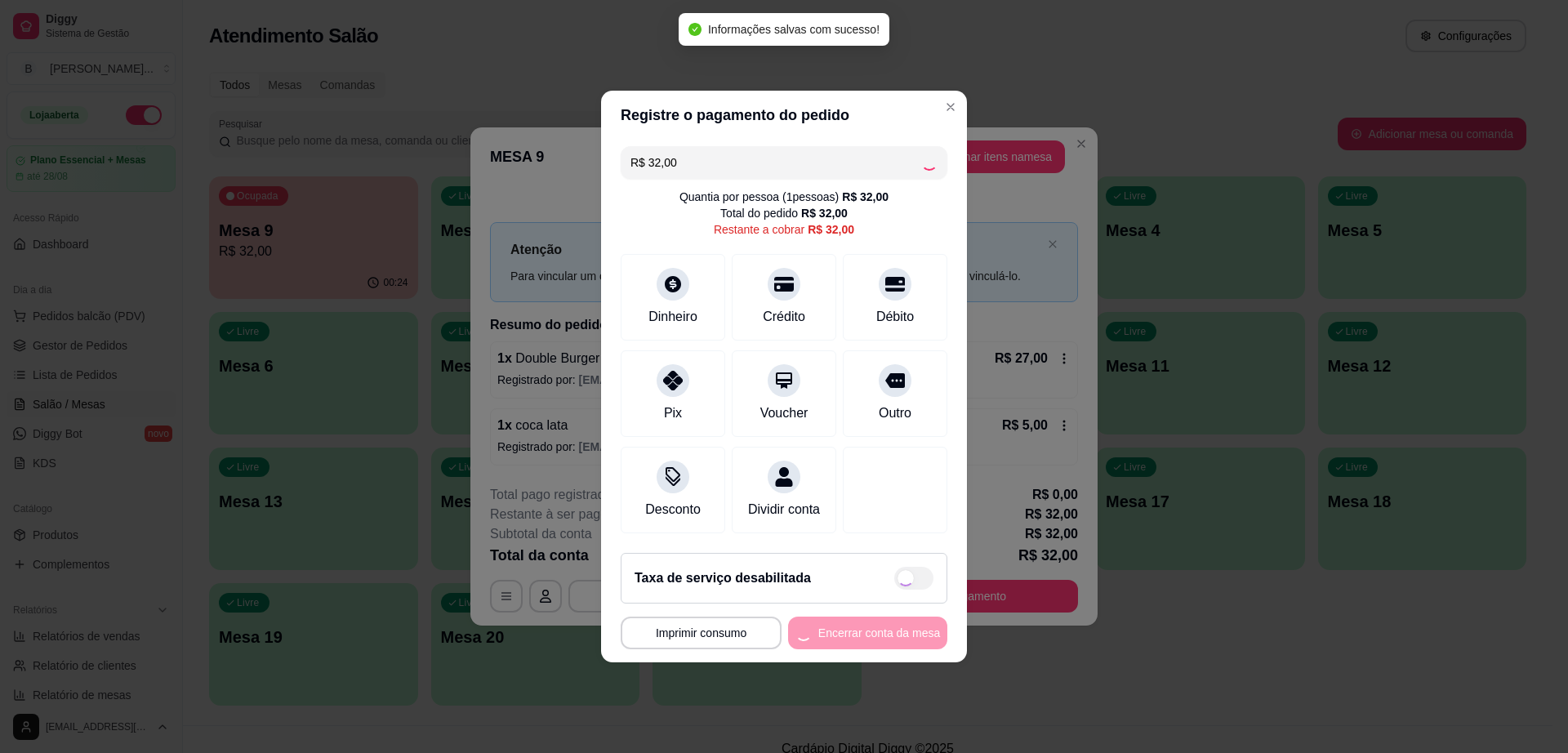
type input "R$ 0,00"
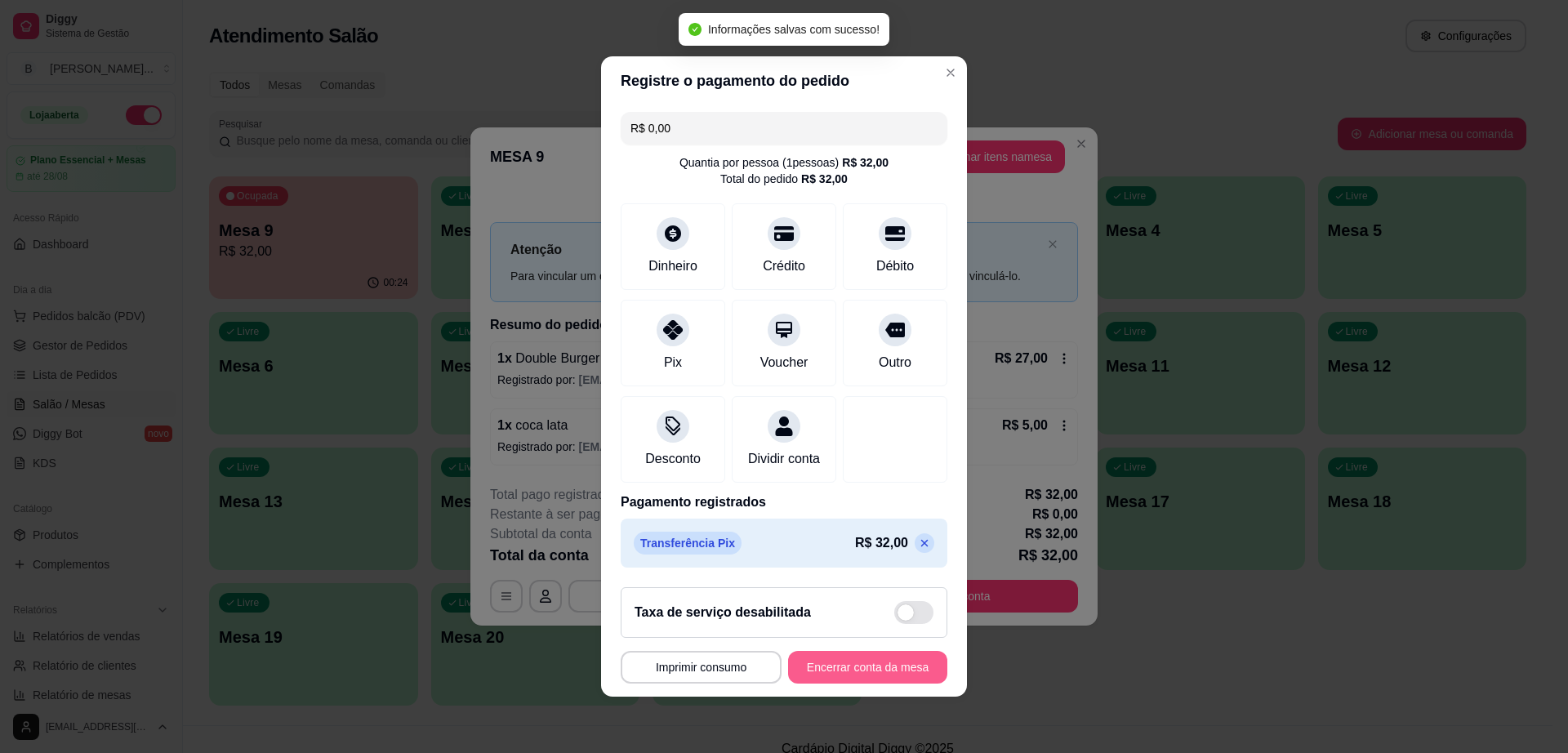
click at [865, 668] on button "Encerrar conta da mesa" at bounding box center [868, 667] width 160 height 33
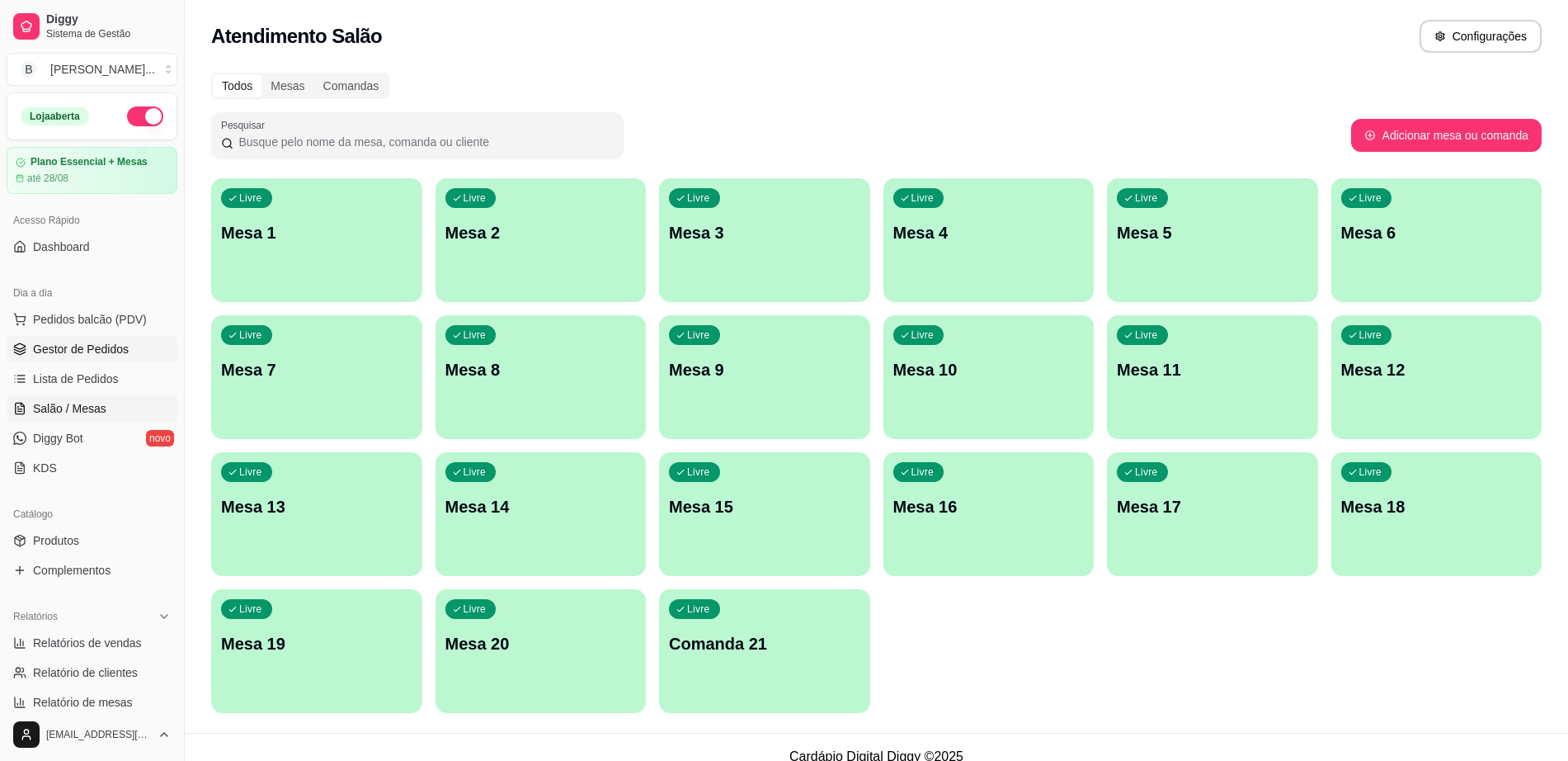
click at [68, 343] on span "Gestor de Pedidos" at bounding box center [81, 349] width 96 height 17
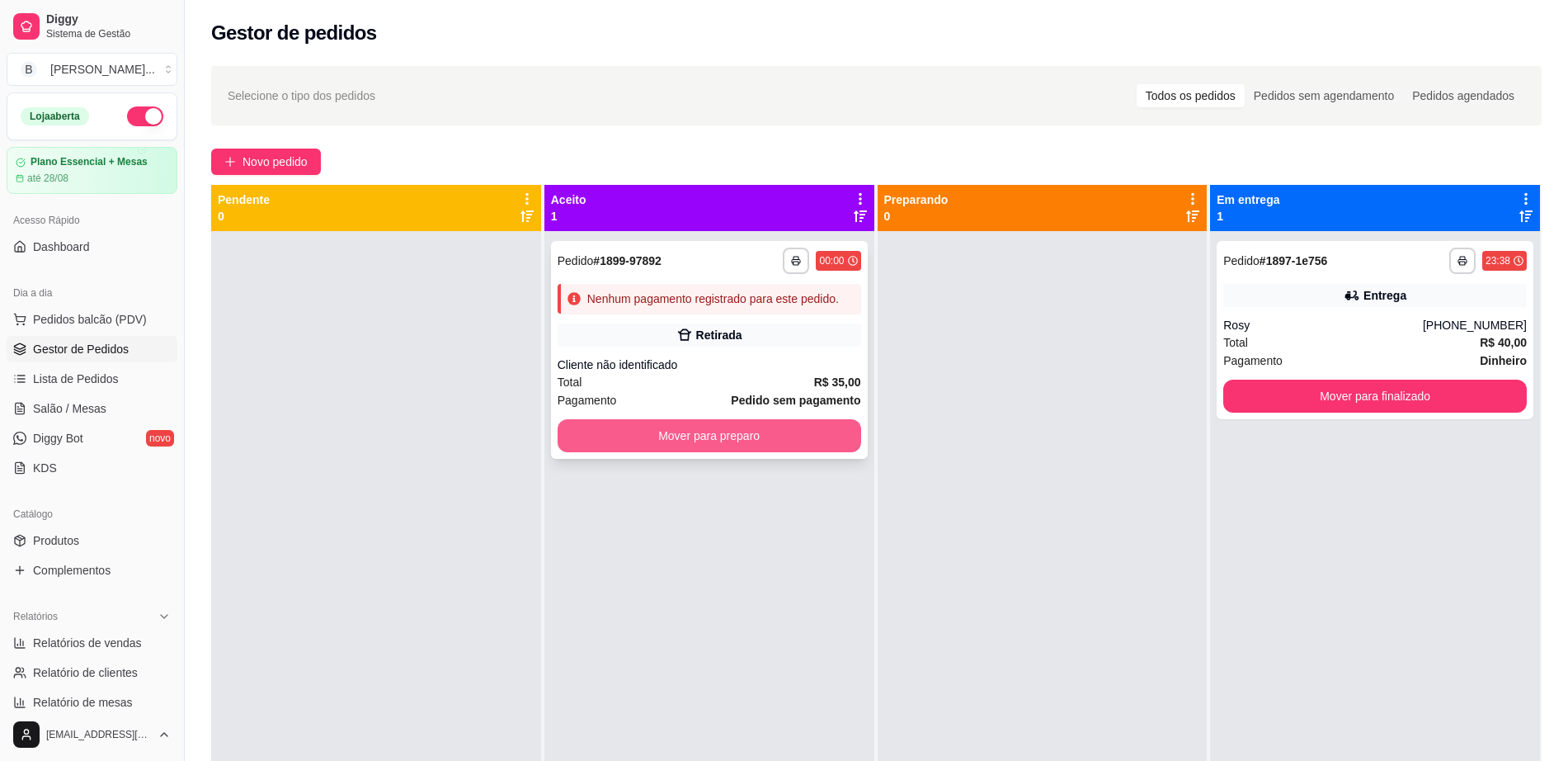
click at [678, 436] on button "Mover para preparo" at bounding box center [709, 436] width 303 height 33
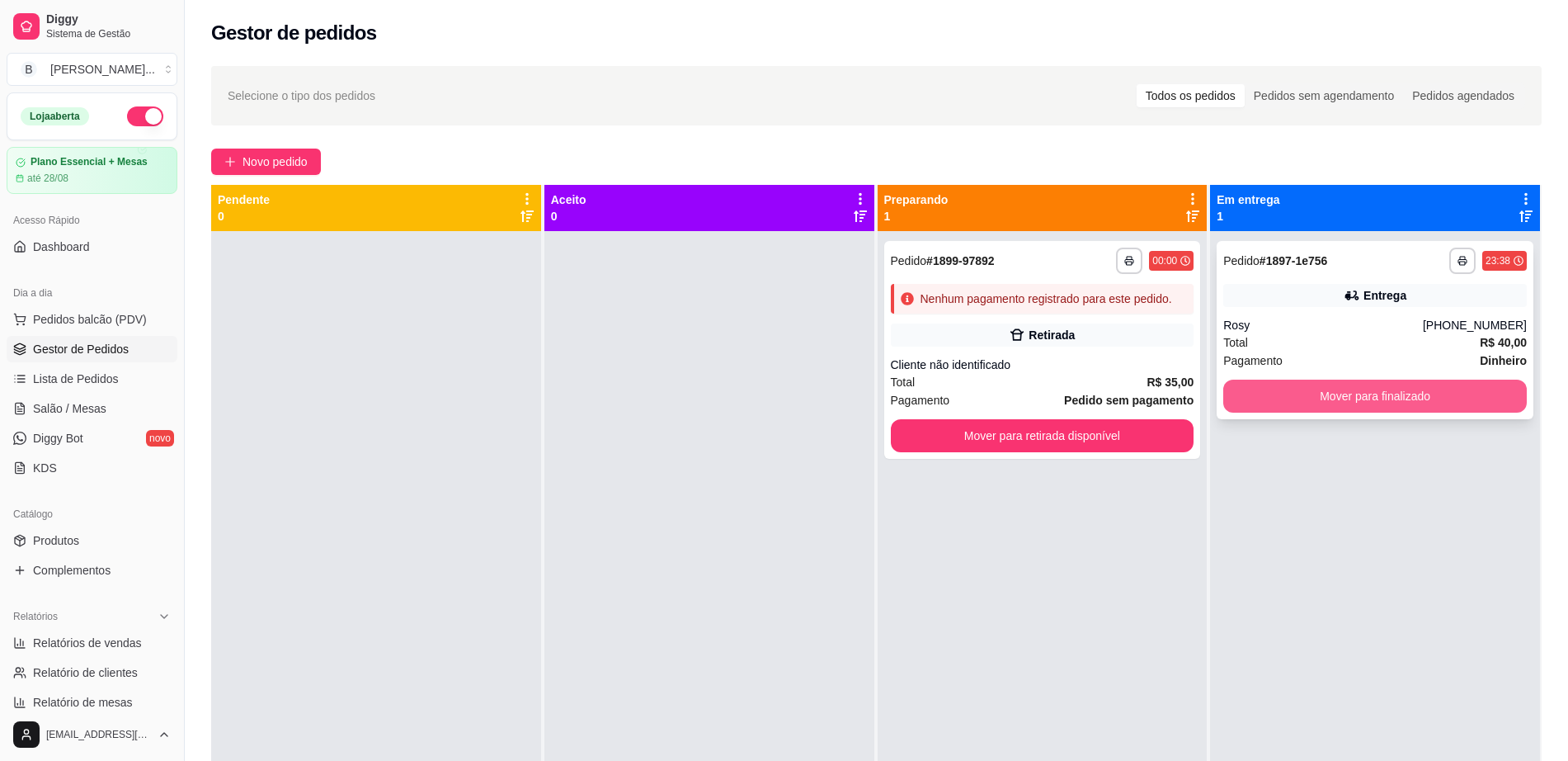
click at [1279, 393] on button "Mover para finalizado" at bounding box center [1374, 396] width 303 height 33
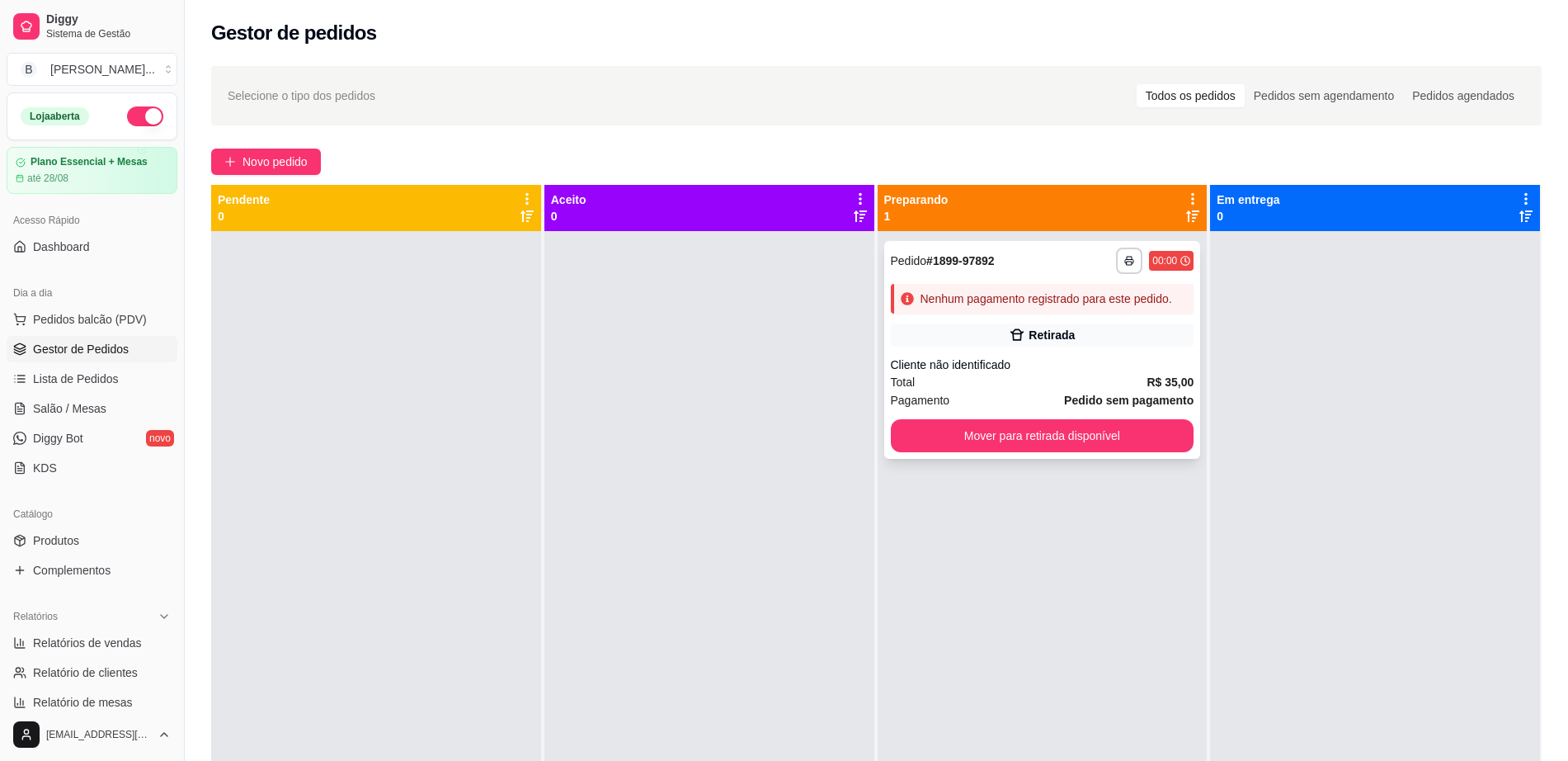
click at [1065, 373] on div "Total R$ 35,00" at bounding box center [1042, 382] width 303 height 18
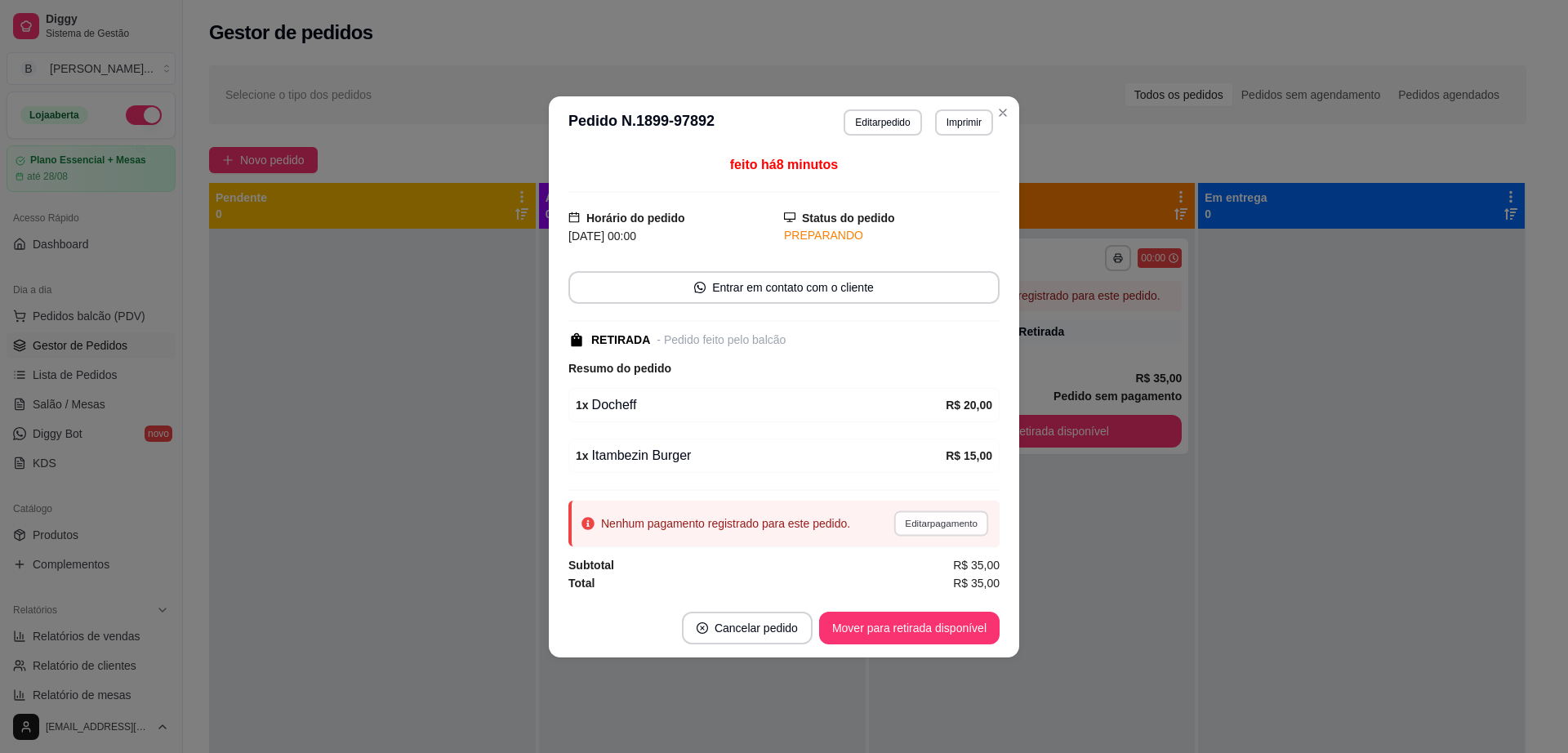
click at [970, 527] on button "Editar pagamento" at bounding box center [941, 522] width 95 height 26
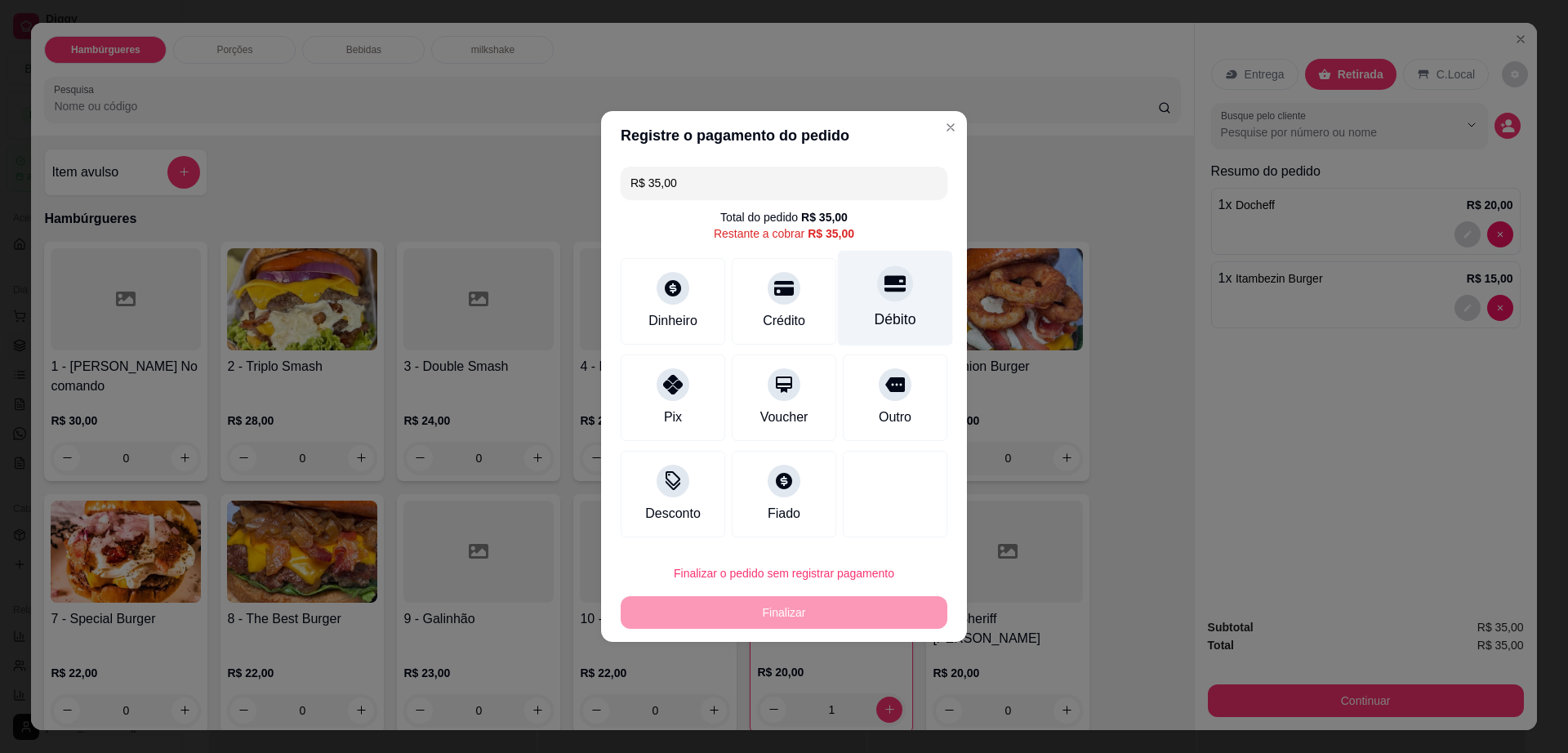
click at [890, 303] on div "Débito" at bounding box center [895, 298] width 115 height 96
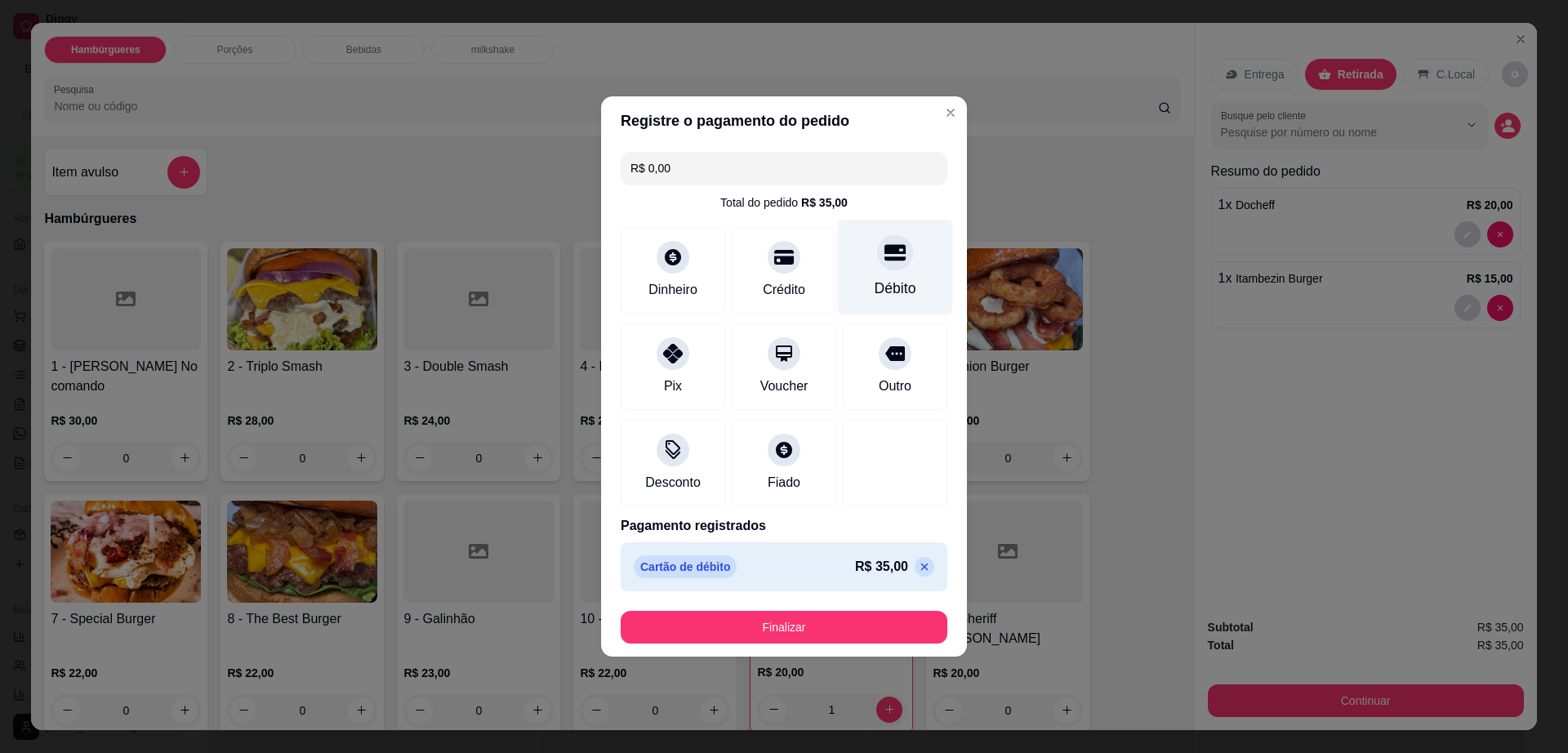
type input "R$ 0,00"
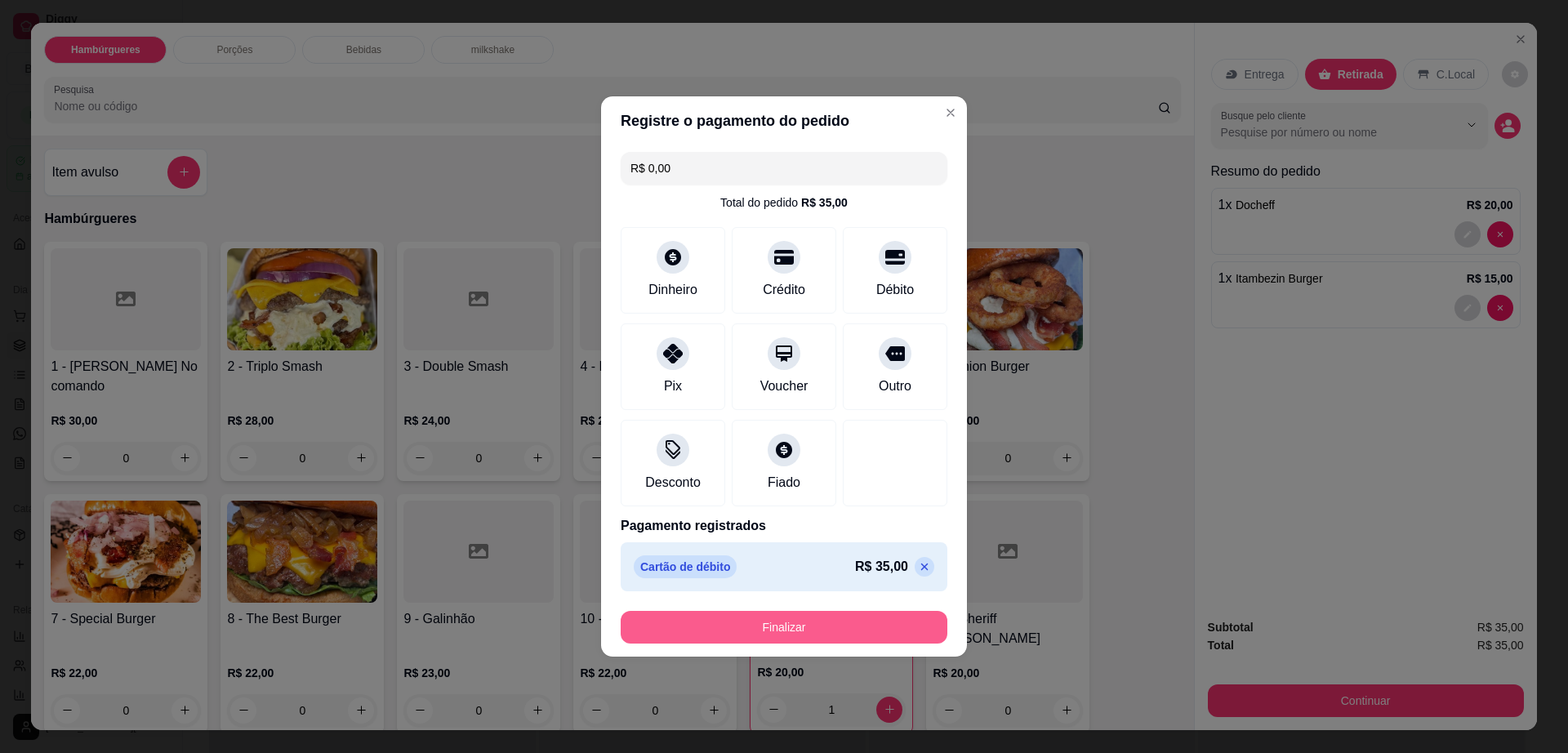
click at [868, 636] on button "Finalizar" at bounding box center [784, 627] width 327 height 33
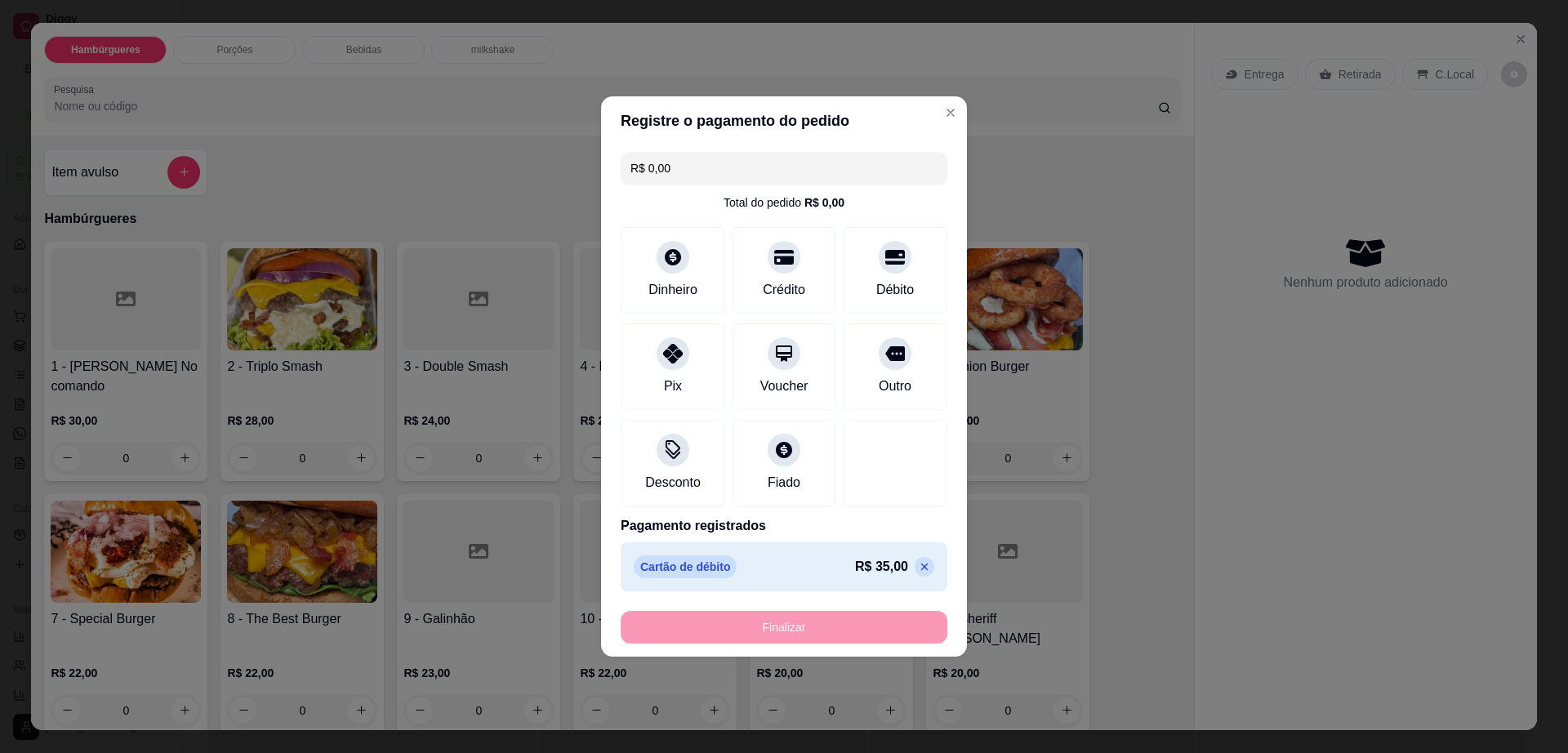
type input "0"
type input "-R$ 35,00"
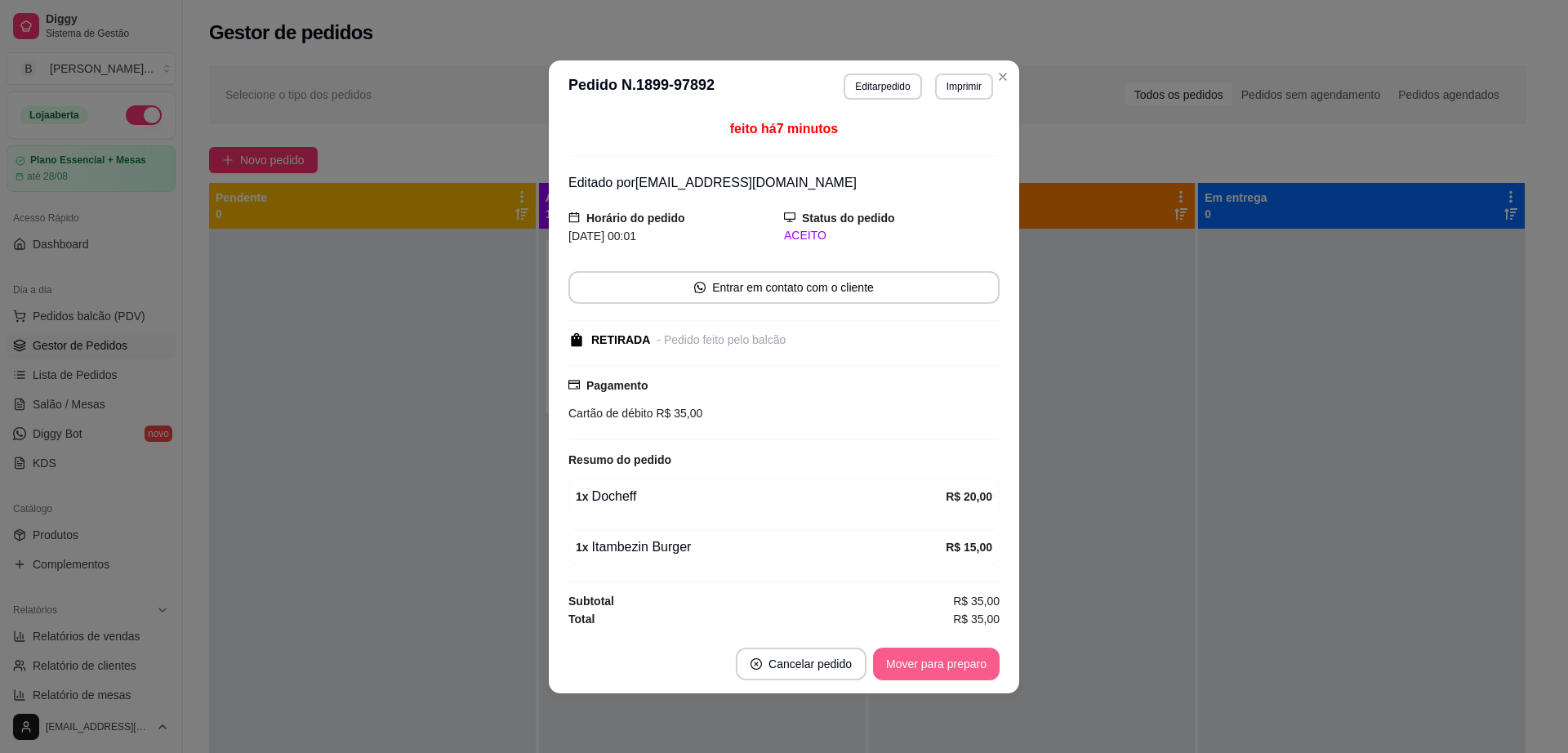
click at [951, 665] on button "Mover para preparo" at bounding box center [936, 664] width 127 height 33
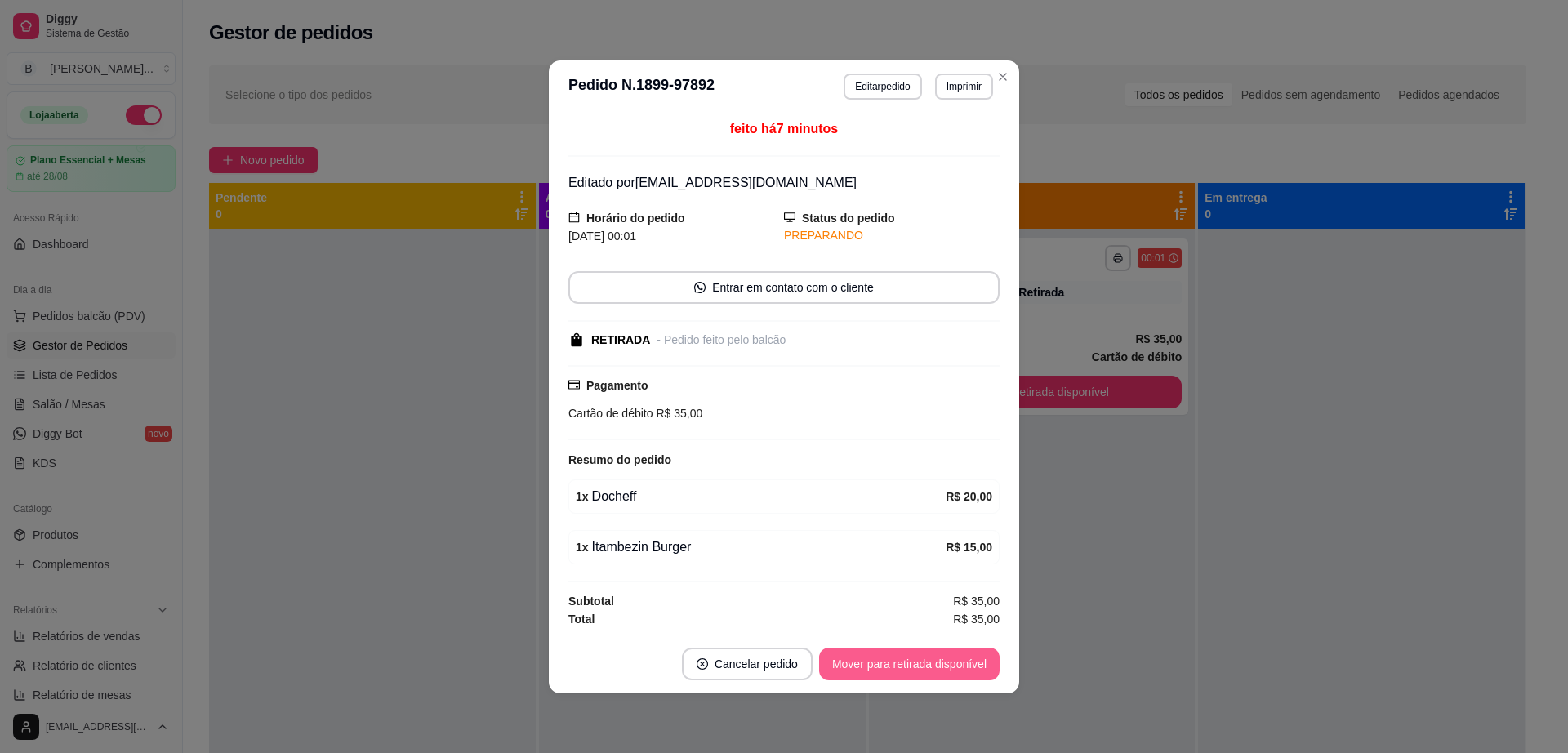
click at [951, 665] on button "Mover para retirada disponível" at bounding box center [910, 664] width 180 height 33
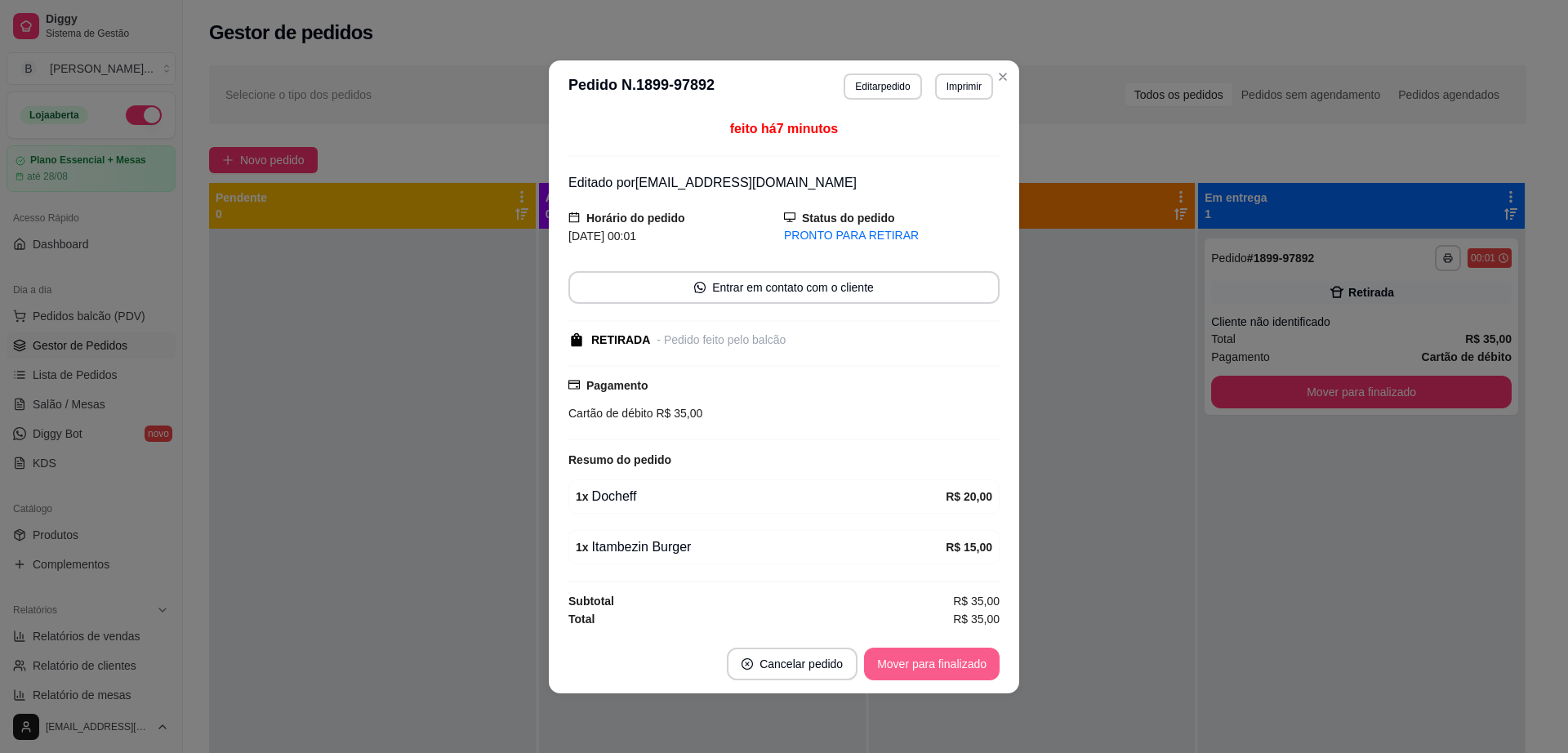
click at [951, 665] on button "Mover para finalizado" at bounding box center [932, 664] width 136 height 33
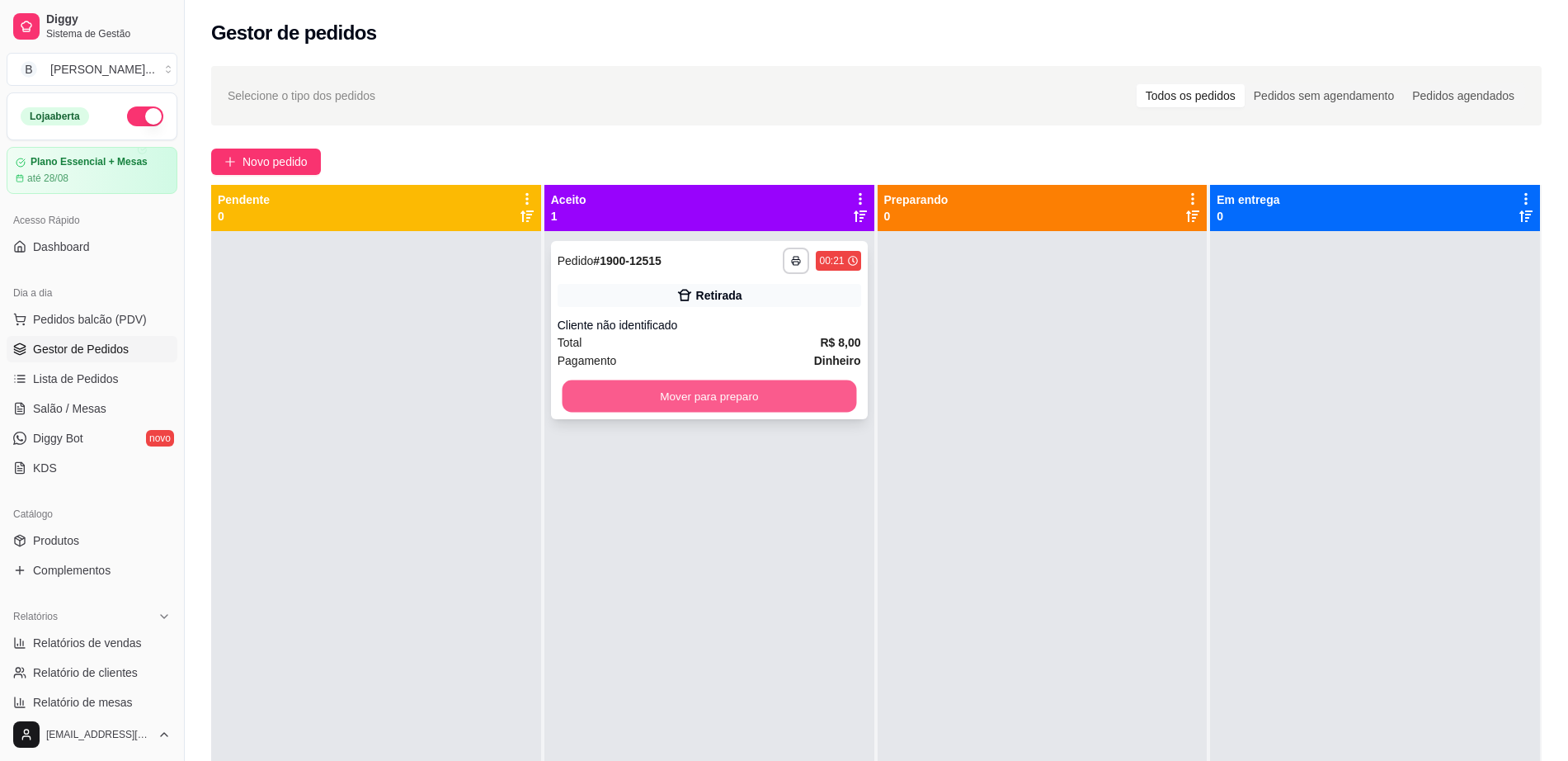
click at [637, 388] on button "Mover para preparo" at bounding box center [709, 396] width 295 height 33
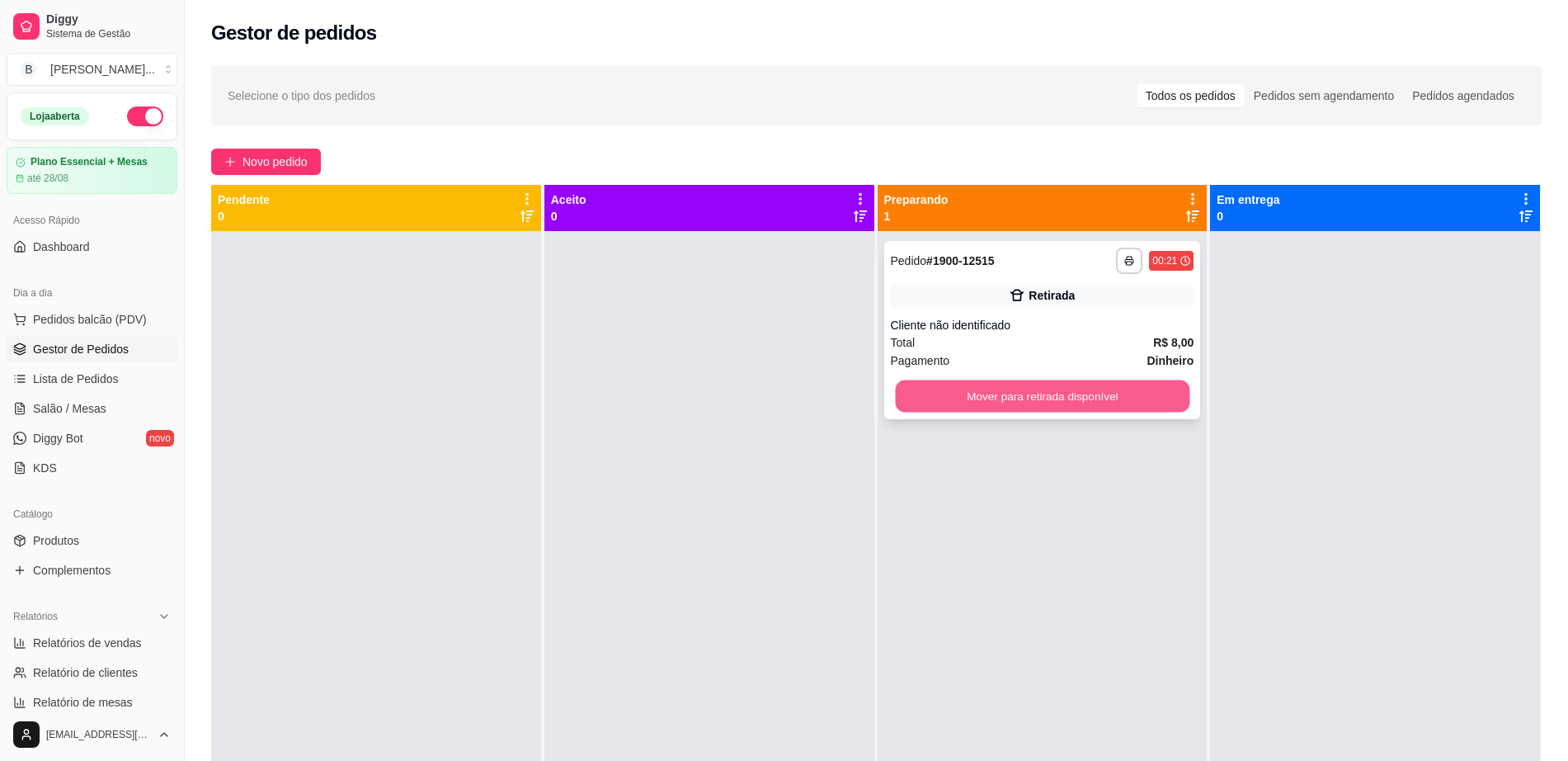
click at [987, 384] on button "Mover para retirada disponível" at bounding box center [1042, 396] width 295 height 33
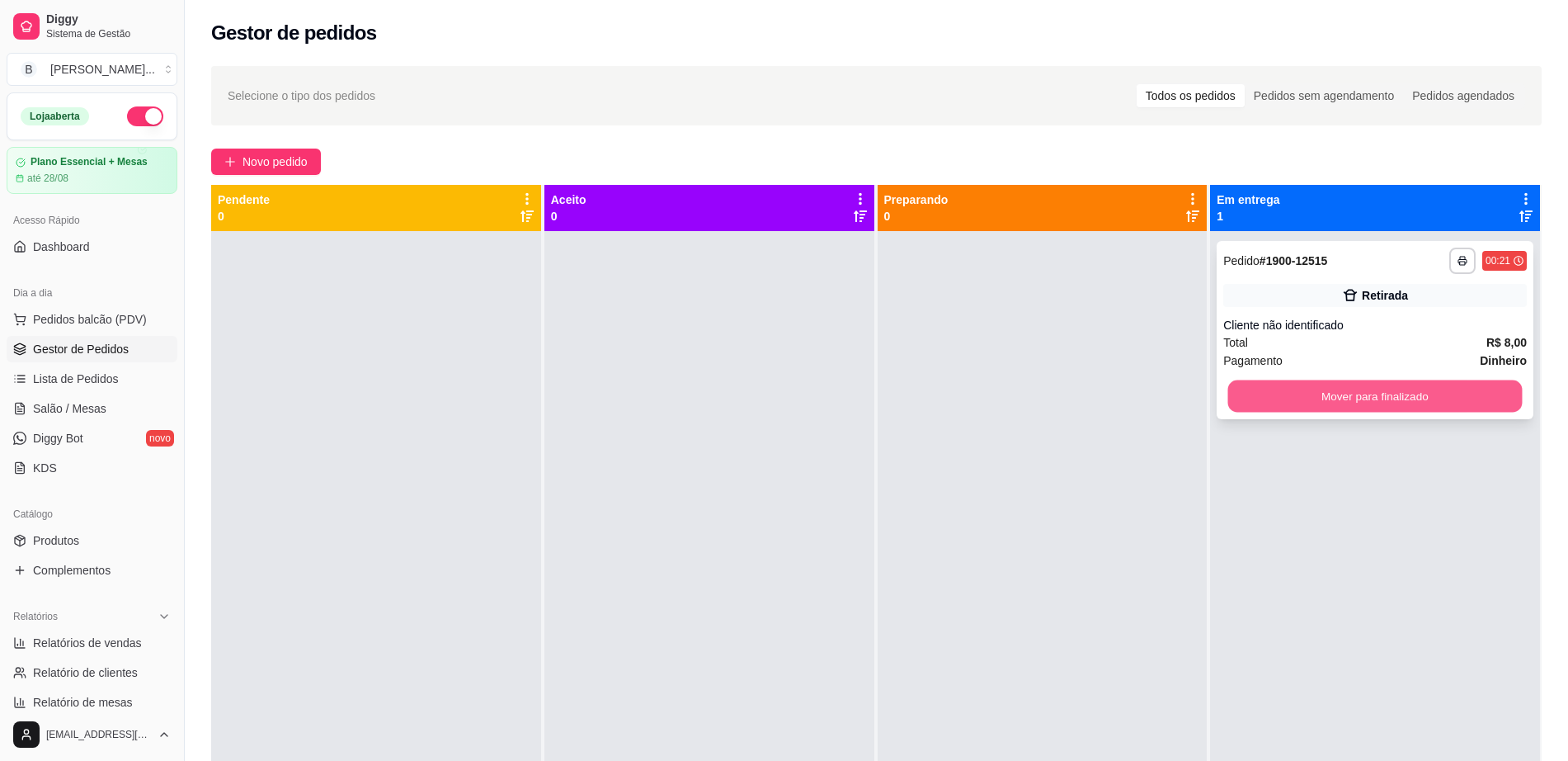
click at [1262, 399] on button "Mover para finalizado" at bounding box center [1375, 396] width 295 height 33
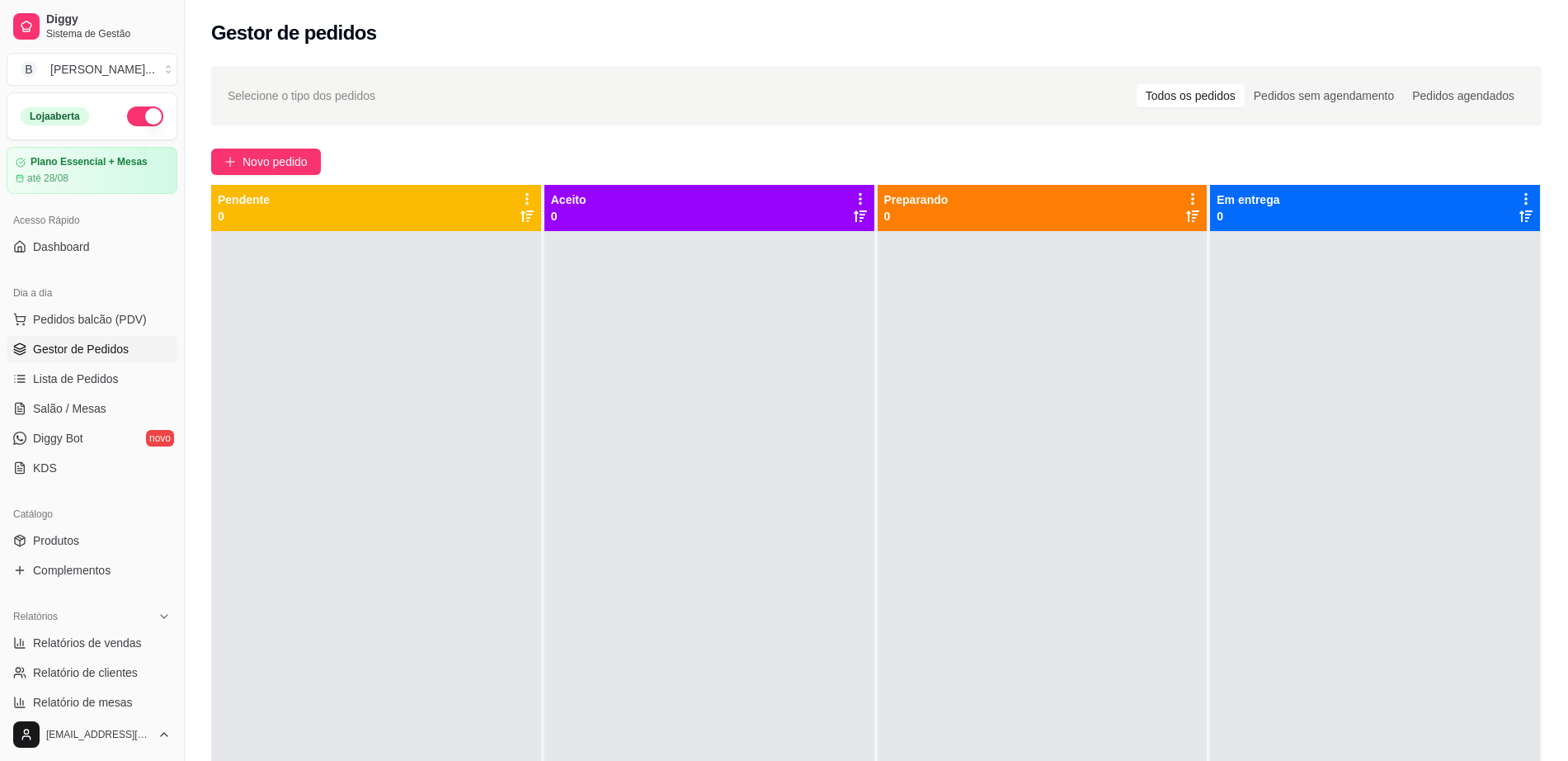
drag, startPoint x: 215, startPoint y: 0, endPoint x: 112, endPoint y: 145, distance: 177.9
click at [203, 11] on div "Gestor de pedidos" at bounding box center [876, 28] width 1383 height 56
click at [127, 115] on button "button" at bounding box center [144, 116] width 36 height 20
click at [72, 308] on button "Pedidos balcão (PDV)" at bounding box center [92, 319] width 170 height 27
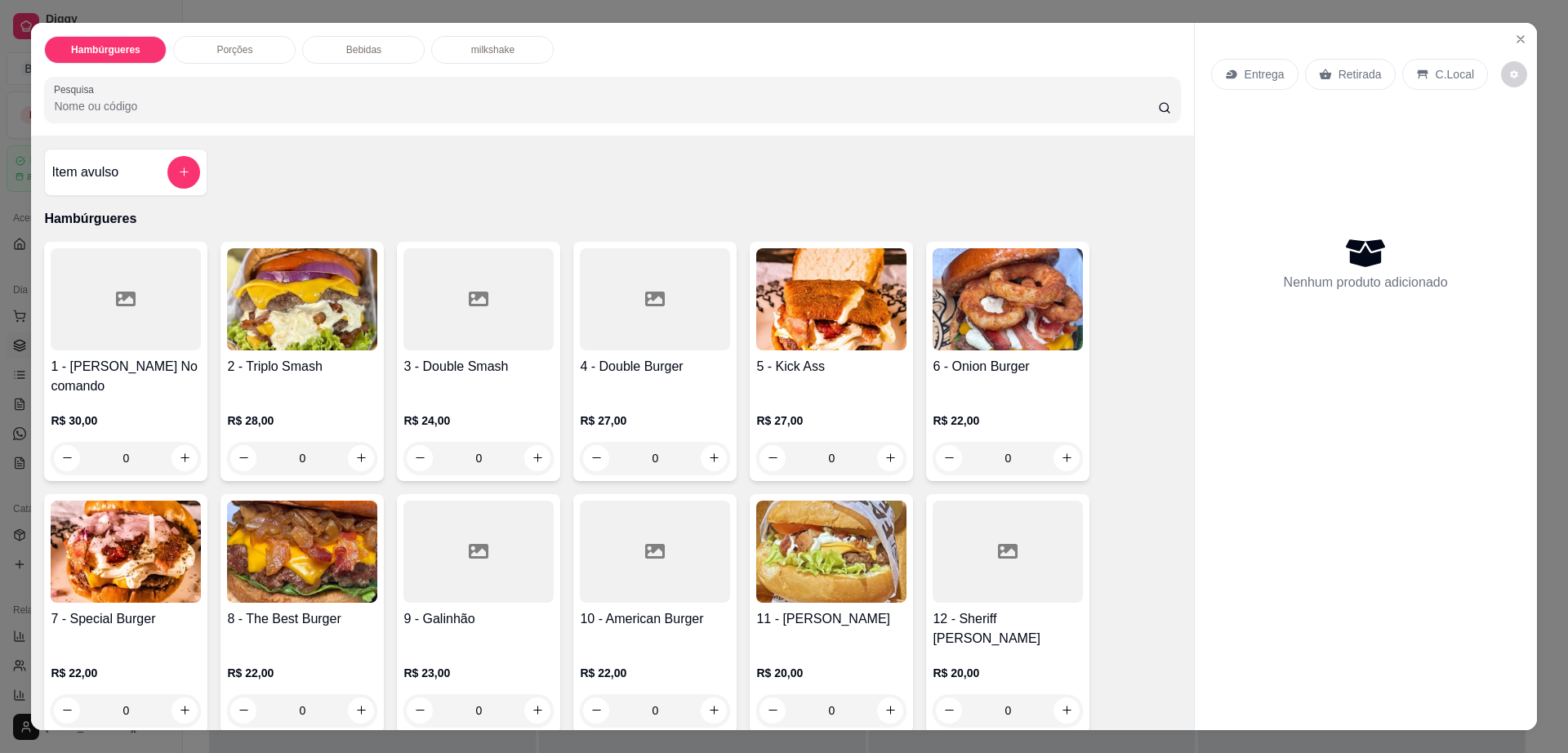
click at [596, 344] on div at bounding box center [655, 298] width 151 height 102
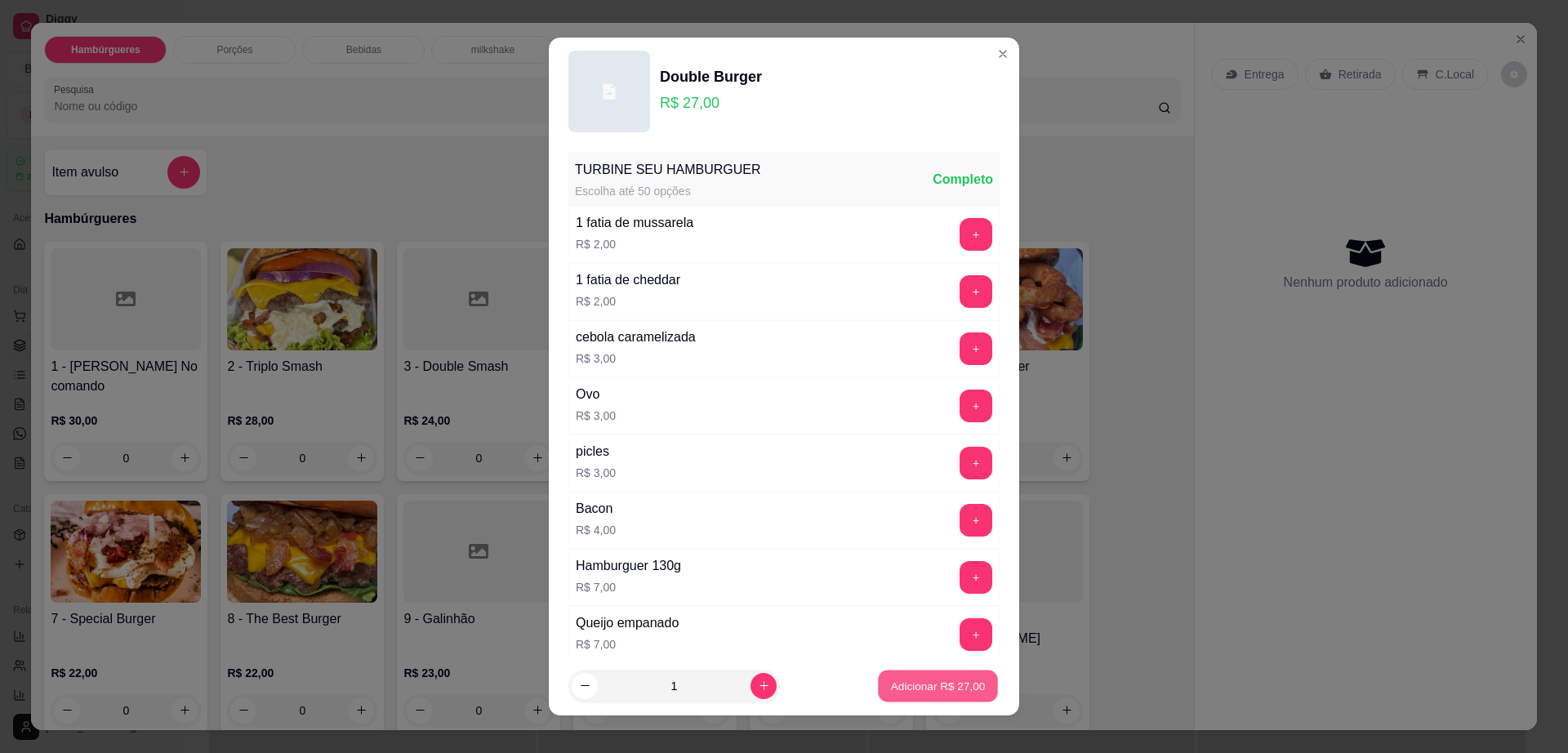
click at [892, 679] on p "Adicionar R$ 27,00" at bounding box center [939, 685] width 95 height 16
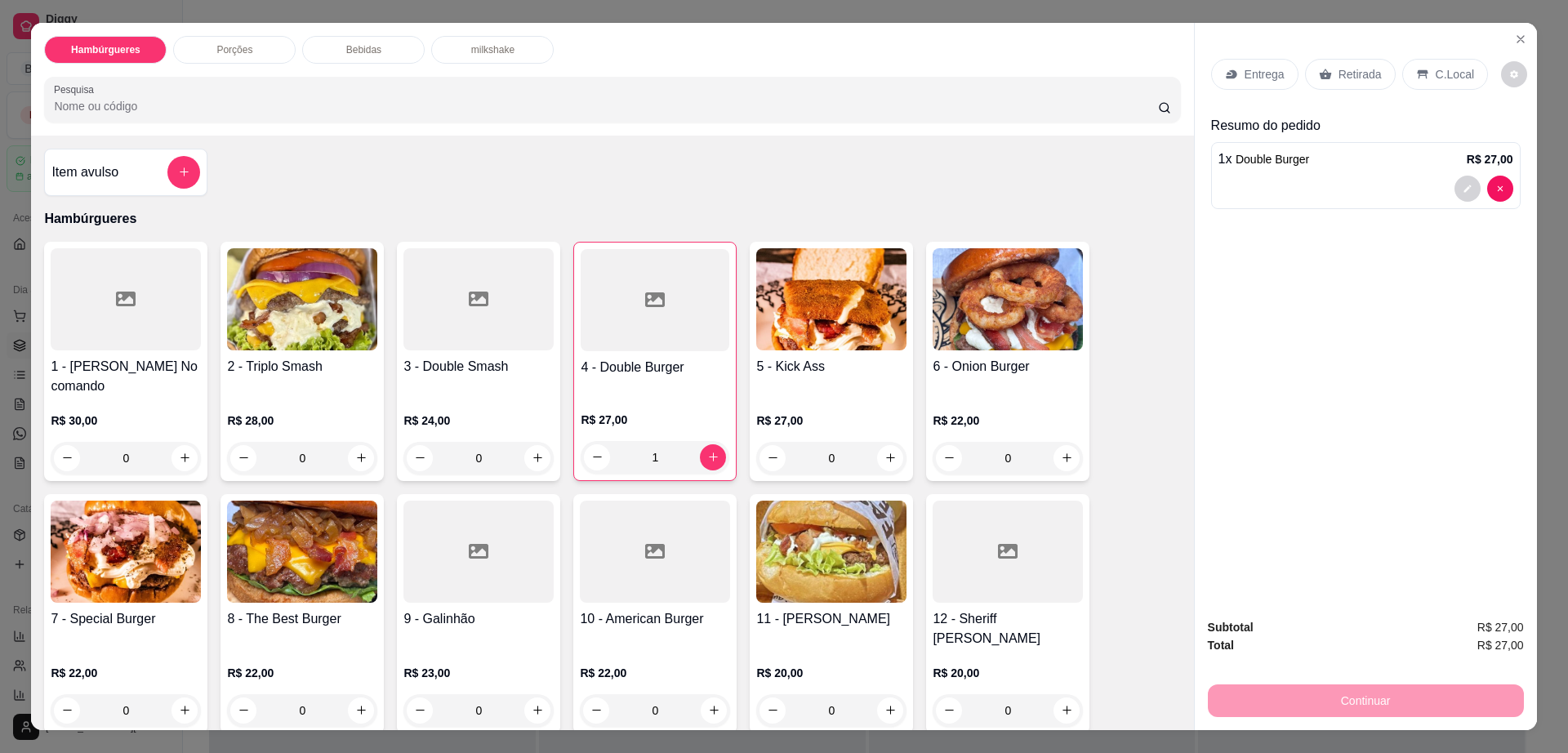
click at [588, 441] on div "1" at bounding box center [655, 457] width 149 height 33
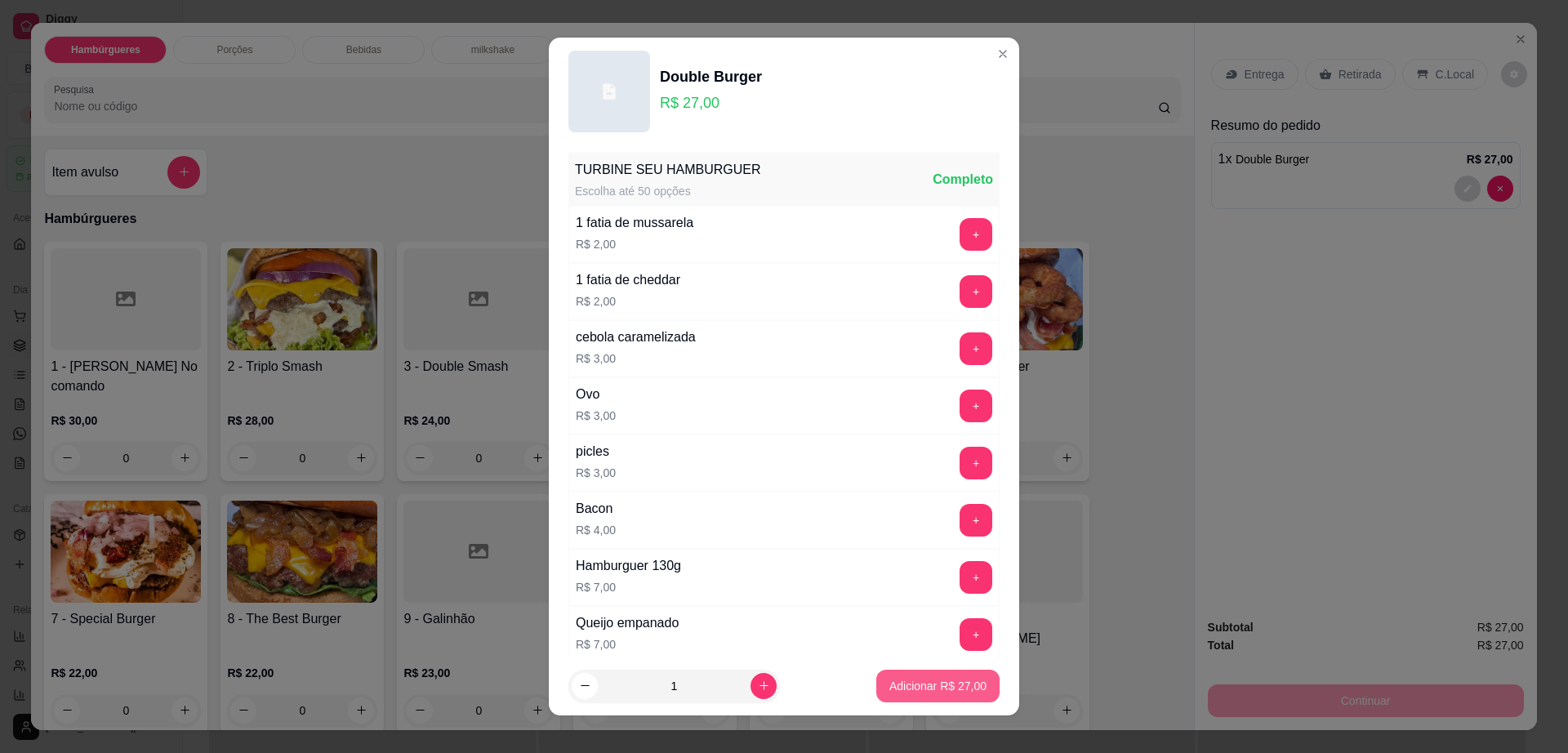
click at [931, 688] on p "Adicionar R$ 27,00" at bounding box center [939, 686] width 98 height 17
type input "2"
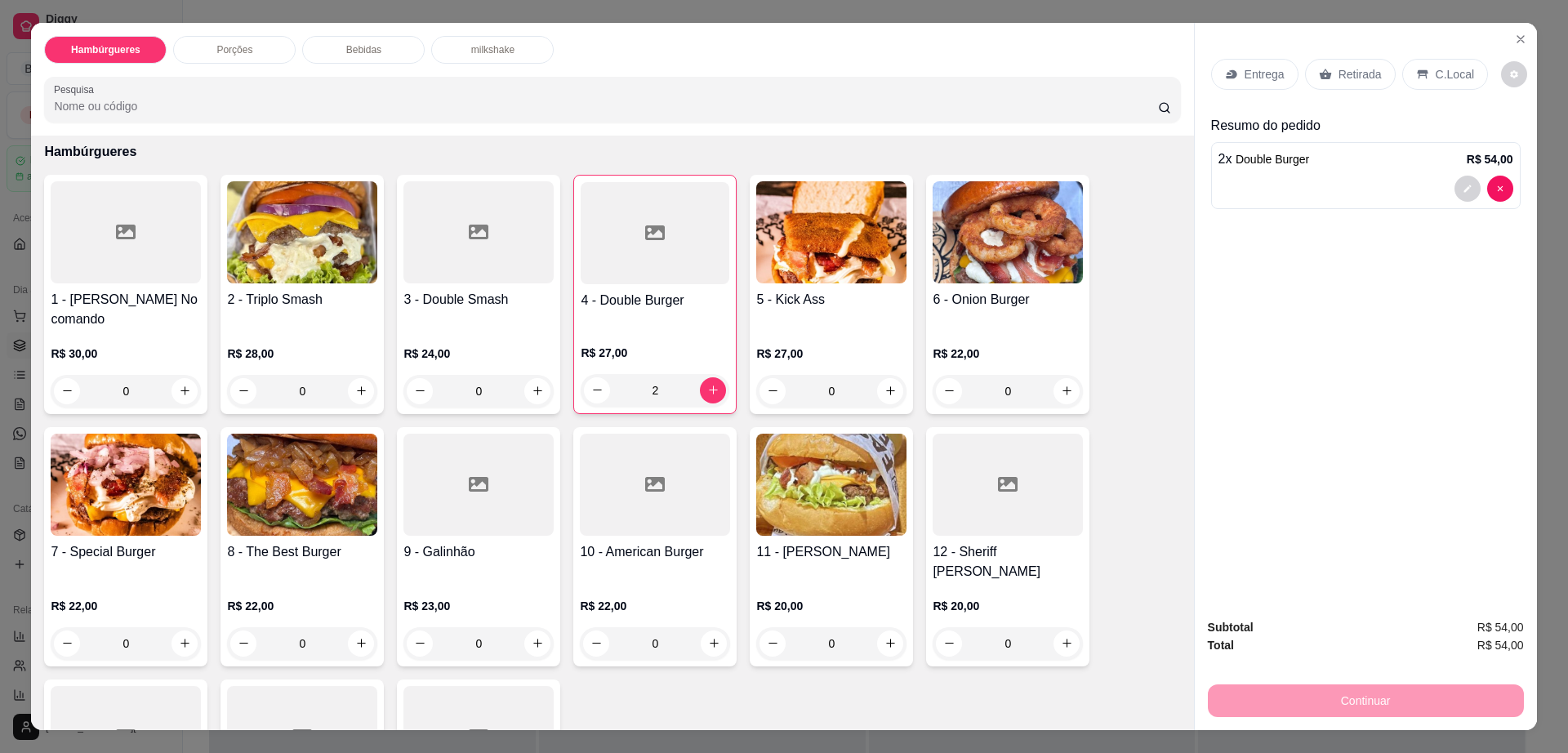
scroll to position [102, 0]
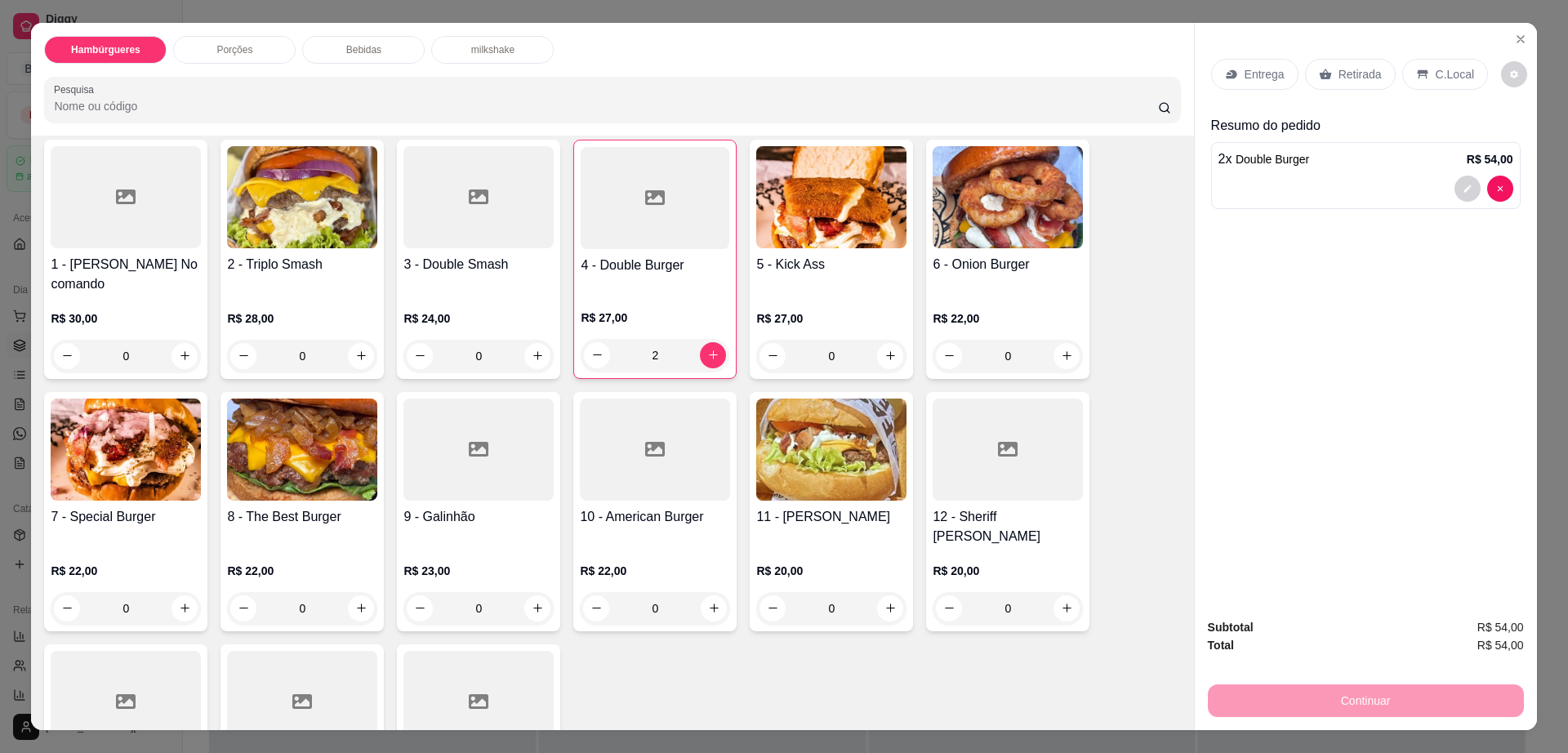
click at [775, 507] on h4 "11 - [PERSON_NAME]" at bounding box center [832, 517] width 151 height 20
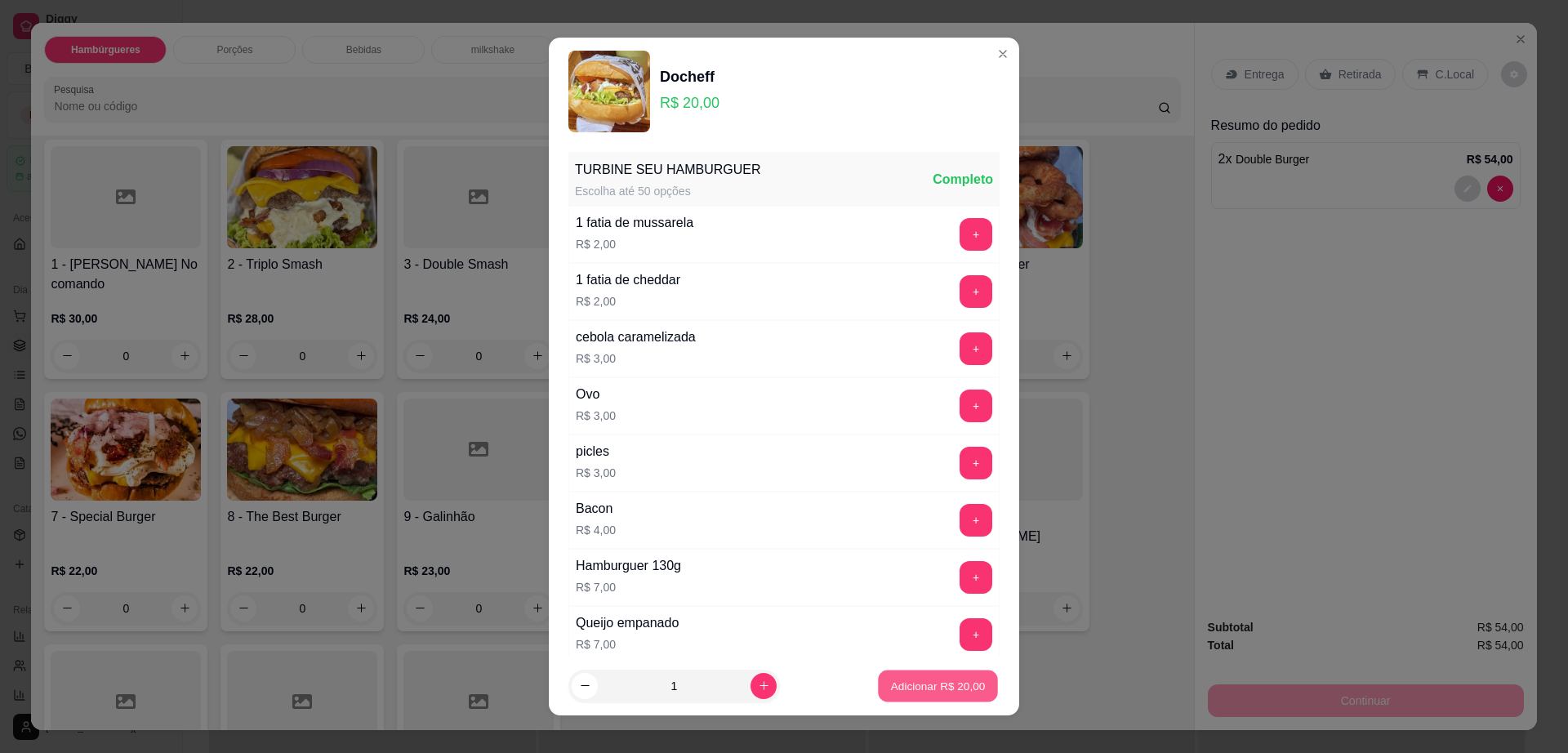
click at [913, 689] on p "Adicionar R$ 20,00" at bounding box center [939, 685] width 95 height 16
type input "1"
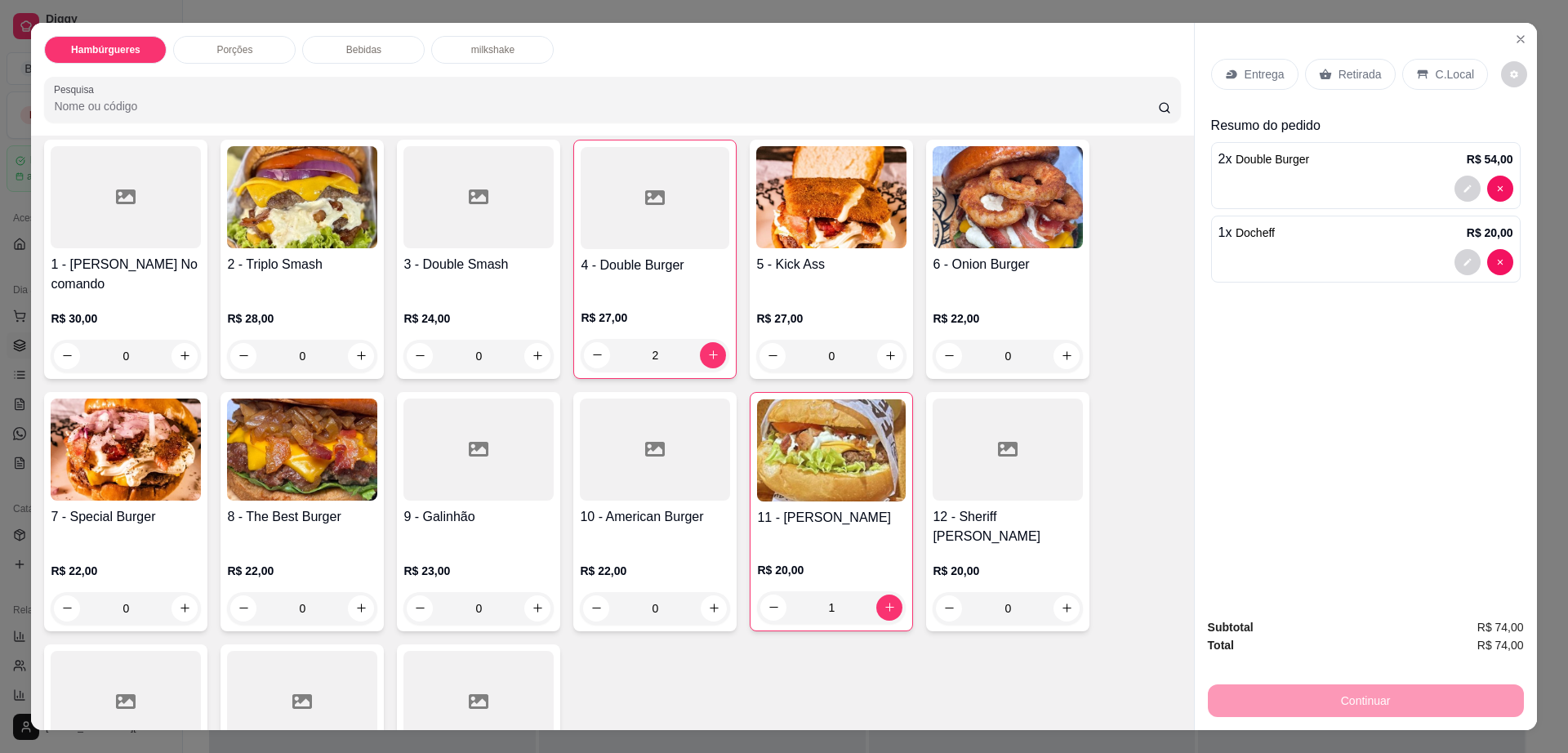
click at [375, 53] on div "Bebidas" at bounding box center [363, 50] width 122 height 28
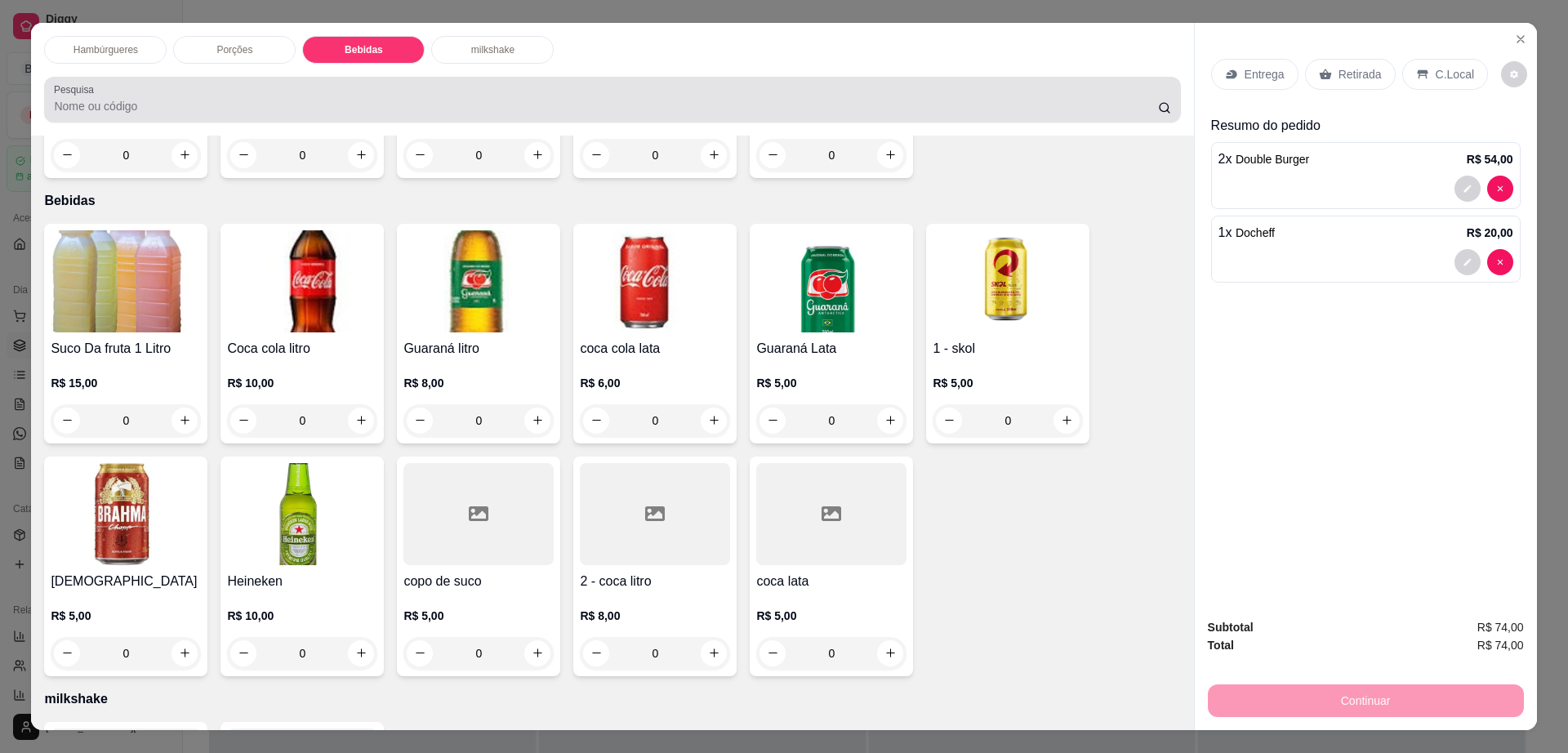
scroll to position [30, 0]
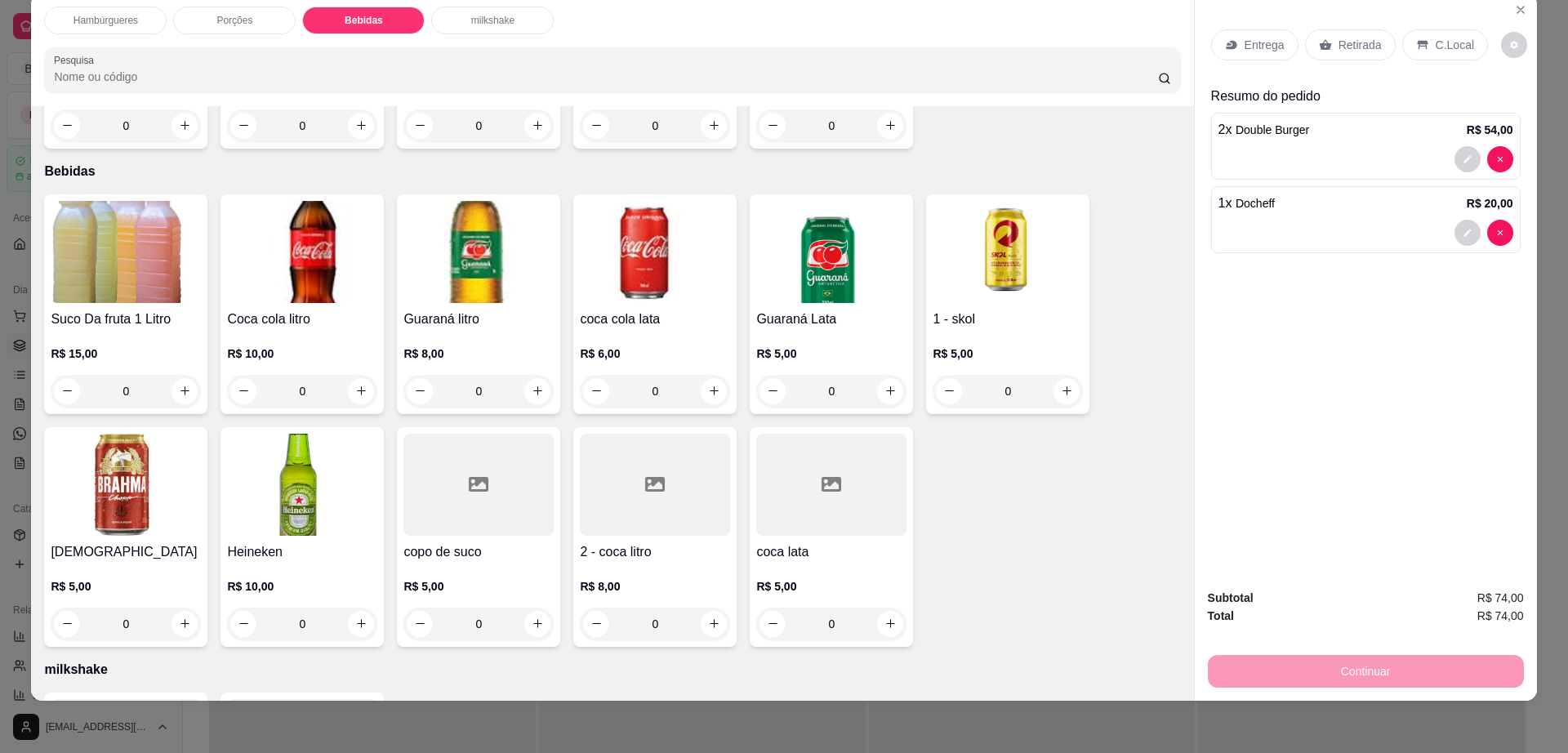
click at [641, 542] on h4 "2 - coca litro" at bounding box center [655, 552] width 151 height 20
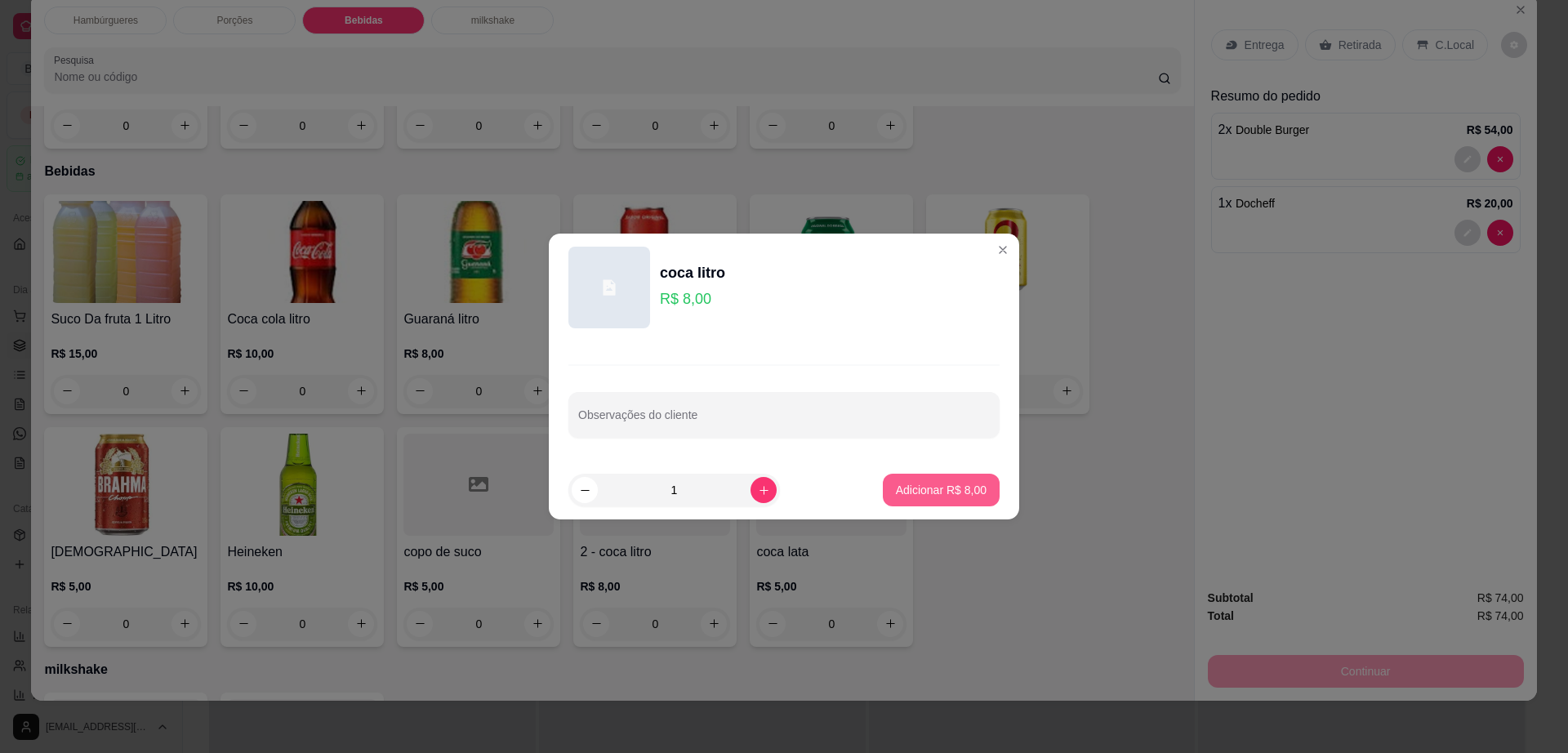
click at [900, 492] on p "Adicionar R$ 8,00" at bounding box center [942, 490] width 91 height 17
type input "1"
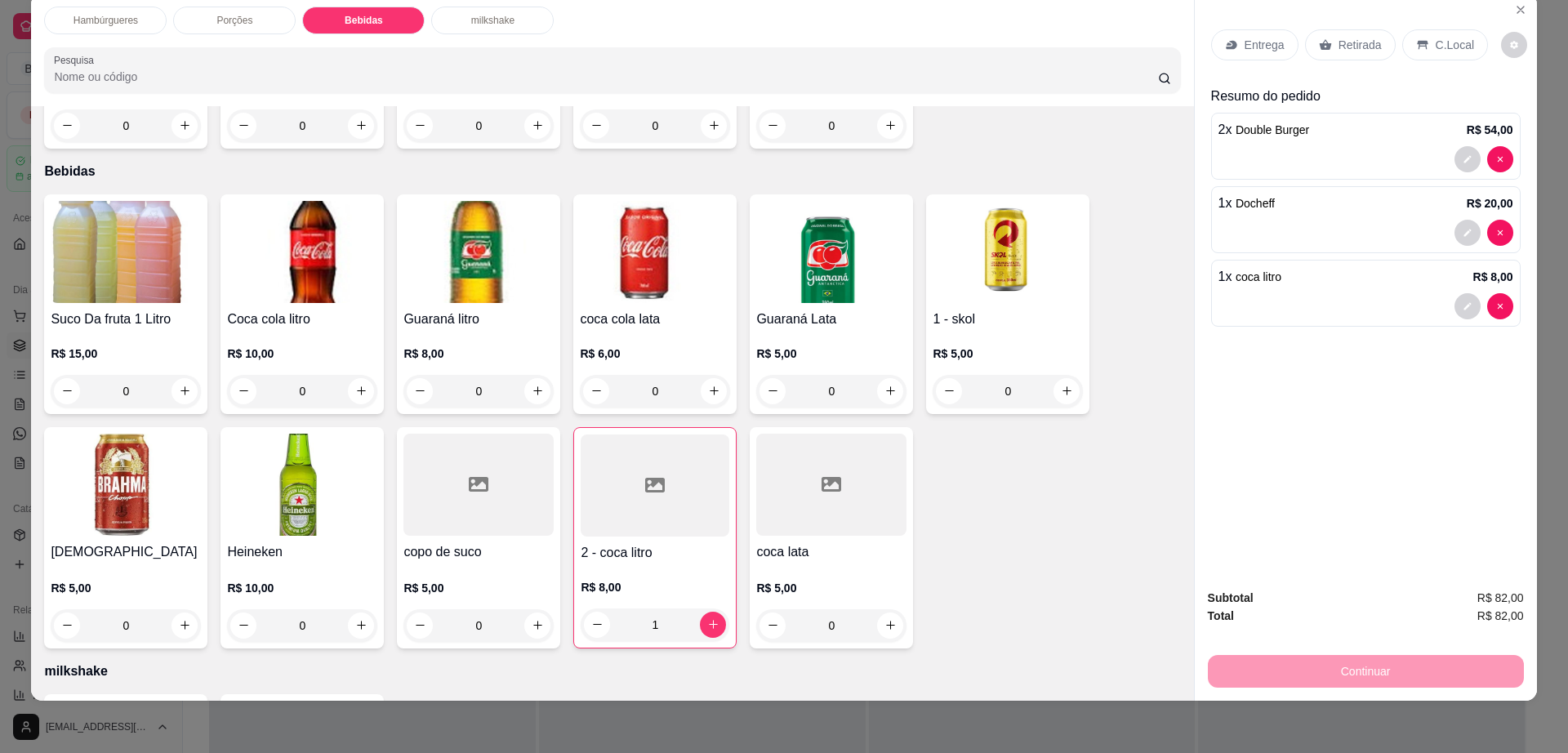
click at [1340, 153] on div at bounding box center [1366, 160] width 295 height 26
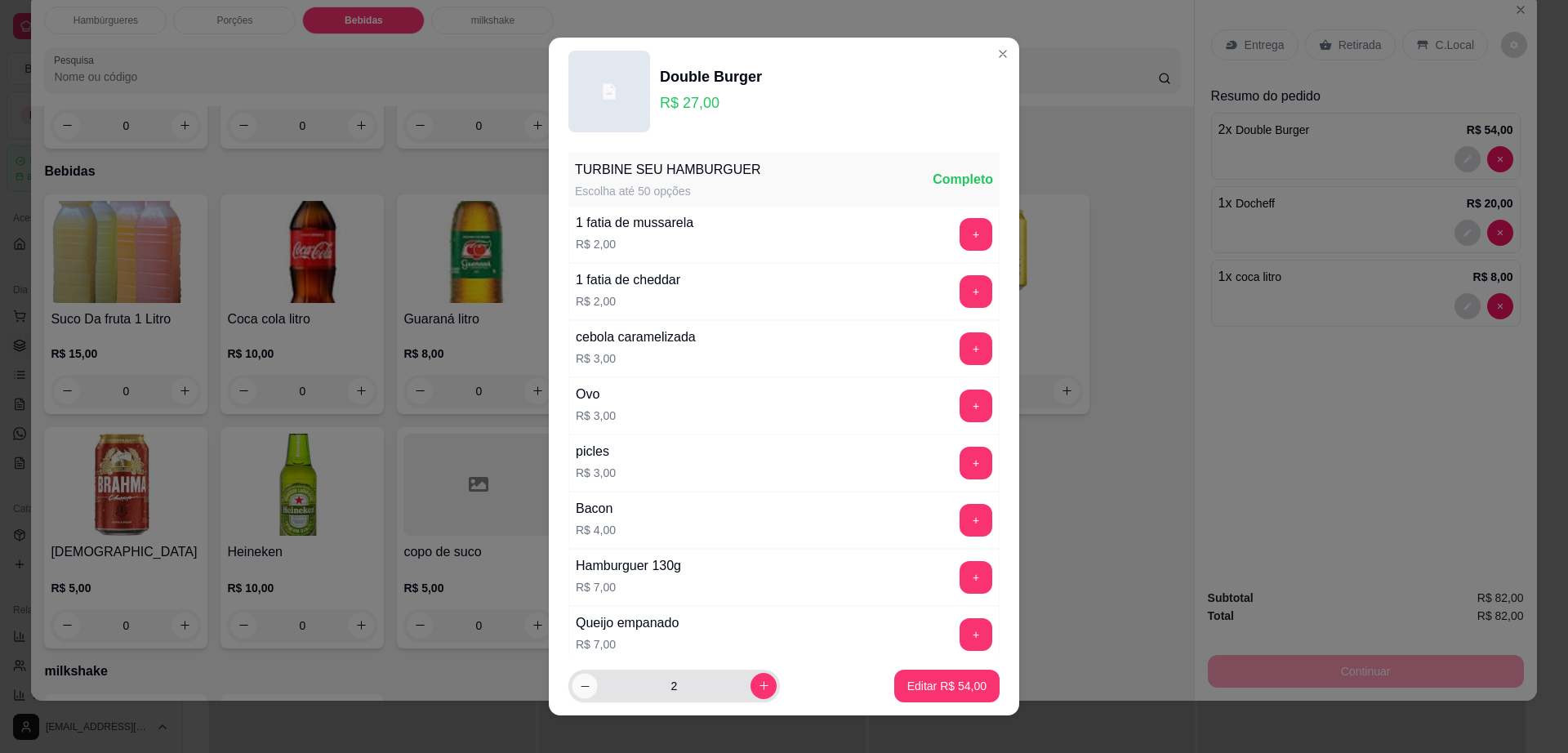
click at [571, 693] on button "decrease-product-quantity" at bounding box center [584, 685] width 26 height 26
type input "1"
click at [907, 678] on p "Editar R$ 27,00" at bounding box center [947, 686] width 79 height 17
type input "1"
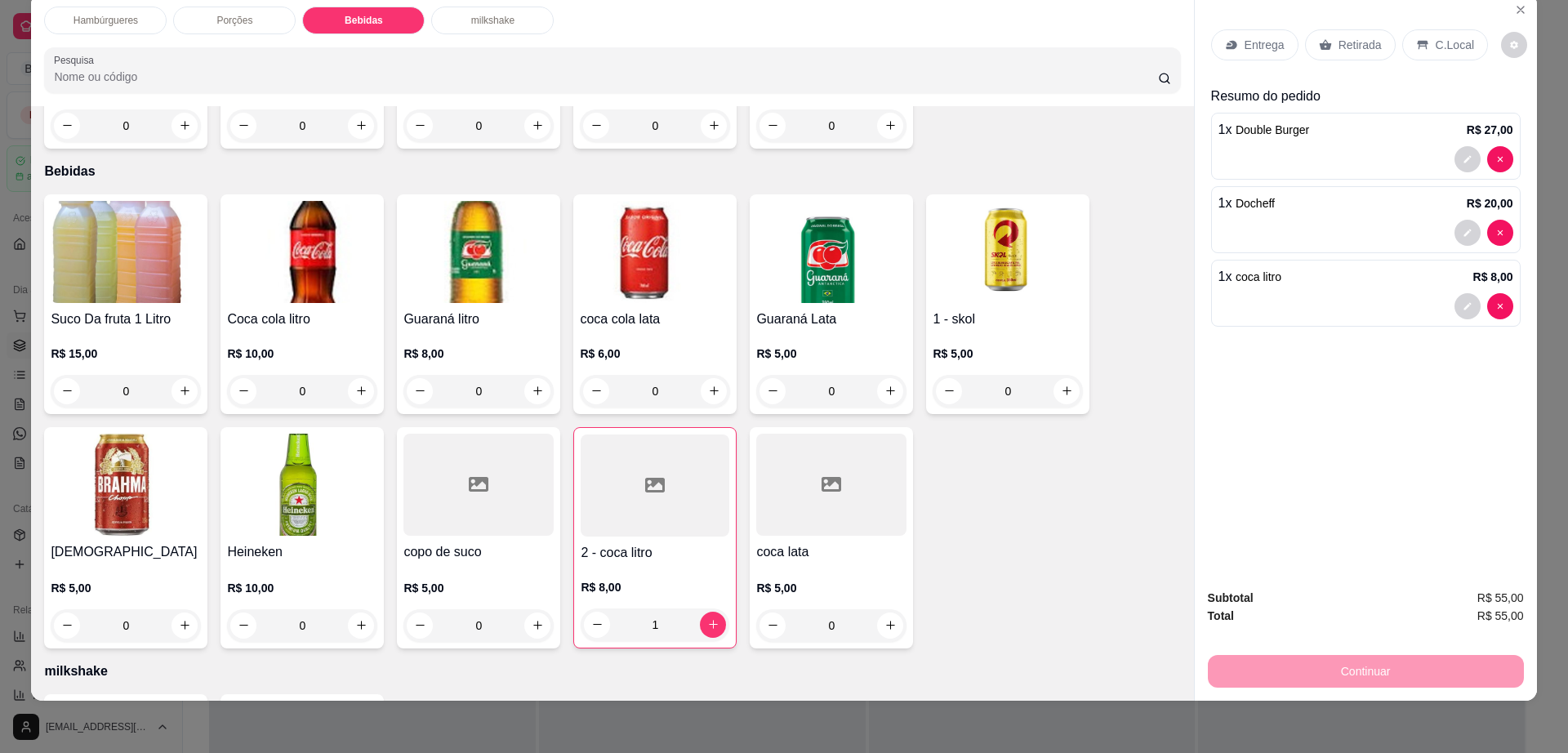
click at [1339, 50] on p "Retirada" at bounding box center [1360, 45] width 43 height 17
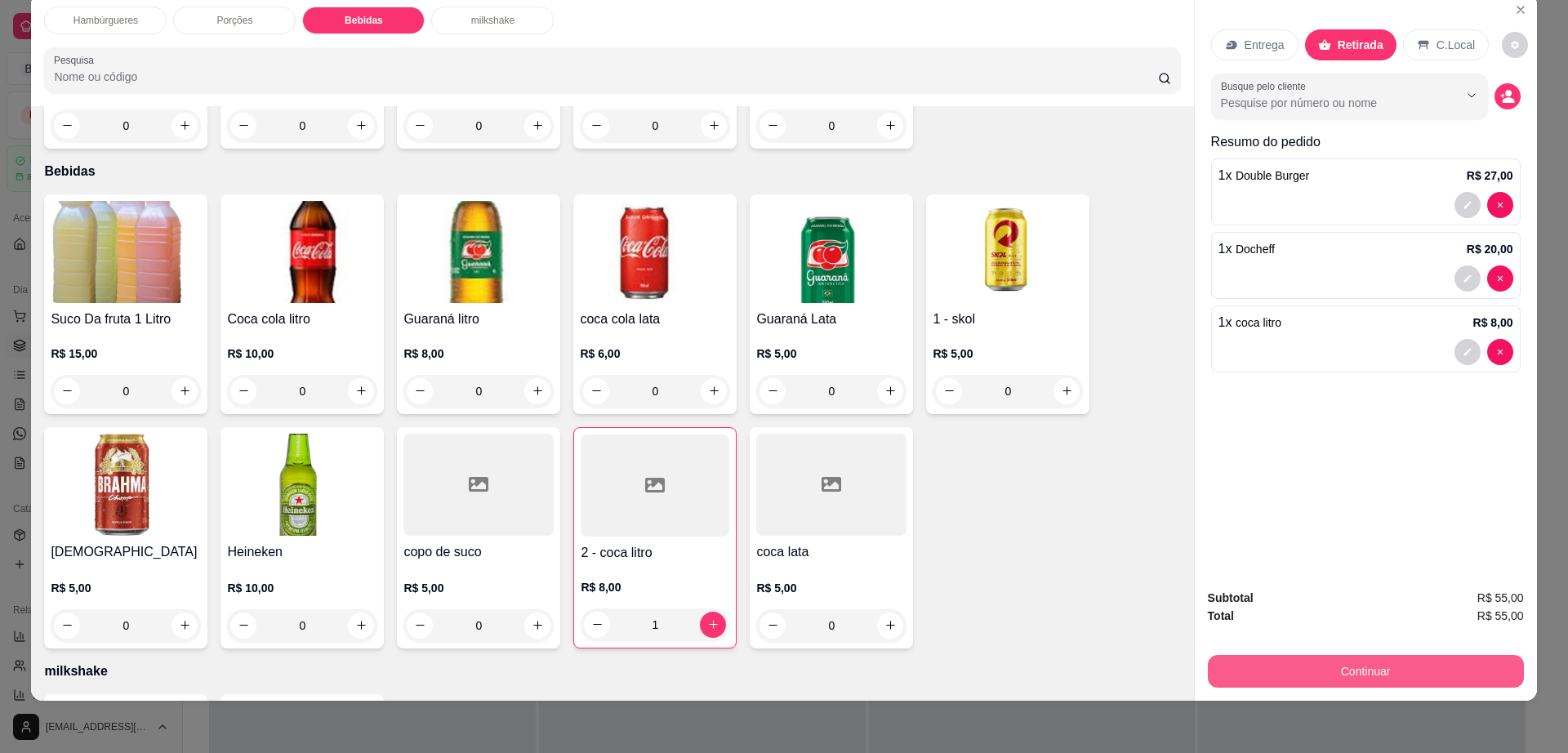
click at [1348, 677] on button "Continuar" at bounding box center [1366, 671] width 316 height 33
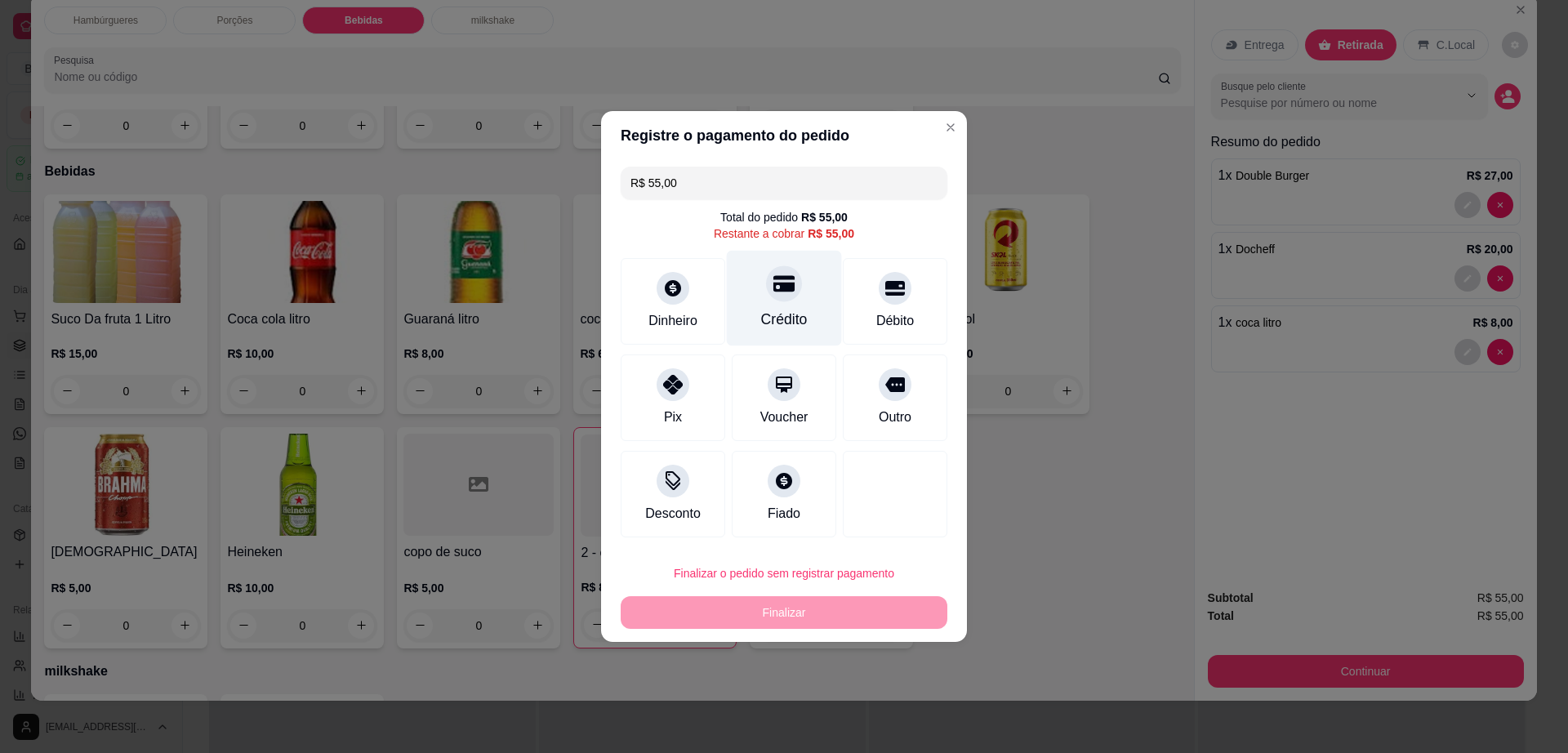
click at [773, 278] on icon at bounding box center [784, 284] width 22 height 17
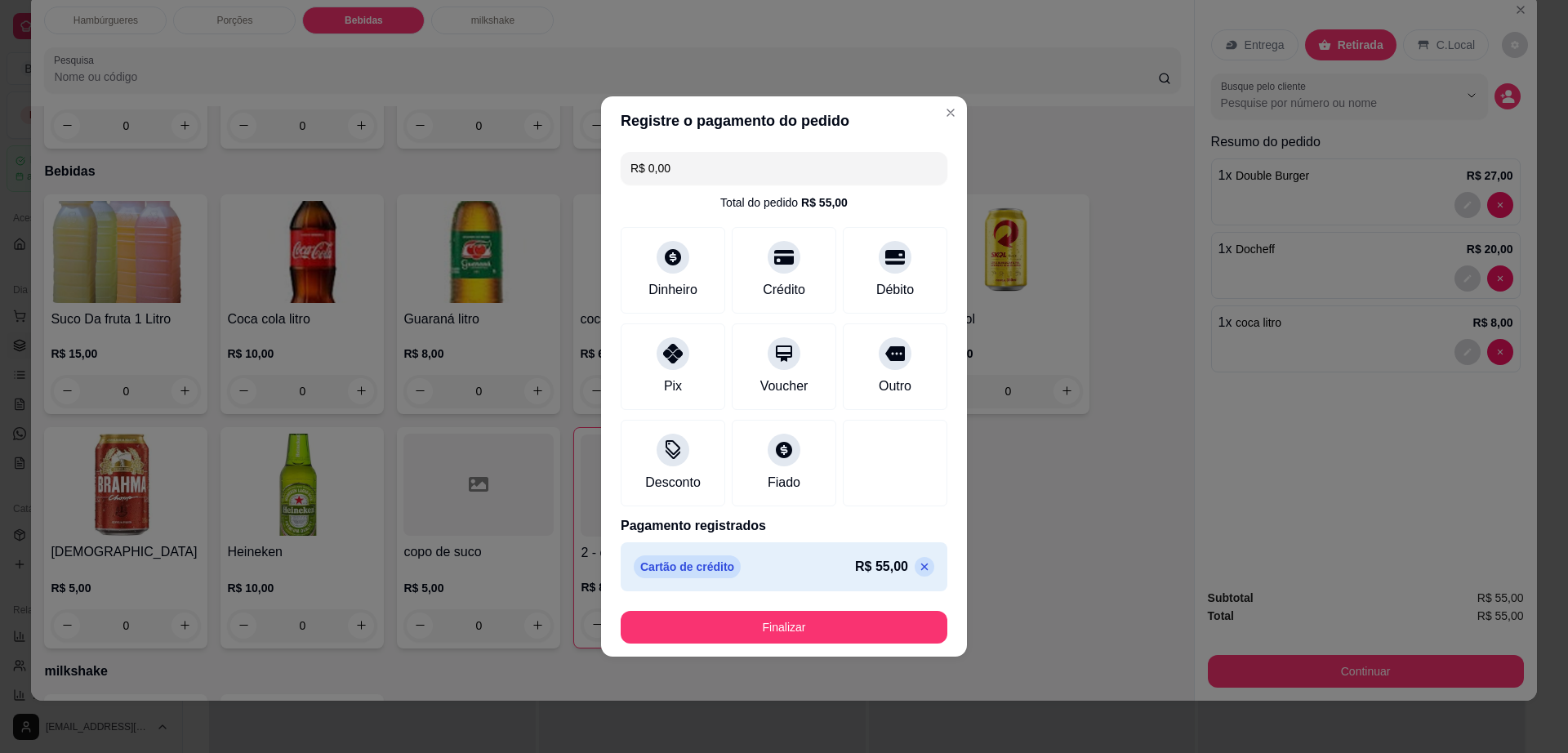
click at [915, 557] on p at bounding box center [925, 567] width 20 height 20
type input "R$ 55,00"
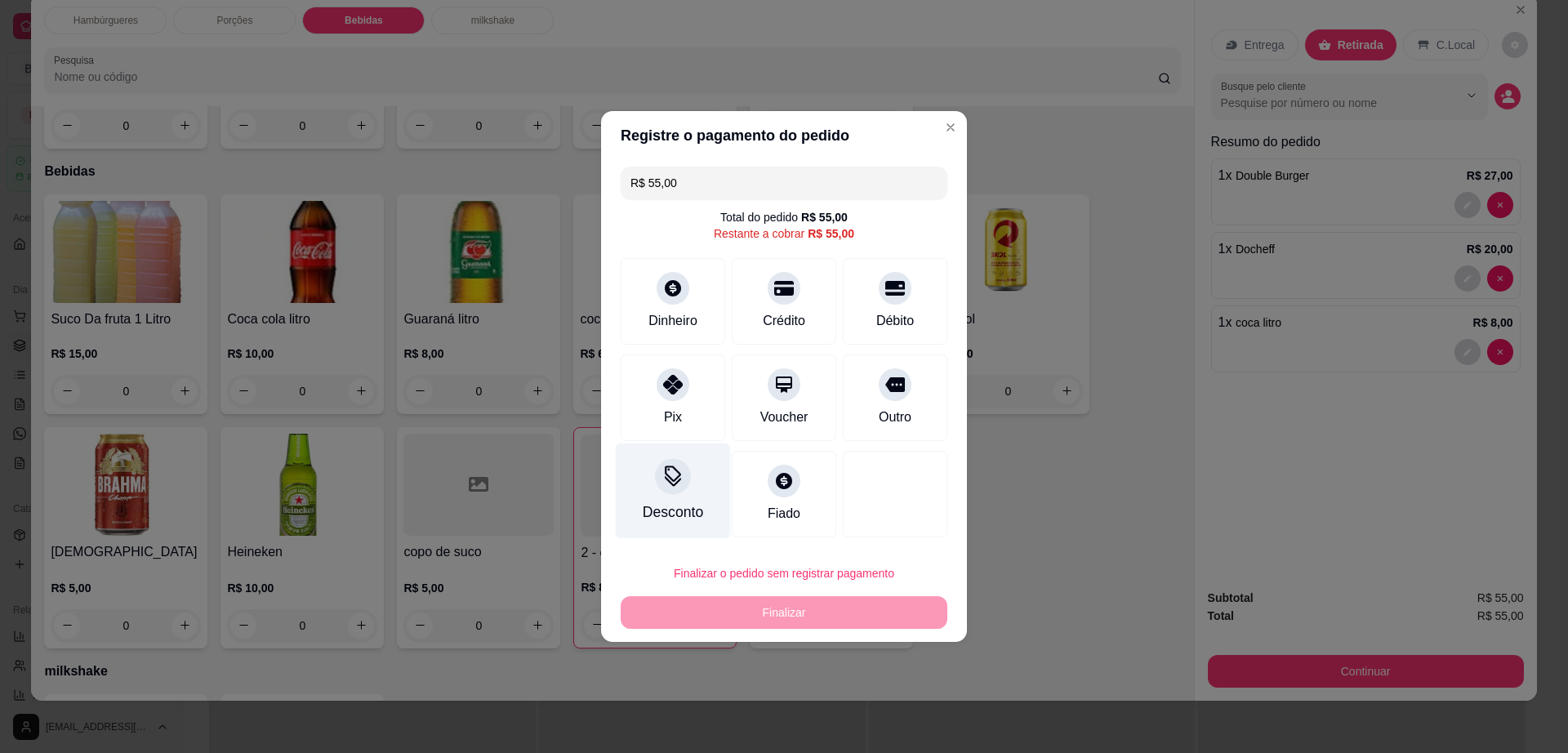
click at [684, 486] on div at bounding box center [672, 475] width 36 height 36
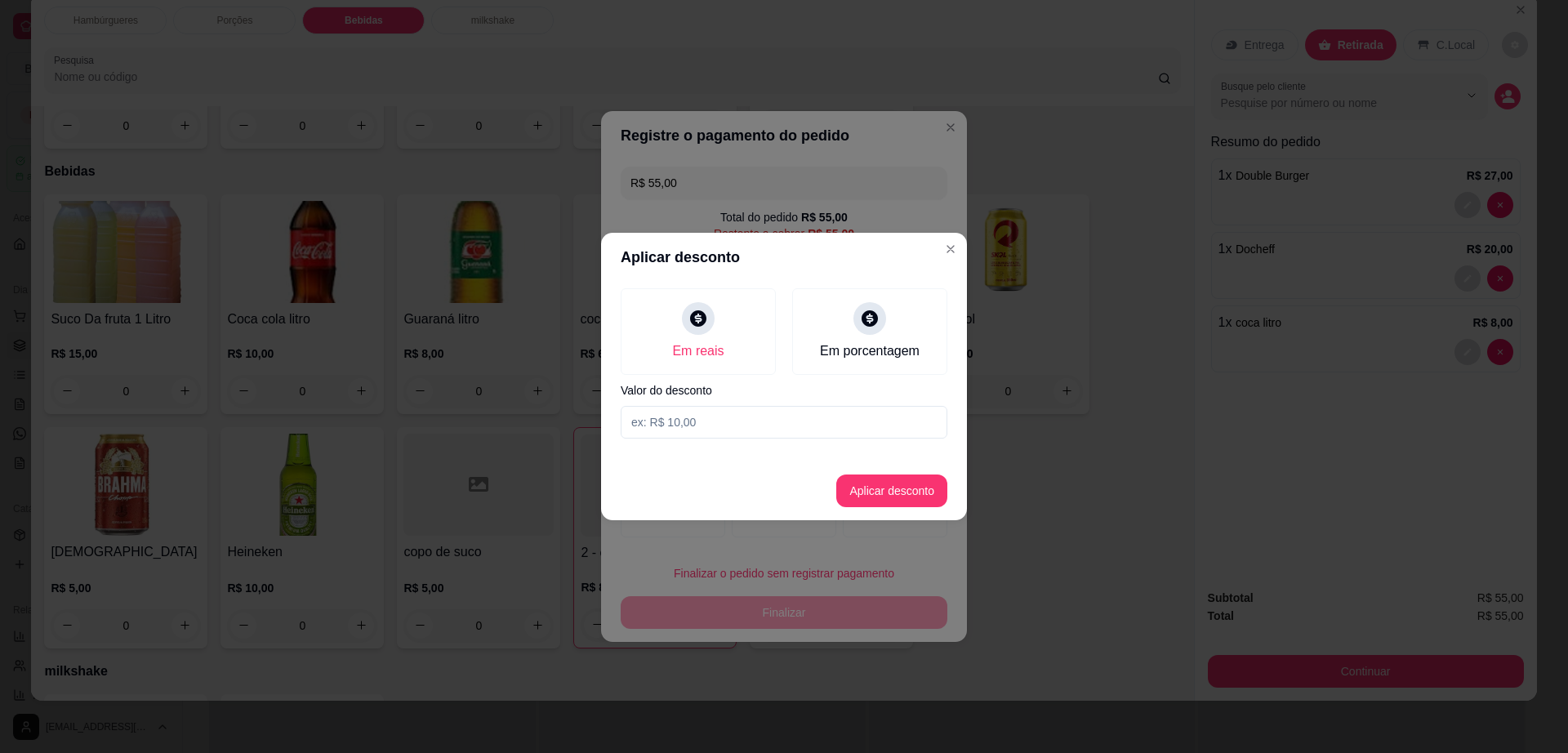
click at [705, 430] on input at bounding box center [784, 422] width 327 height 33
type input "1,00"
click at [914, 491] on button "Aplicar desconto" at bounding box center [892, 491] width 107 height 32
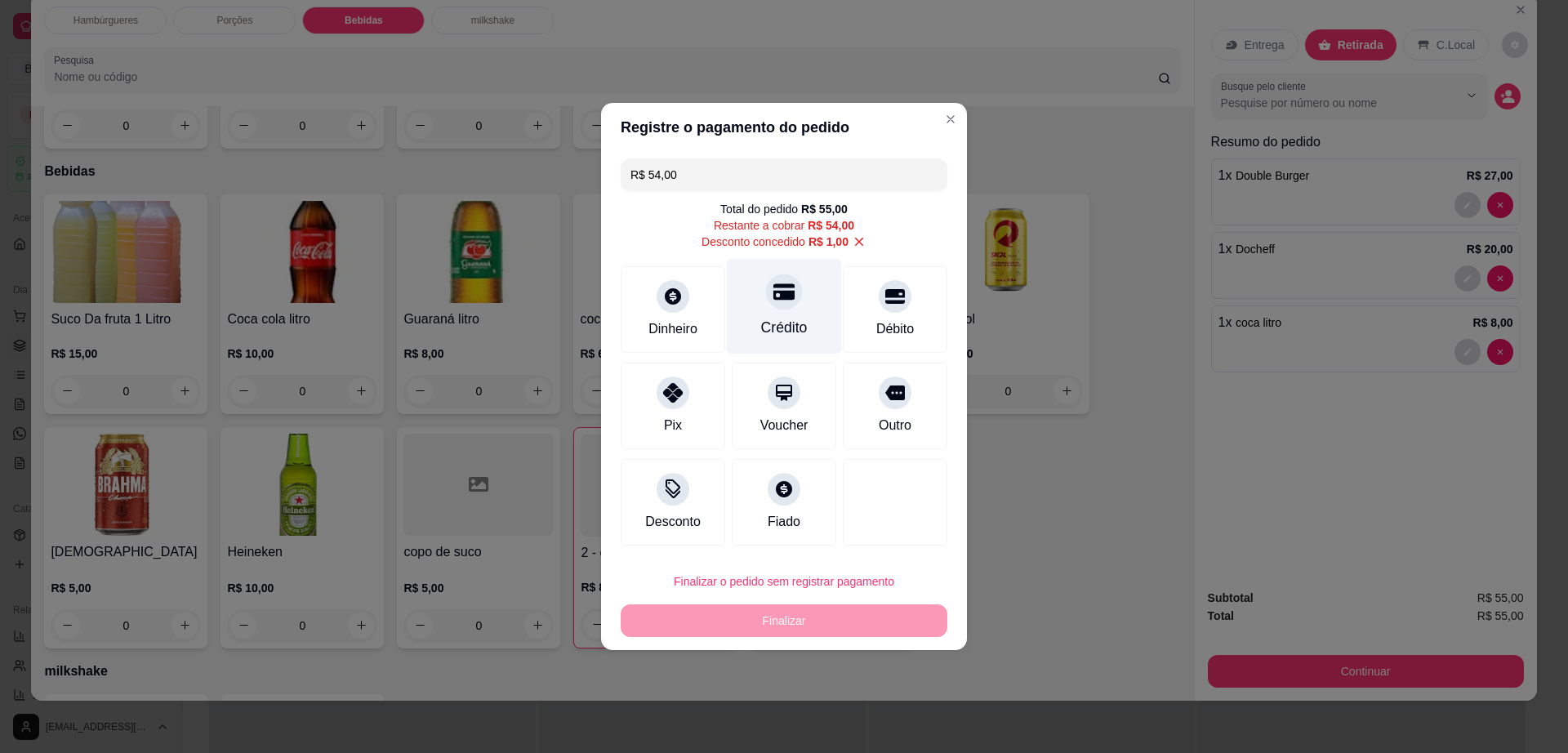
click at [799, 308] on div "Crédito" at bounding box center [784, 307] width 115 height 96
type input "R$ 0,00"
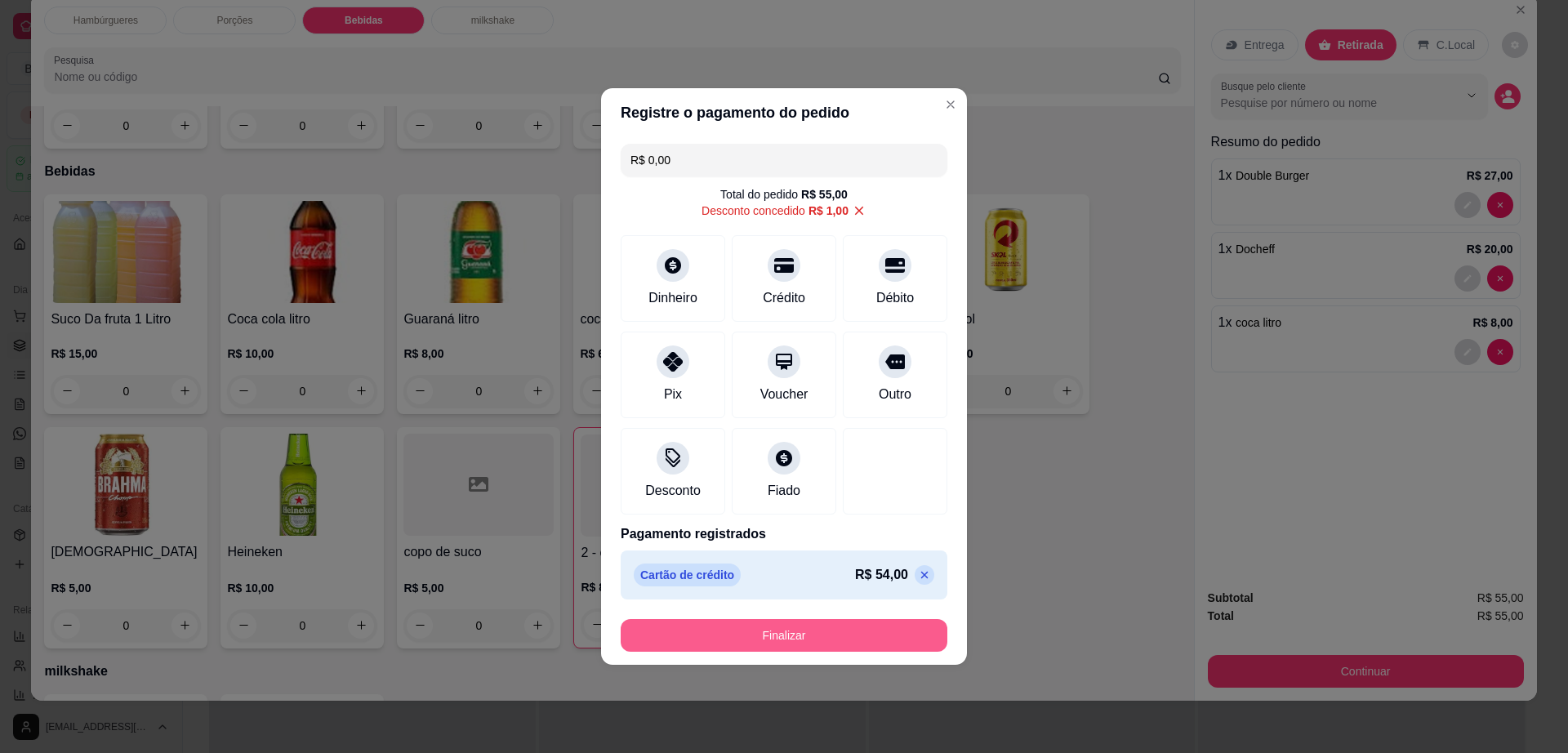
click at [815, 647] on button "Finalizar" at bounding box center [784, 636] width 327 height 33
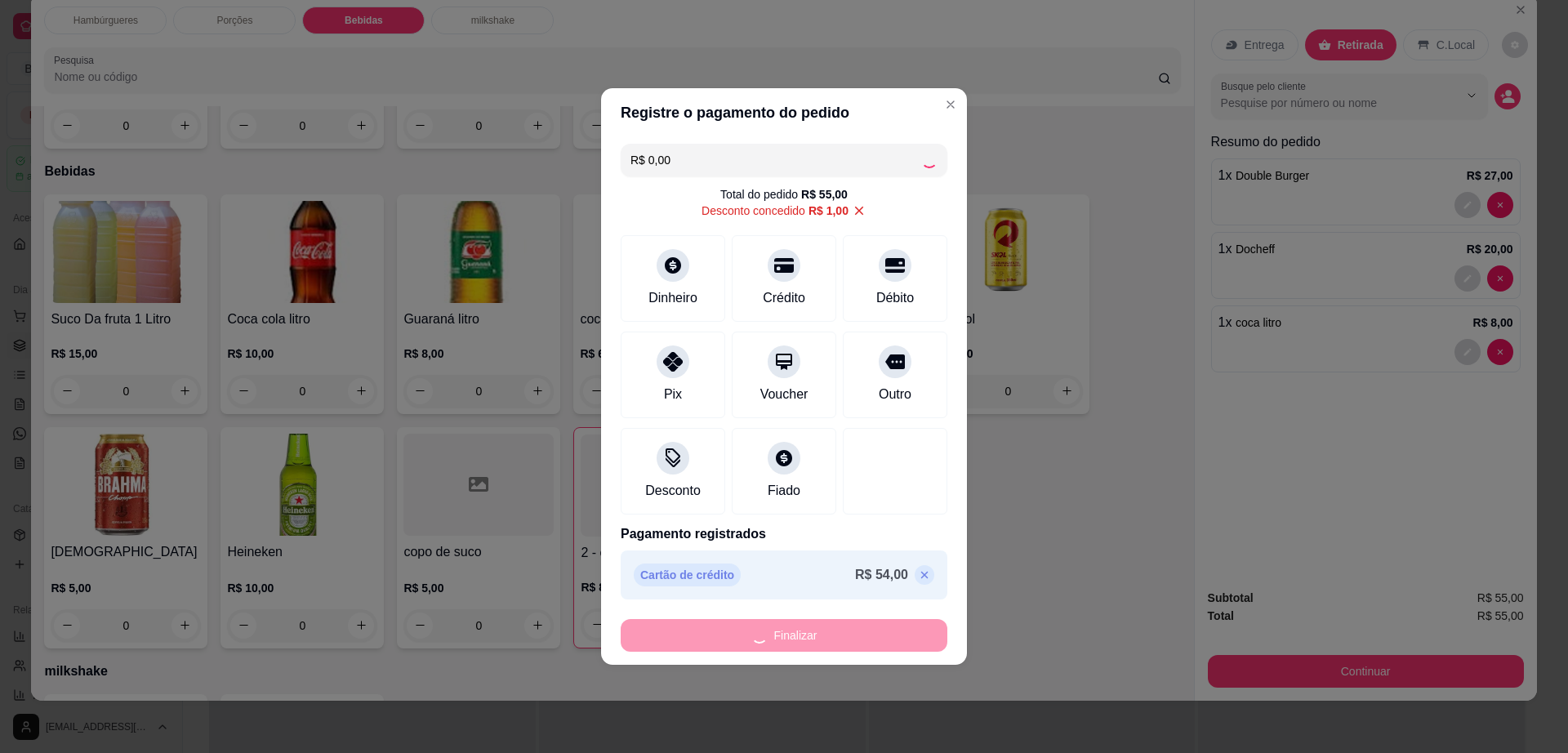
type input "0"
type input "-R$ 55,00"
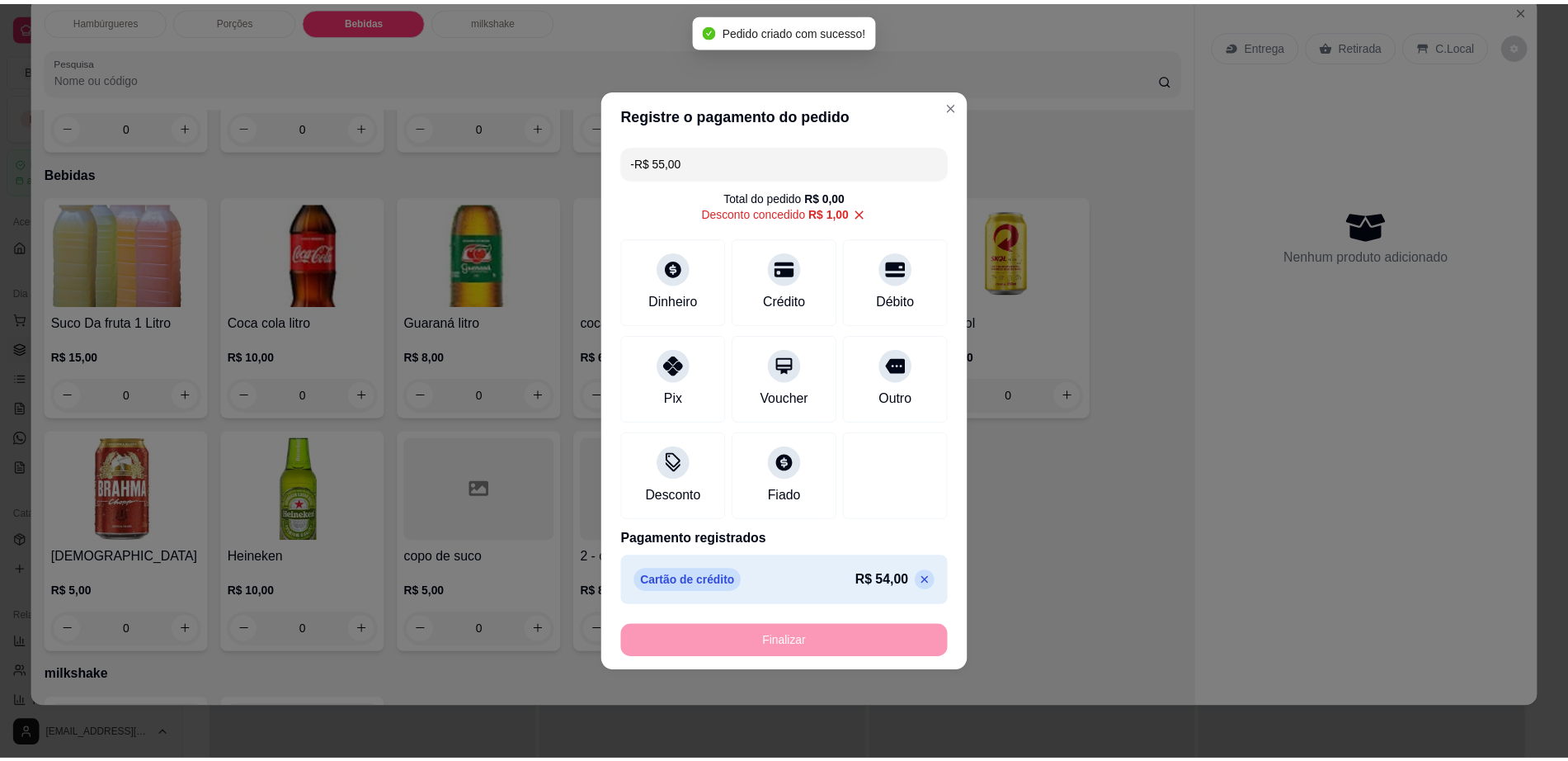
scroll to position [1101, 0]
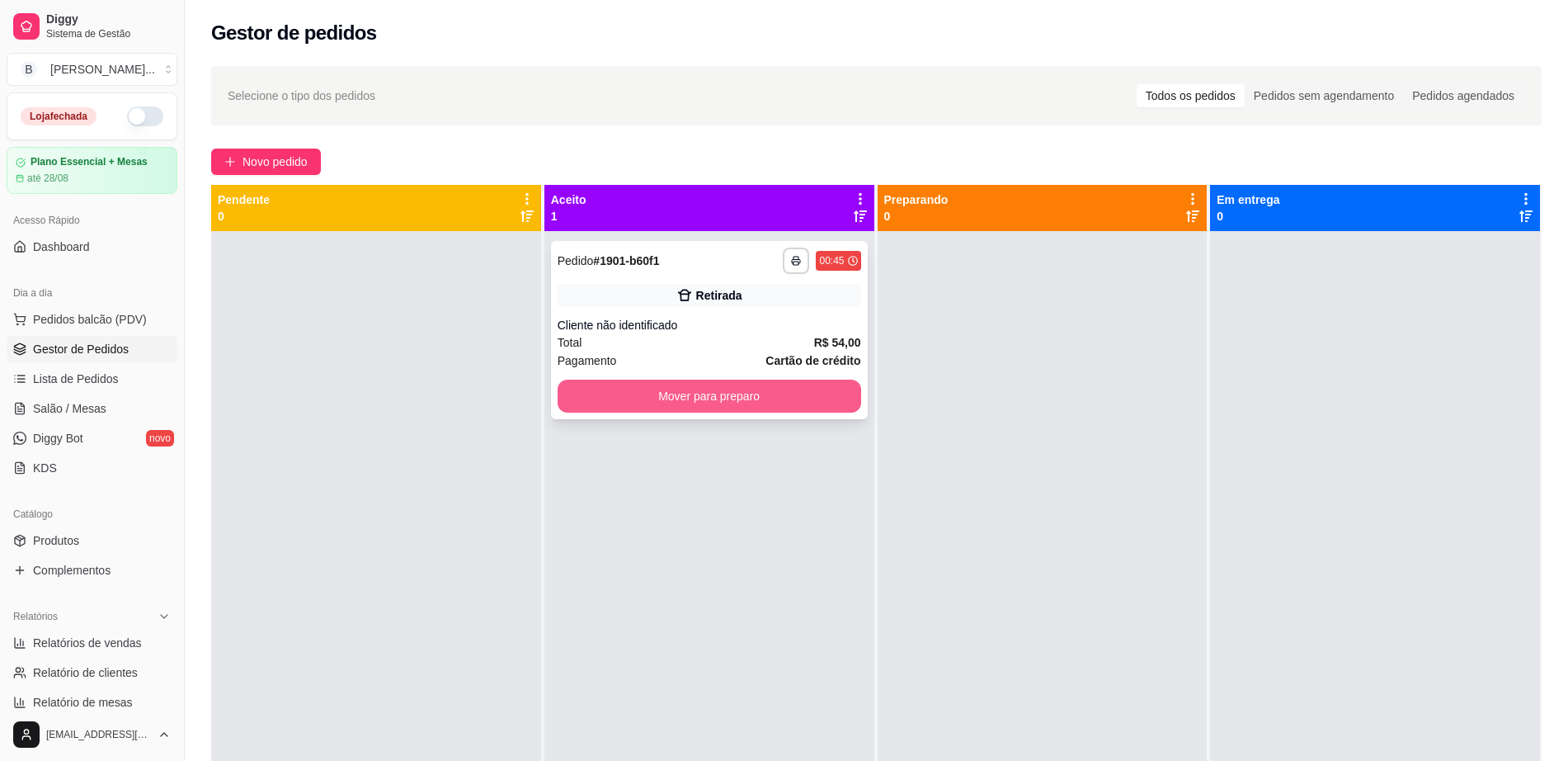
click at [711, 393] on button "Mover para preparo" at bounding box center [709, 396] width 303 height 33
